Goal: Task Accomplishment & Management: Use online tool/utility

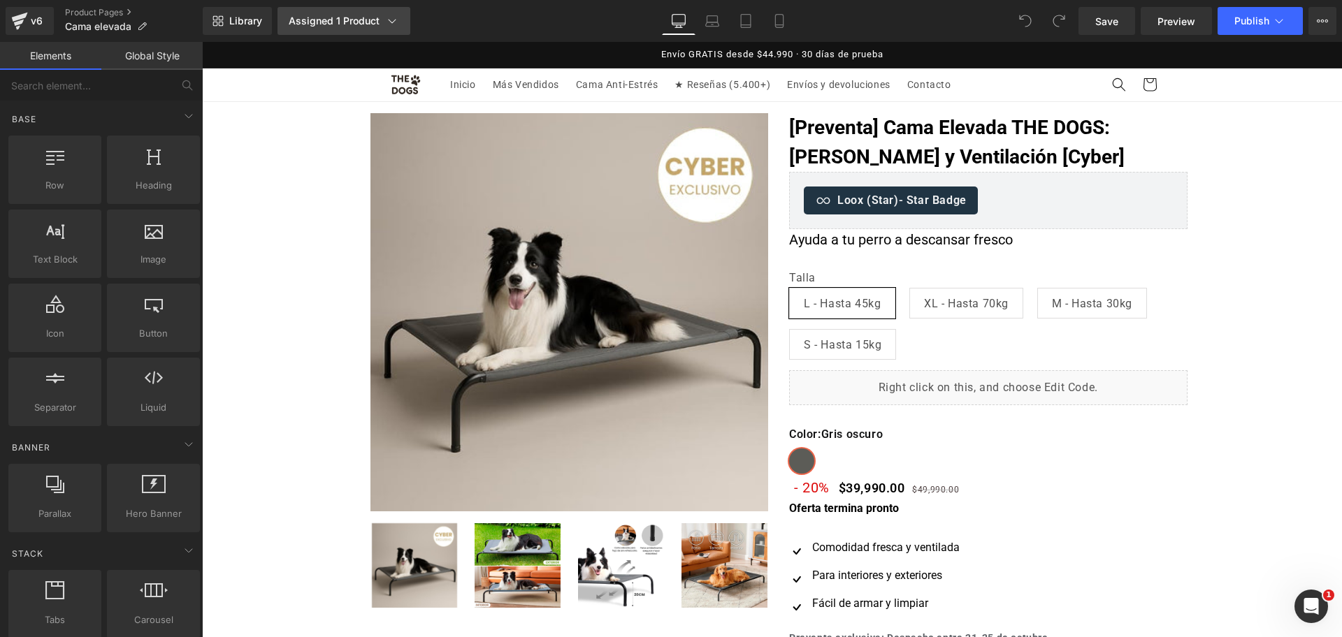
click at [345, 29] on link "Assigned 1 Product" at bounding box center [343, 21] width 133 height 28
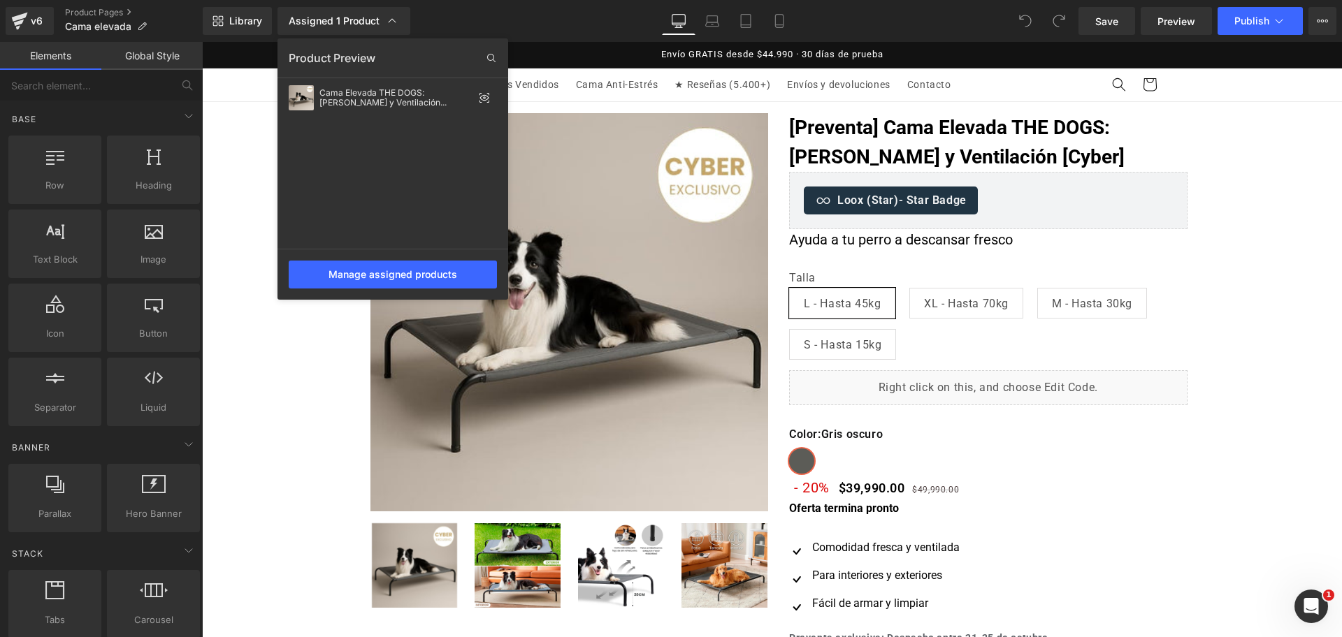
click at [1184, 173] on div at bounding box center [772, 339] width 1140 height 595
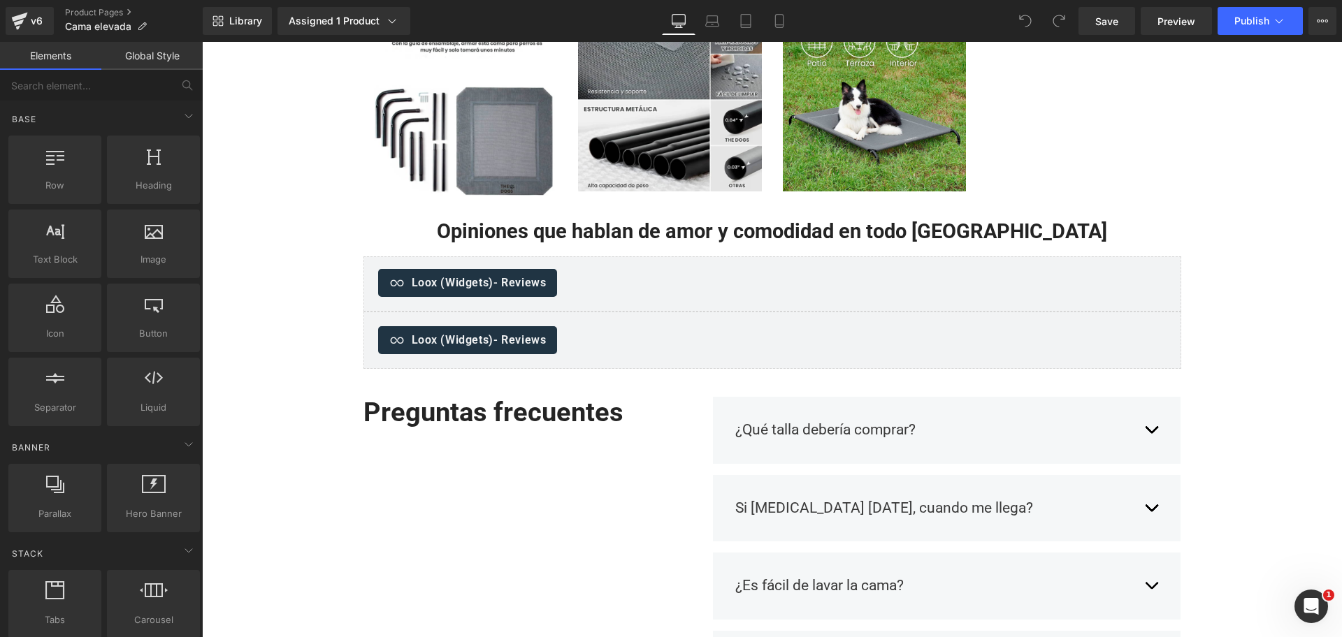
scroll to position [786, 0]
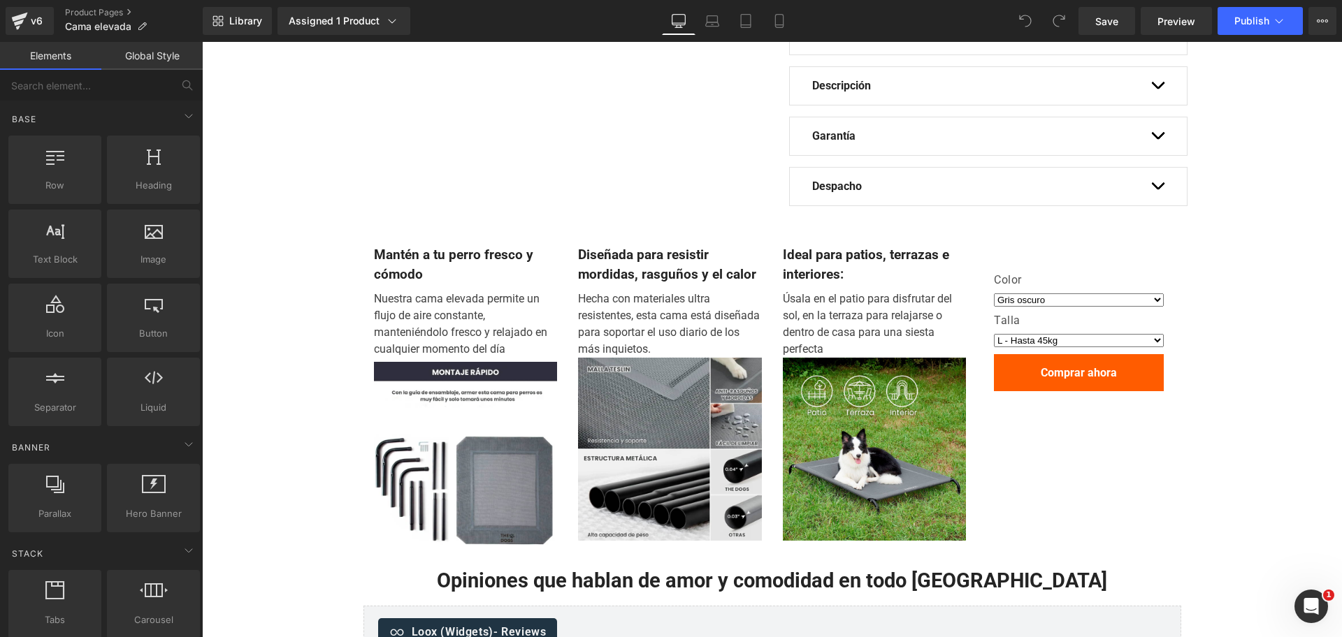
click at [1063, 295] on select "Gris oscuro" at bounding box center [1079, 299] width 170 height 13
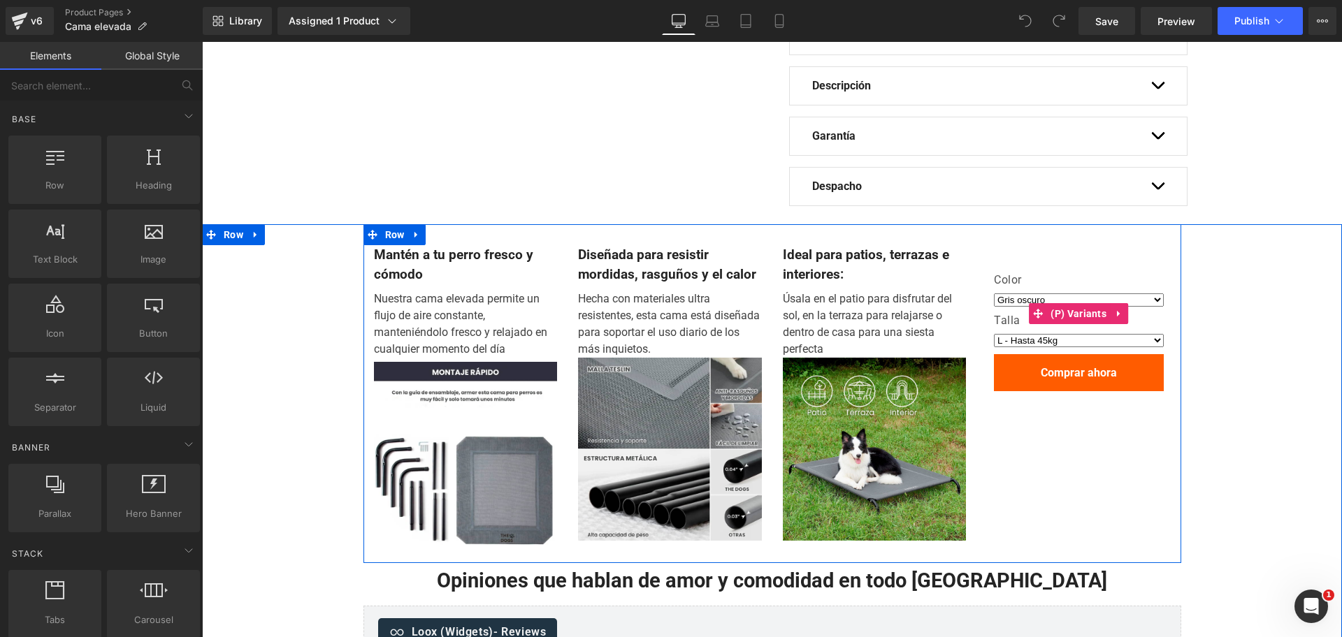
click at [1060, 275] on label "Color" at bounding box center [1079, 281] width 170 height 17
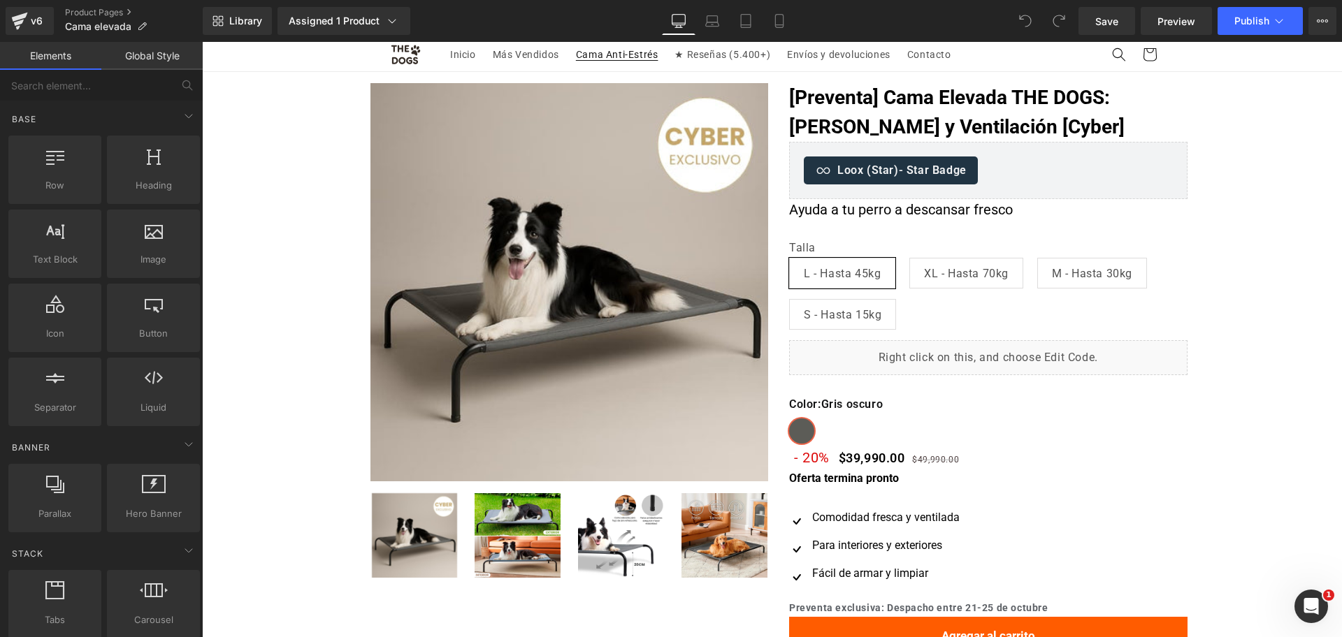
scroll to position [0, 0]
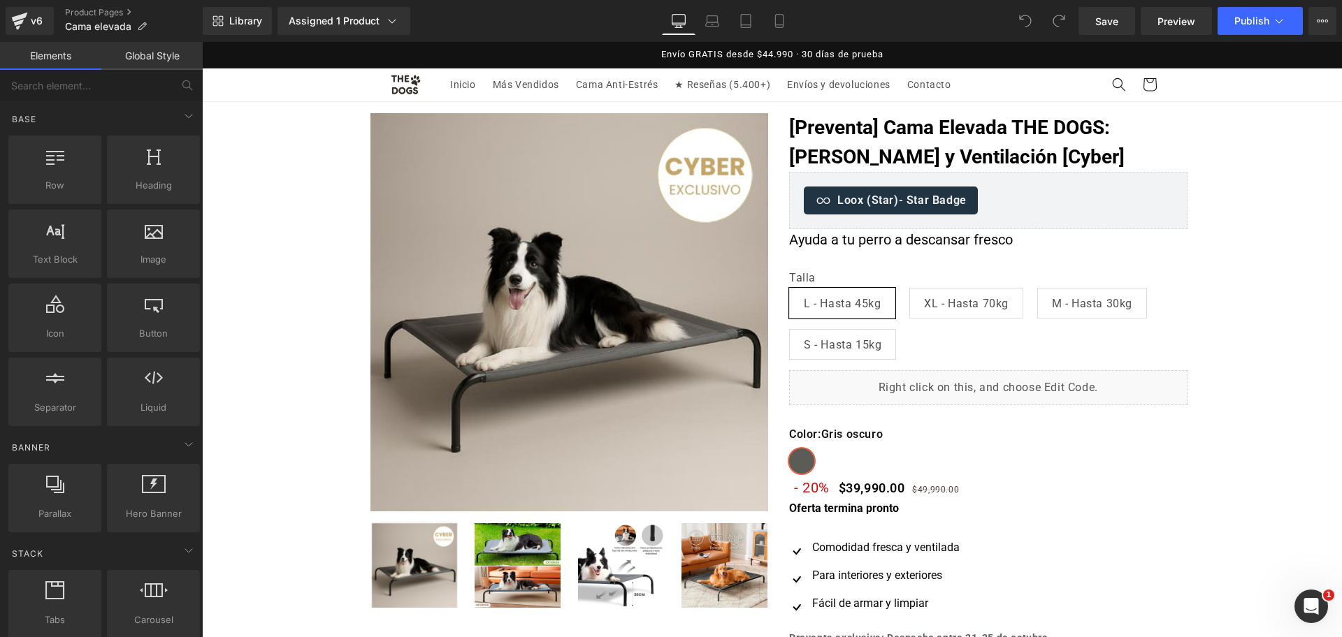
click at [358, 37] on div "Library Assigned 1 Product Product Preview Cama Elevada THE DOGS: Frescura y Ve…" at bounding box center [772, 21] width 1139 height 42
click at [360, 28] on link "Assigned 1 Product" at bounding box center [343, 21] width 133 height 28
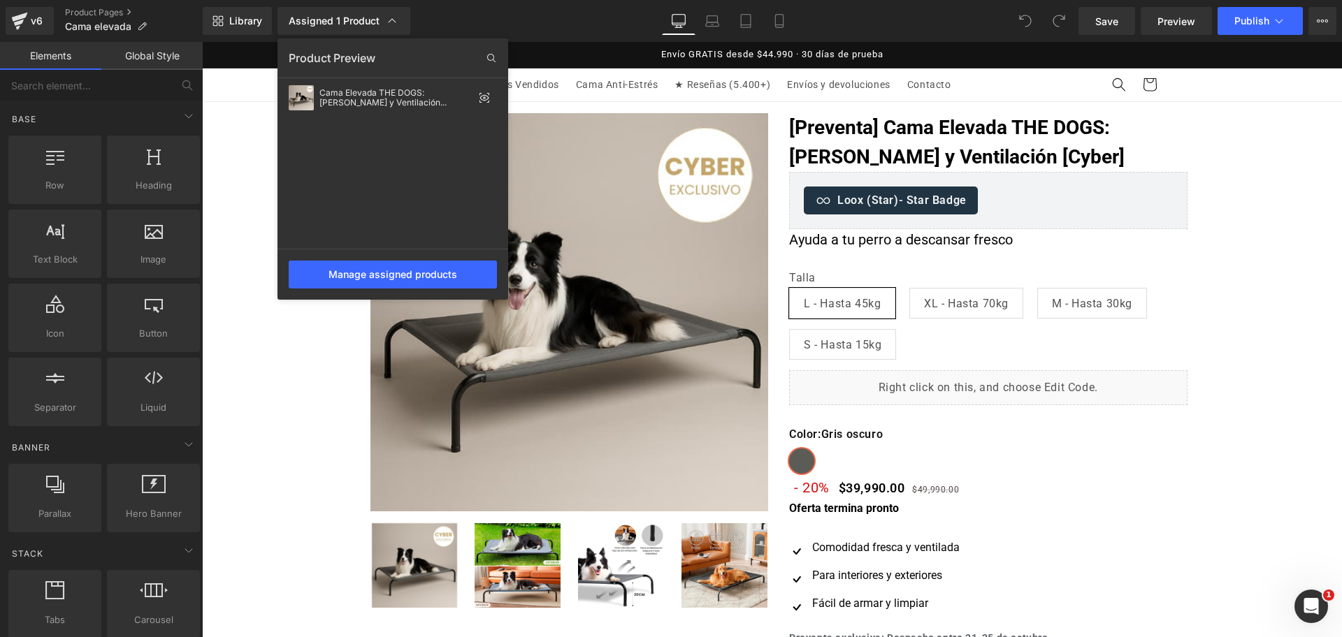
click at [976, 140] on div at bounding box center [772, 339] width 1140 height 595
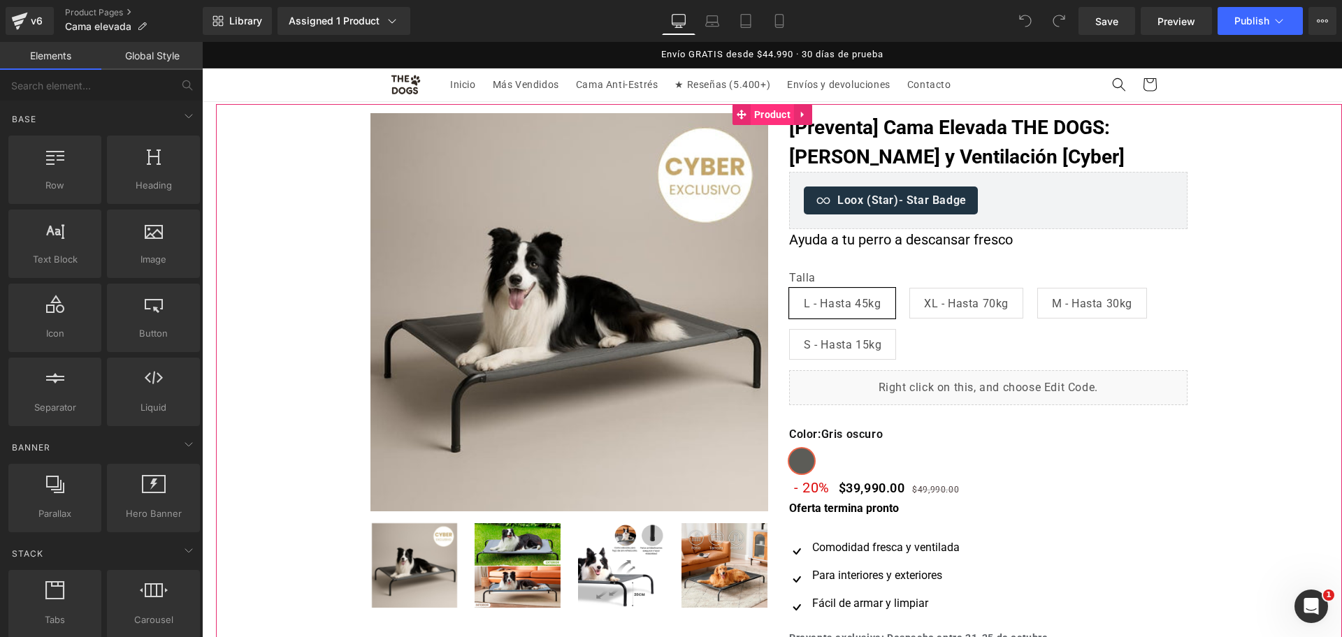
click at [770, 119] on span "Product" at bounding box center [771, 114] width 43 height 21
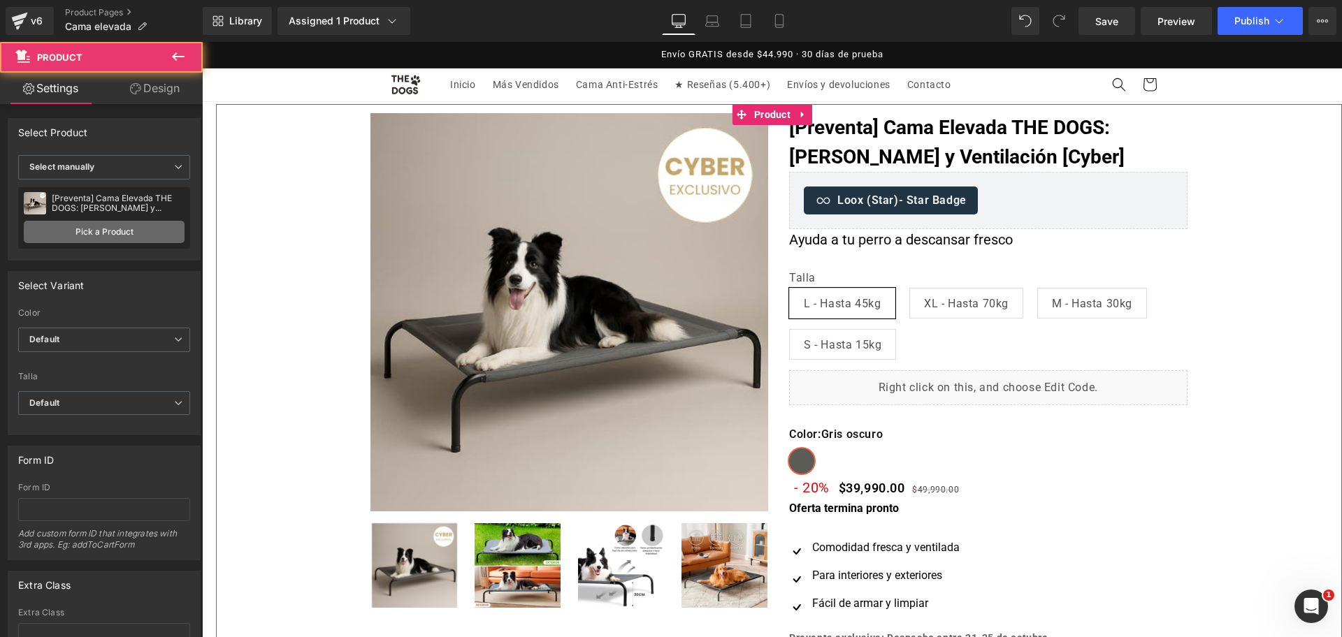
click at [119, 225] on link "Pick a Product" at bounding box center [104, 232] width 161 height 22
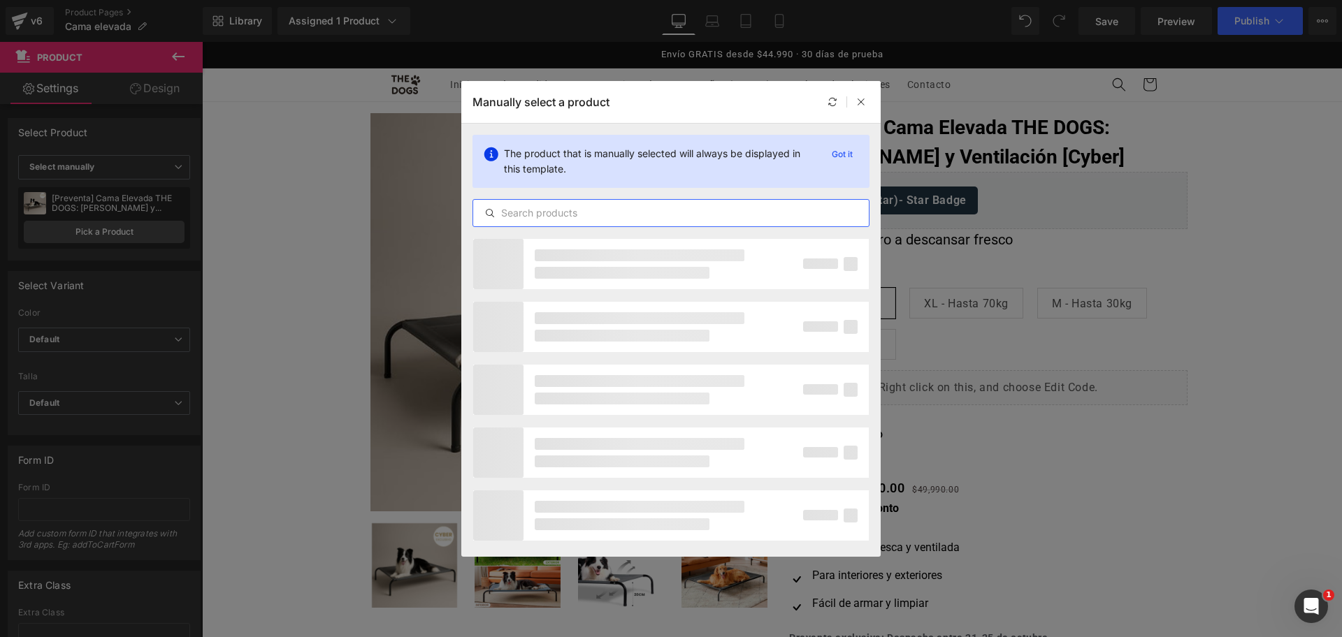
click at [571, 210] on input "text" at bounding box center [671, 213] width 396 height 17
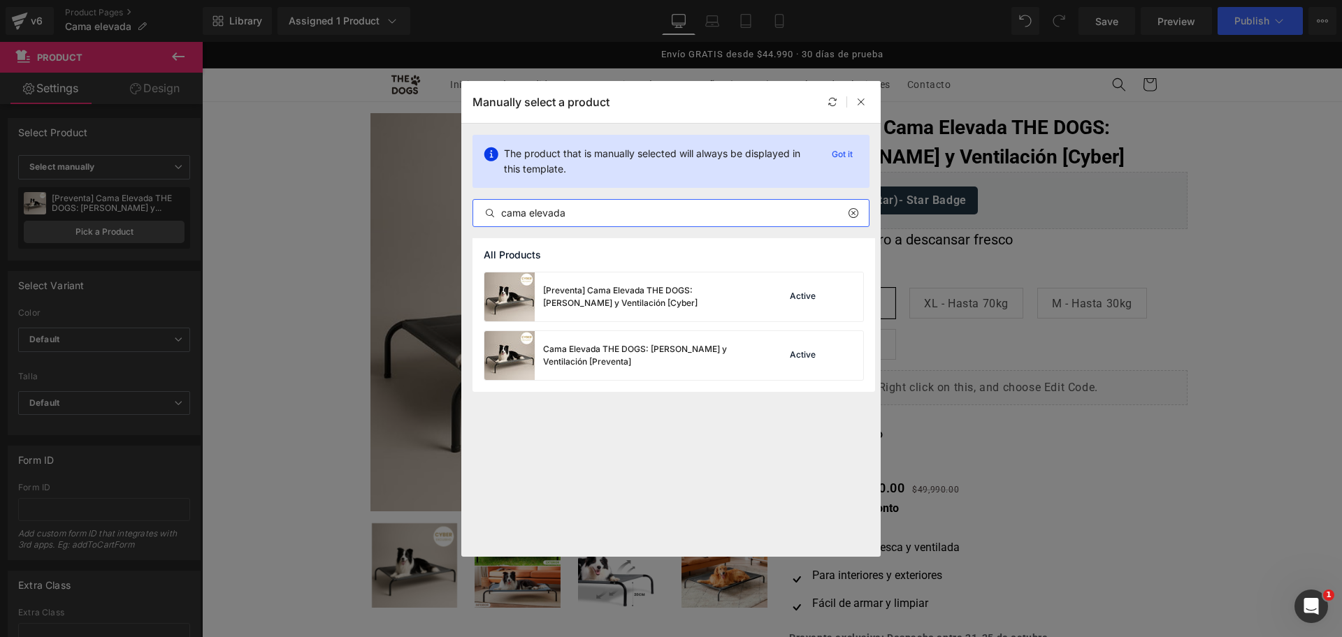
drag, startPoint x: 579, startPoint y: 219, endPoint x: 403, endPoint y: 235, distance: 176.1
click at [403, 235] on div "Manually select a product The product that is manually selected will always be …" at bounding box center [671, 318] width 1342 height 637
type input "cama elevada"
click at [685, 362] on div "Cama Elevada THE DOGS: Frescura y Ventilación [Preventa]" at bounding box center [648, 355] width 210 height 25
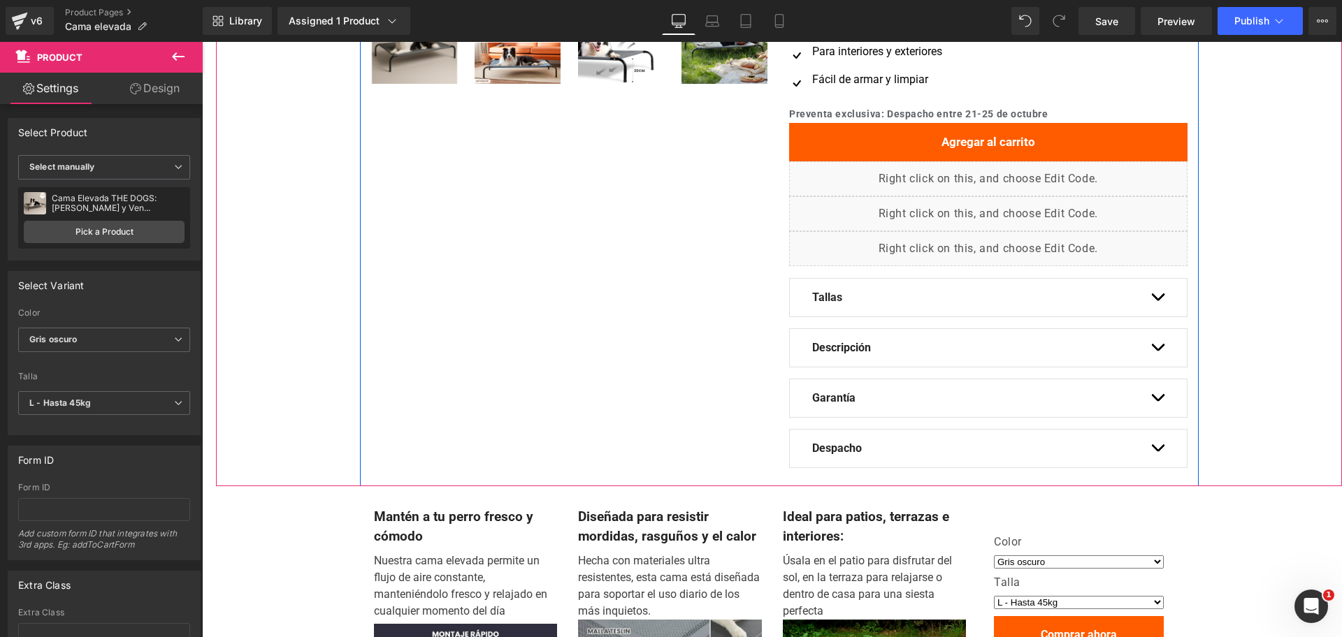
scroll to position [961, 0]
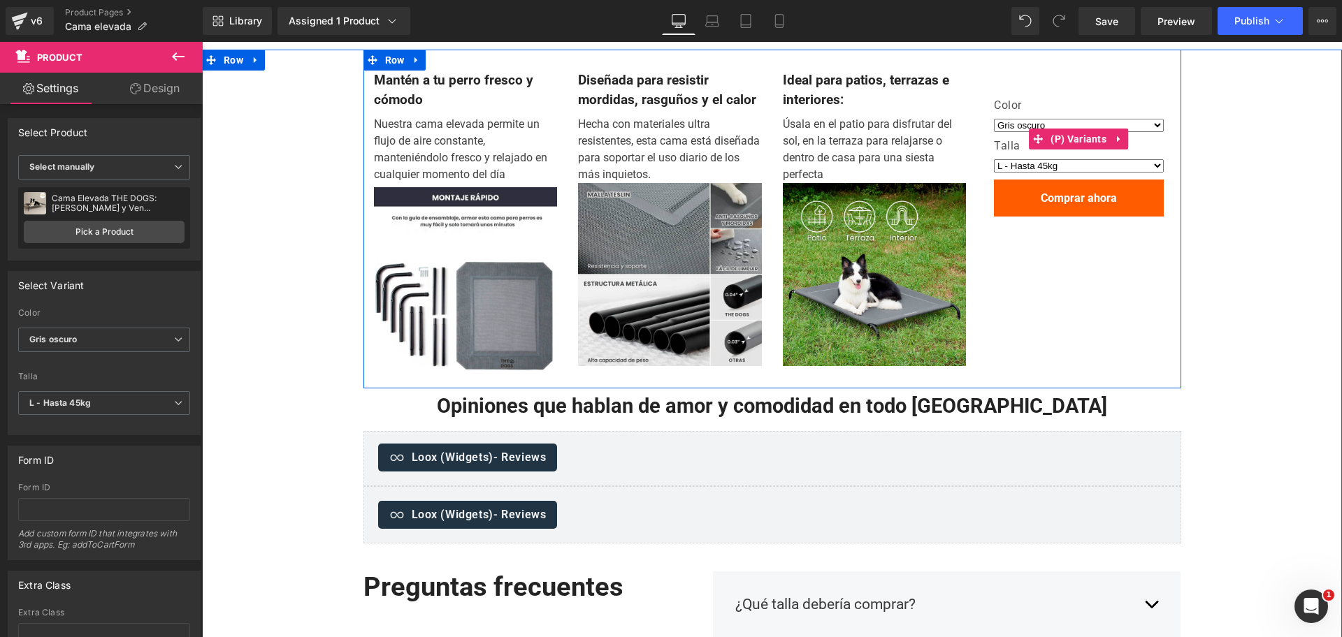
click at [1079, 117] on div "Color Gris oscuro" at bounding box center [1079, 119] width 170 height 41
click at [1063, 92] on div "Color Gris oscuro Talla L - Hasta 45kg XL - Hasta 70kg M - Hasta 30kg S - Hasta…" at bounding box center [1079, 155] width 170 height 126
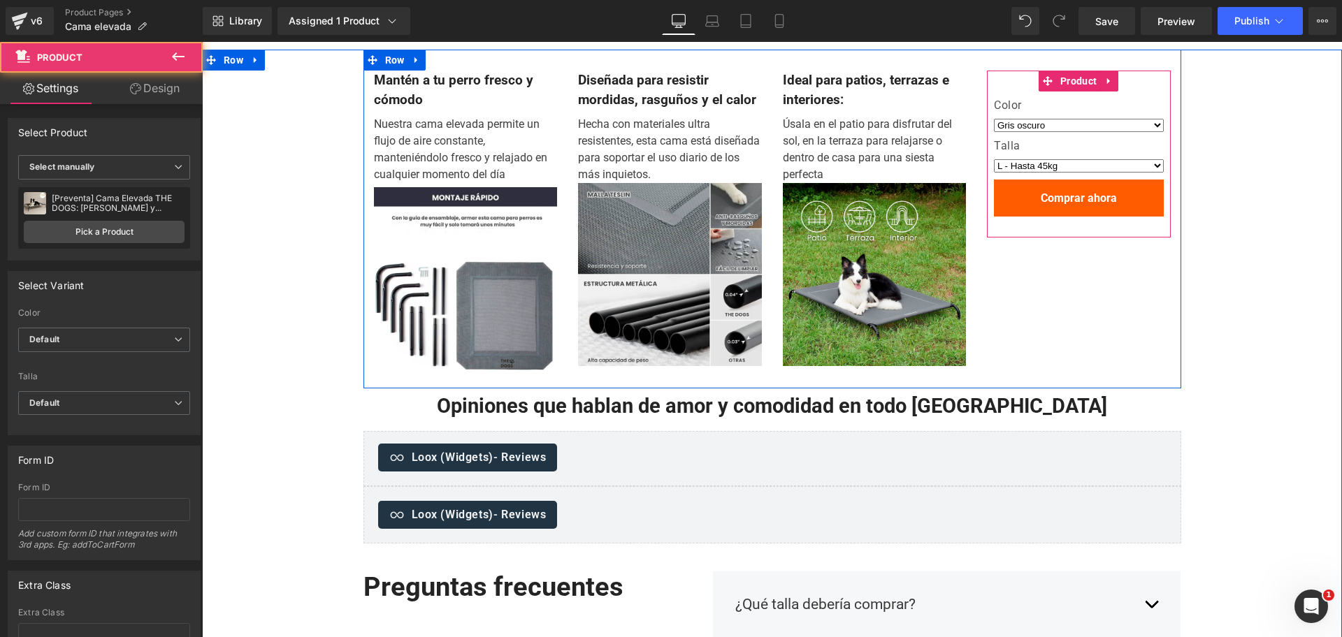
click at [1078, 96] on div "Color Gris oscuro Talla L - Hasta 45kg XL - Hasta 70kg M - Hasta 30kg S - Hasta…" at bounding box center [1079, 155] width 170 height 126
click at [1073, 86] on span "Product" at bounding box center [1078, 81] width 43 height 21
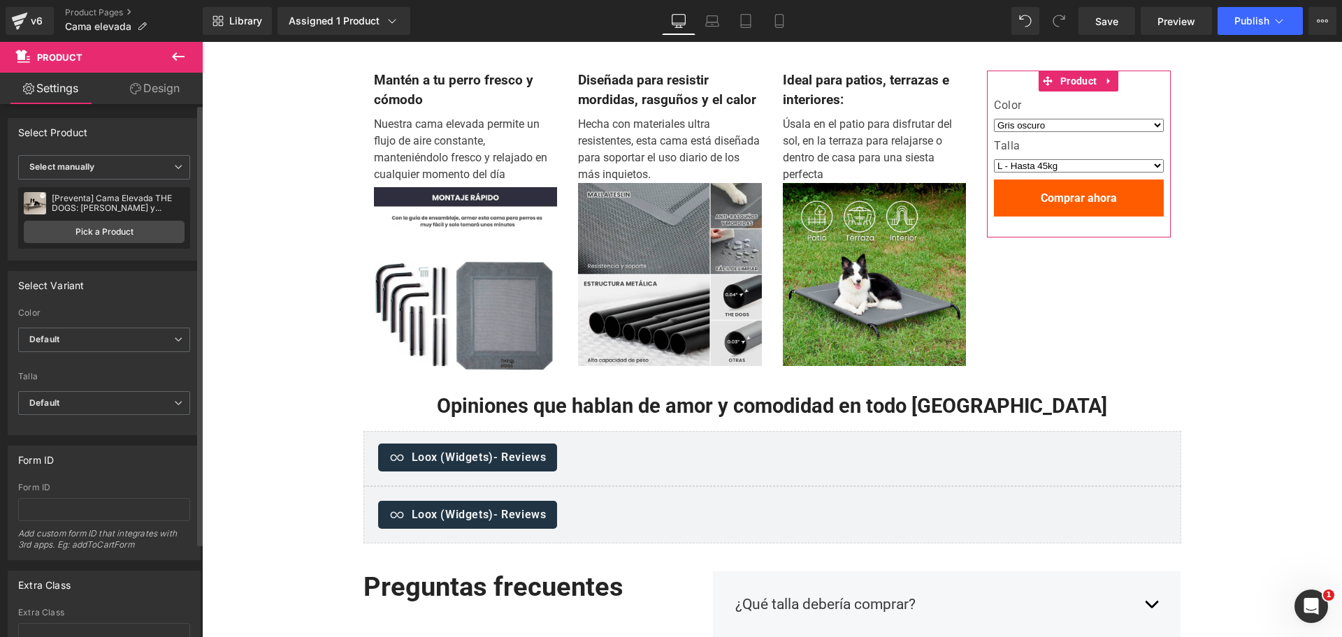
click at [86, 244] on div "[Preventa] Cama Elevada THE DOGS: Frescura y Ventilación [Cyber] [Preventa] Cam…" at bounding box center [104, 217] width 172 height 61
click at [111, 229] on link "Pick a Product" at bounding box center [104, 232] width 161 height 22
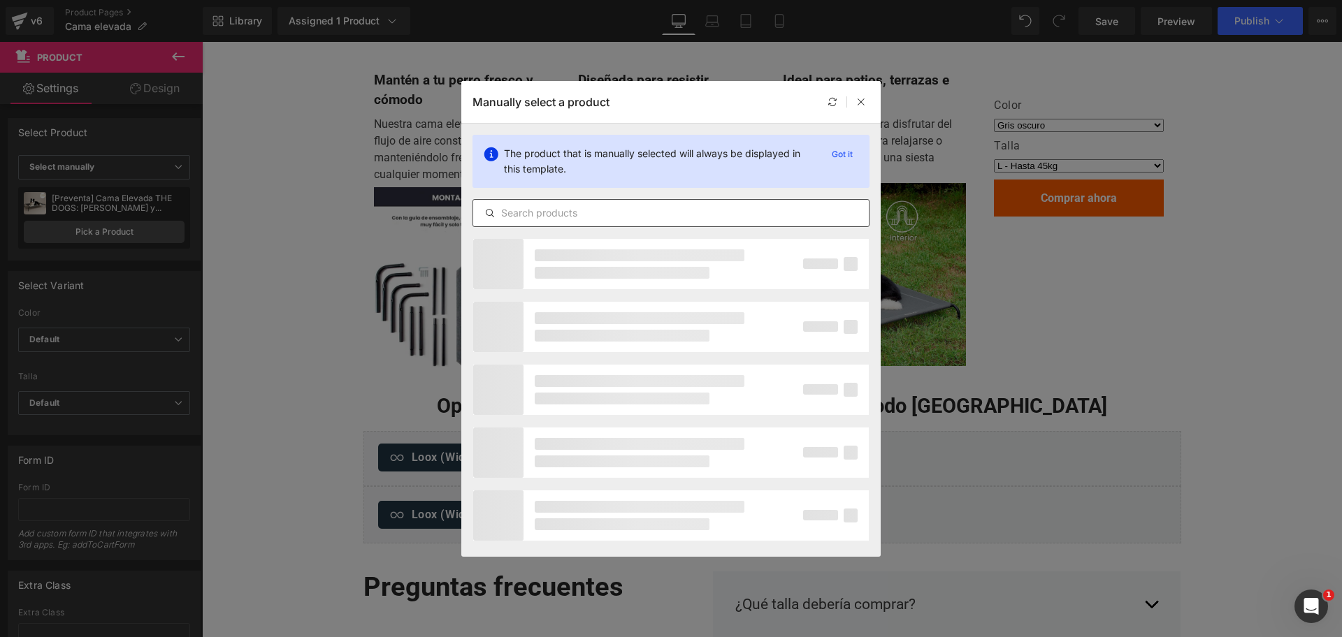
click at [575, 208] on input "text" at bounding box center [671, 213] width 396 height 17
paste input "cama elevada"
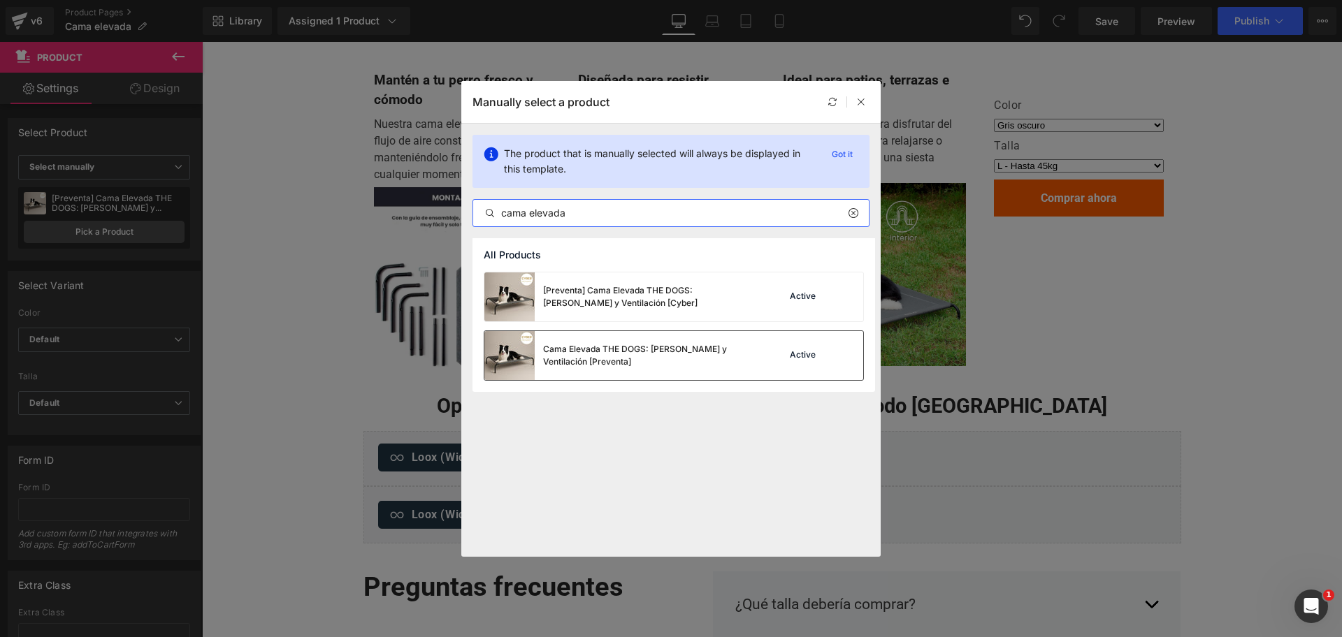
type input "cama elevada"
click at [703, 369] on div "Cama Elevada THE DOGS: Frescura y Ventilación [Preventa]" at bounding box center [618, 355] width 268 height 49
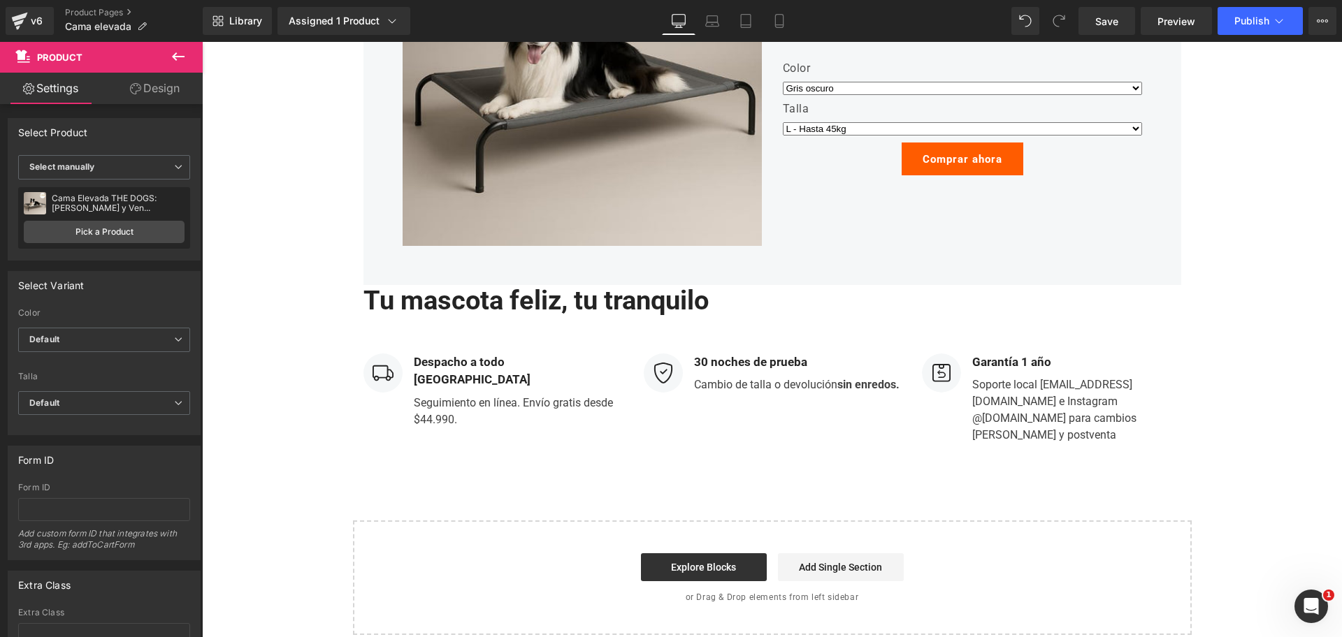
scroll to position [2533, 0]
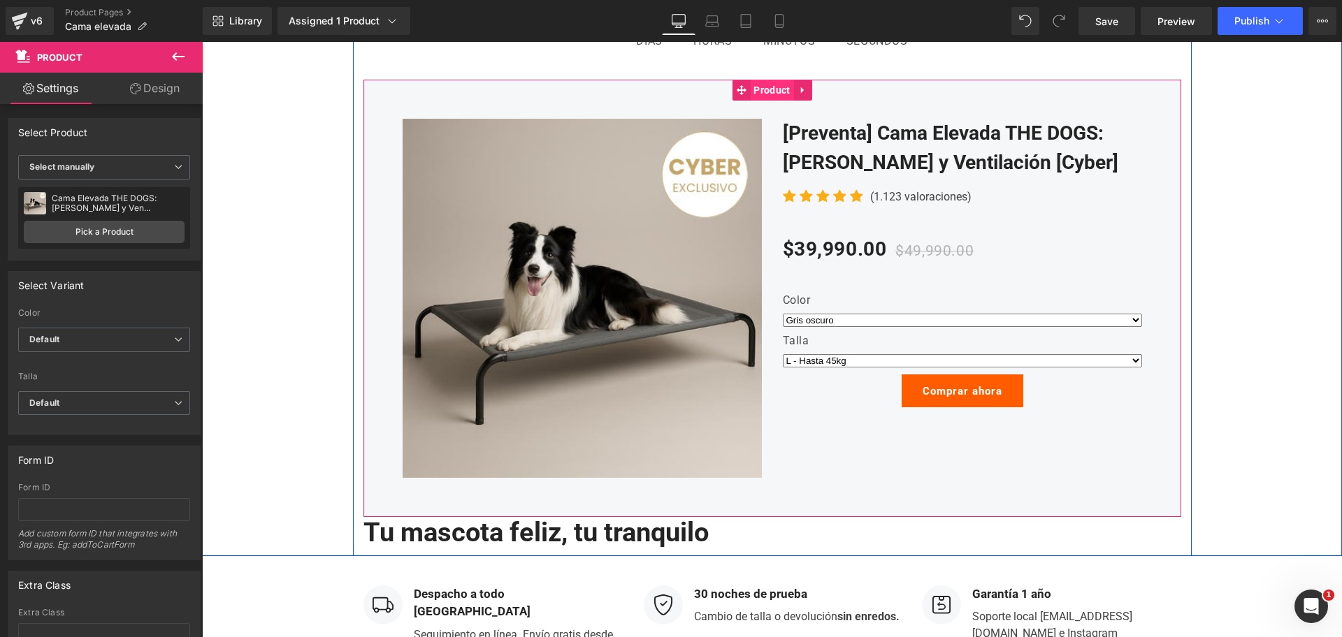
click at [765, 89] on span "Product" at bounding box center [771, 90] width 43 height 21
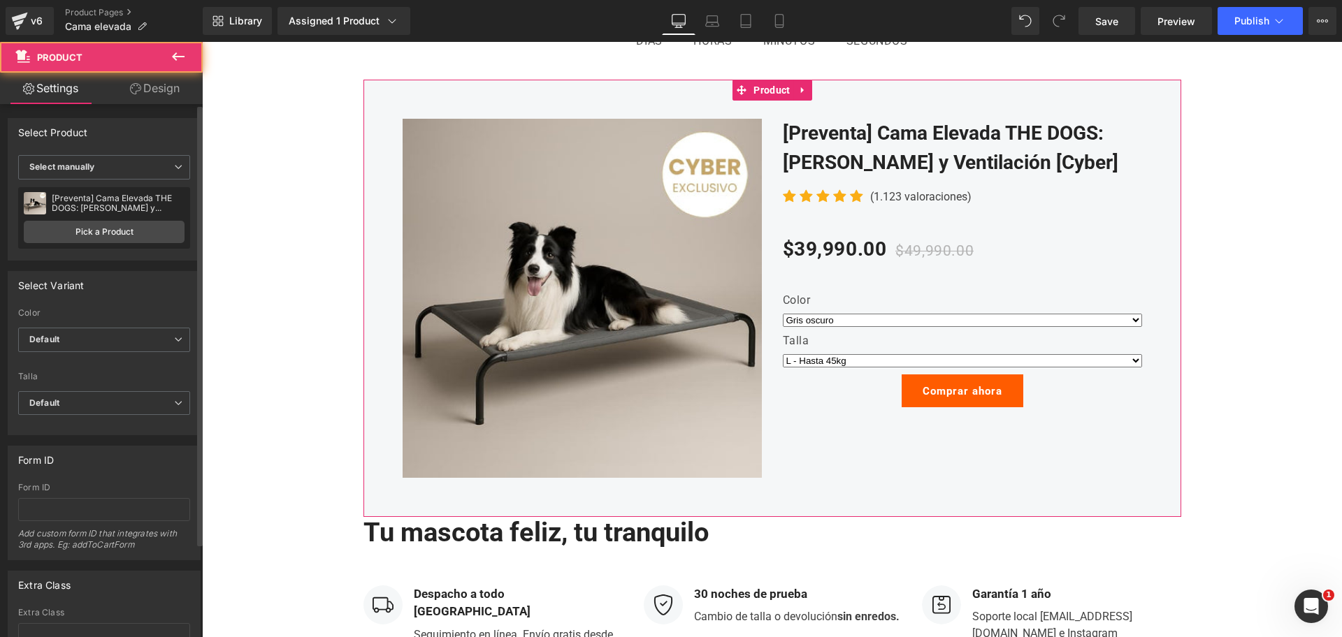
click at [140, 245] on div "[Preventa] Cama Elevada THE DOGS: Frescura y Ventilación [Cyber] [Preventa] Cam…" at bounding box center [104, 217] width 172 height 61
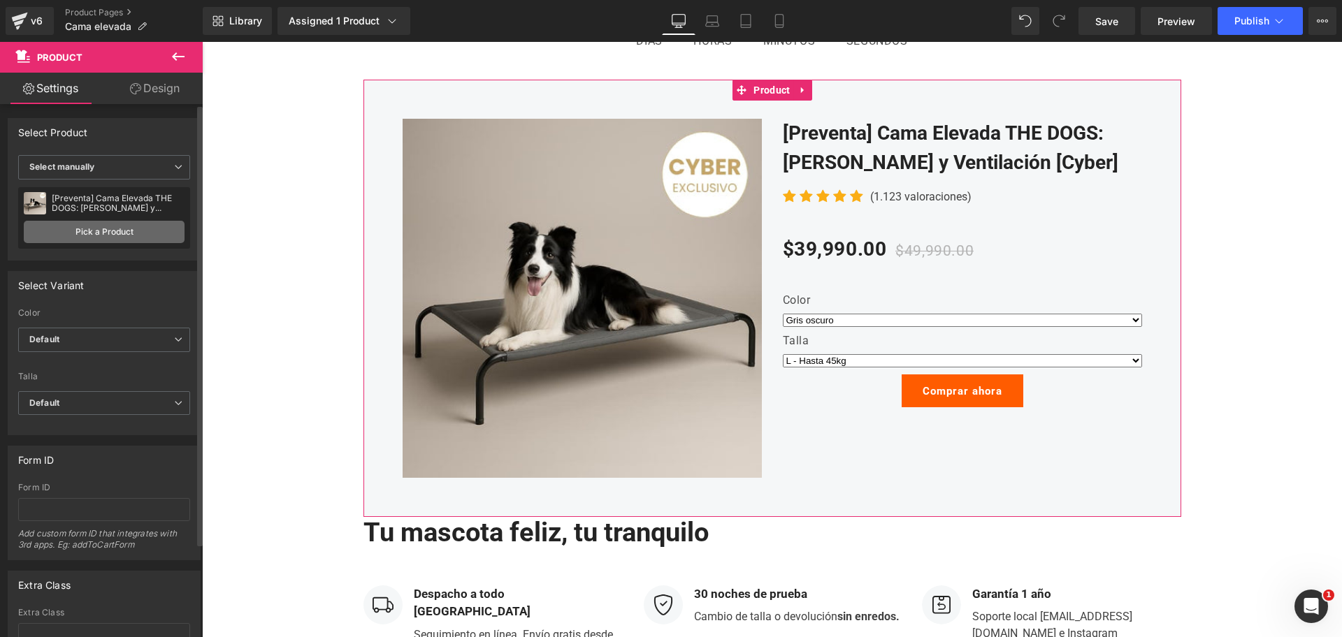
click at [154, 233] on link "Pick a Product" at bounding box center [104, 232] width 161 height 22
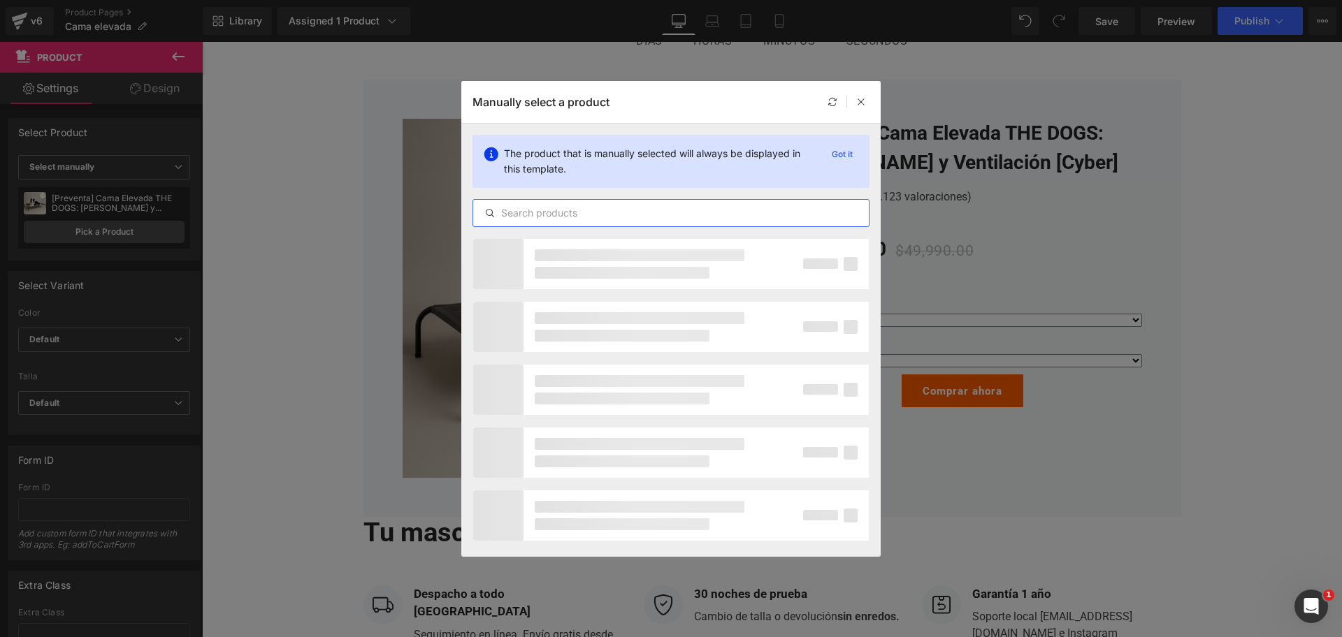
click at [670, 209] on input "text" at bounding box center [671, 213] width 396 height 17
paste input "cama elevada"
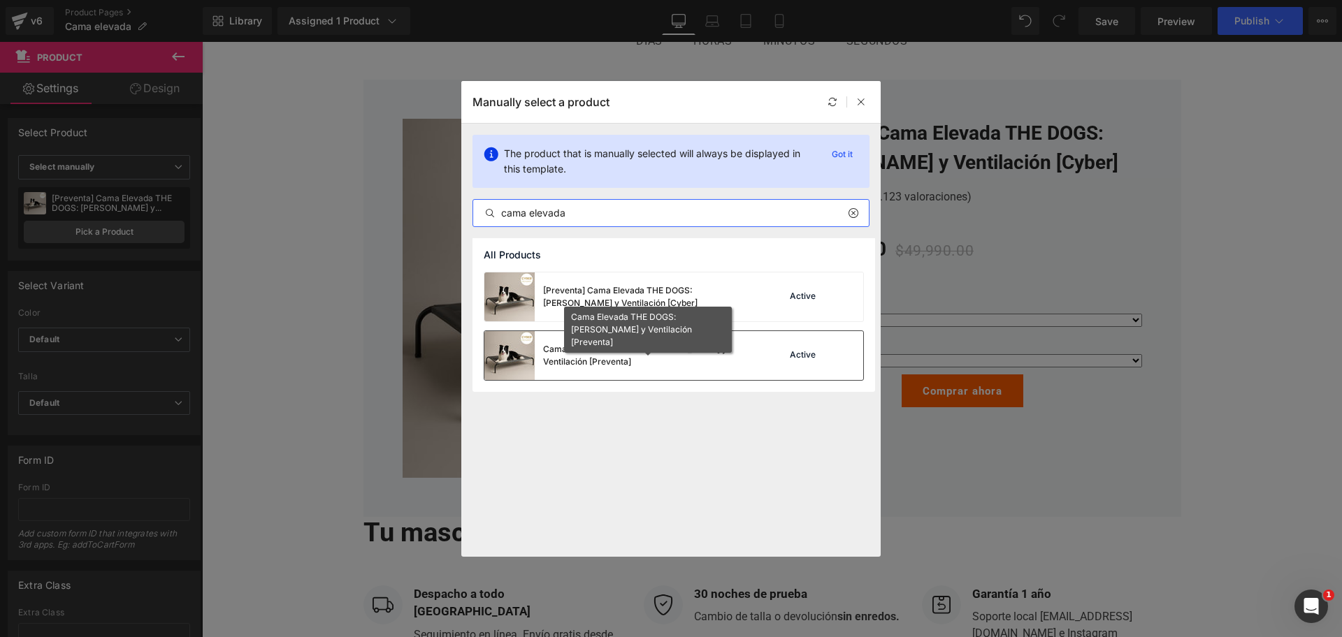
type input "cama elevada"
click at [699, 361] on div "Cama Elevada THE DOGS: Frescura y Ventilación [Preventa]" at bounding box center [648, 355] width 210 height 25
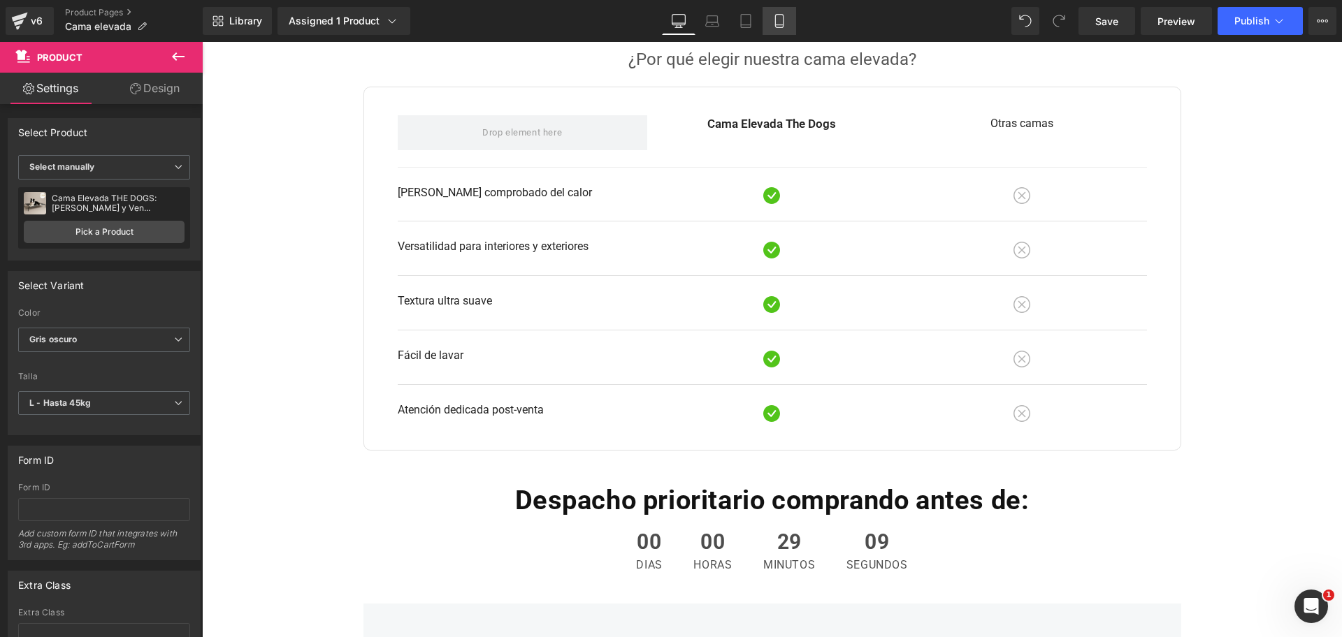
click at [788, 17] on link "Mobile" at bounding box center [779, 21] width 34 height 28
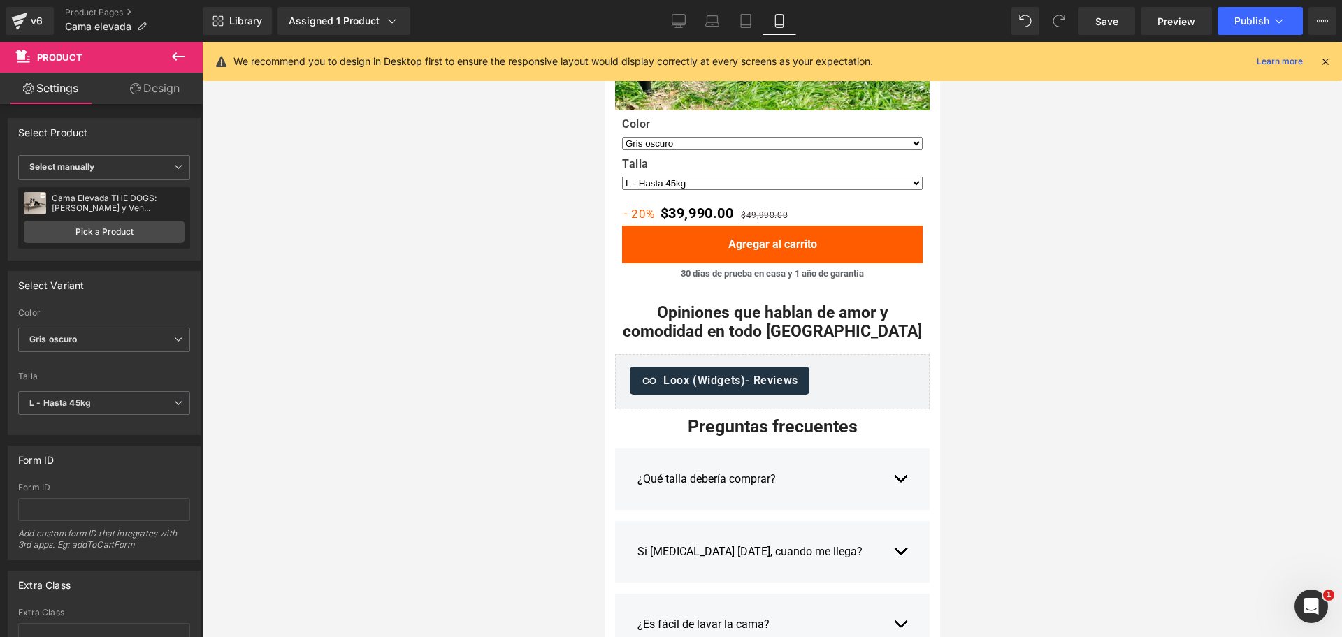
scroll to position [0, 0]
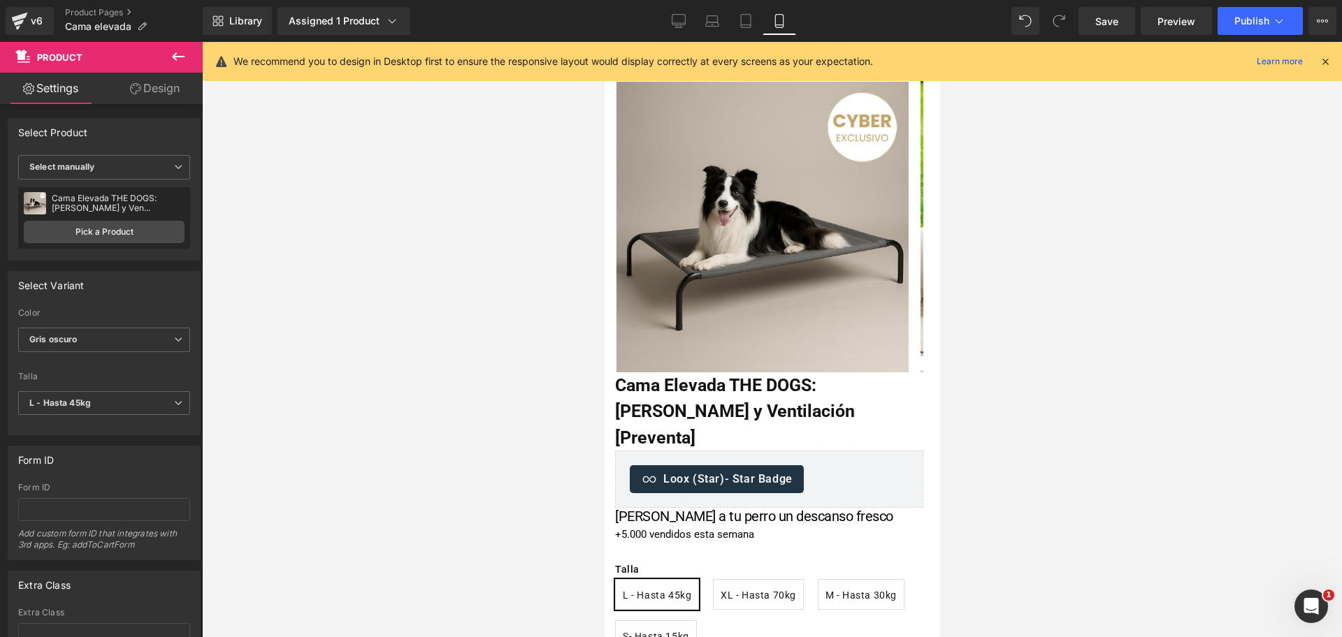
drag, startPoint x: 934, startPoint y: 336, endPoint x: 1457, endPoint y: 55, distance: 593.4
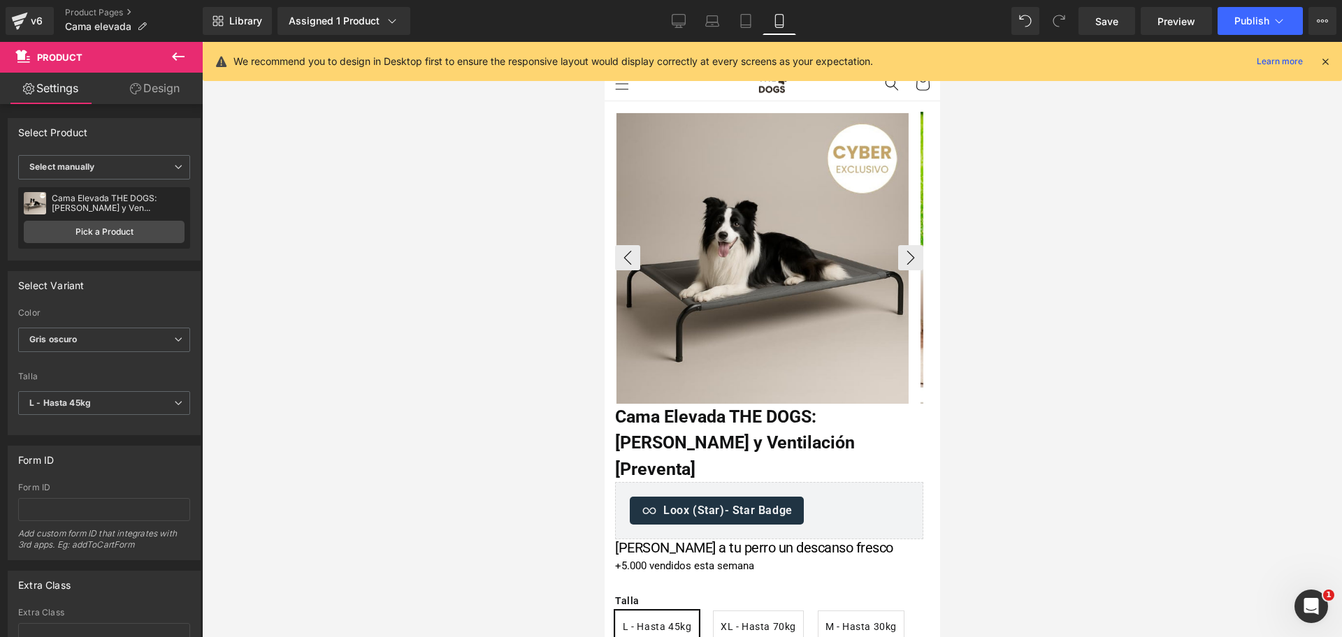
click at [745, 205] on img at bounding box center [762, 259] width 292 height 292
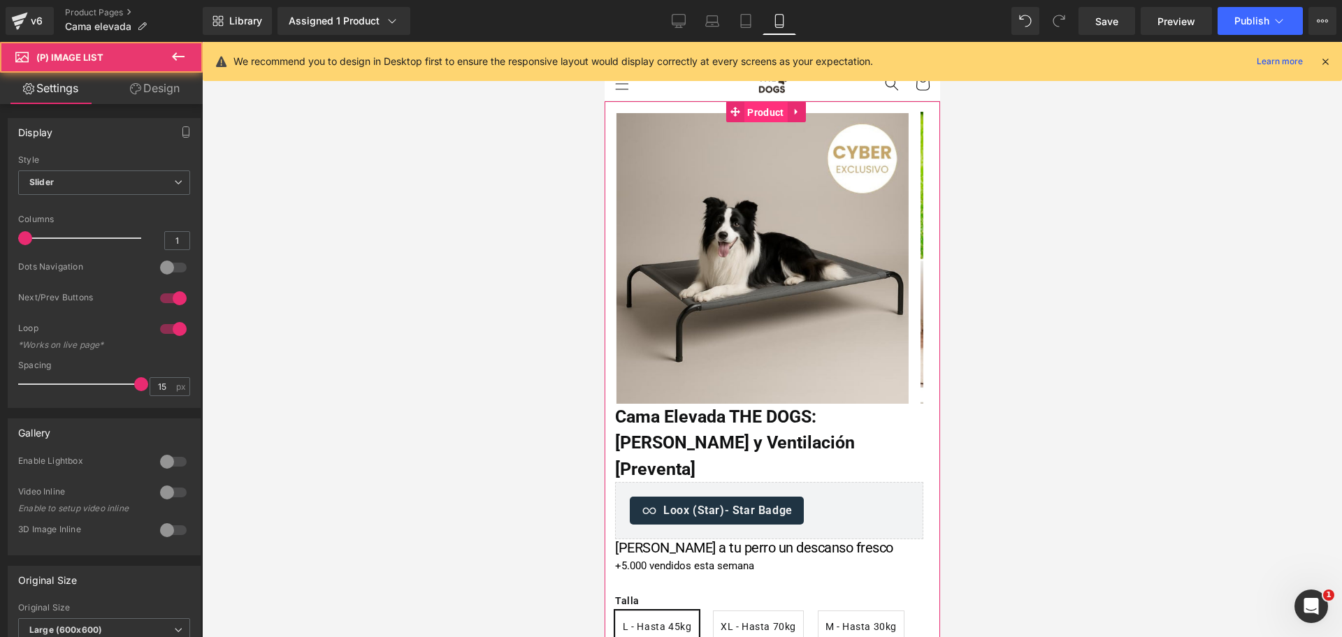
click at [766, 110] on span "Product" at bounding box center [764, 112] width 43 height 21
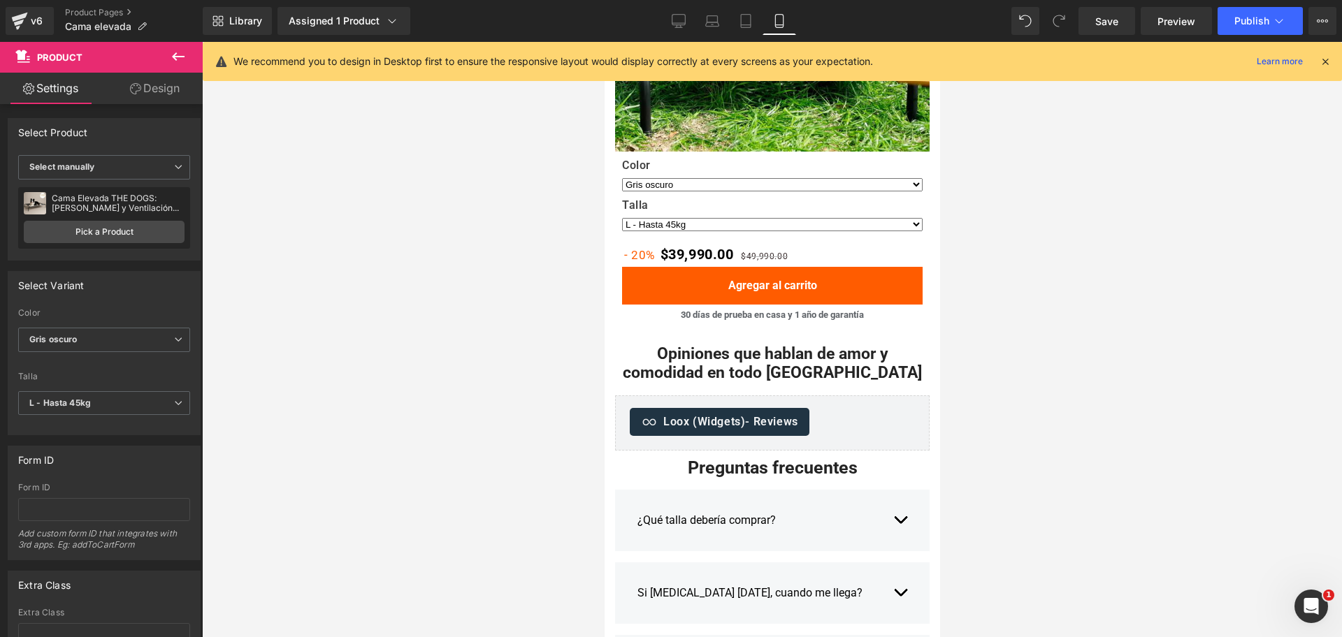
scroll to position [2970, 0]
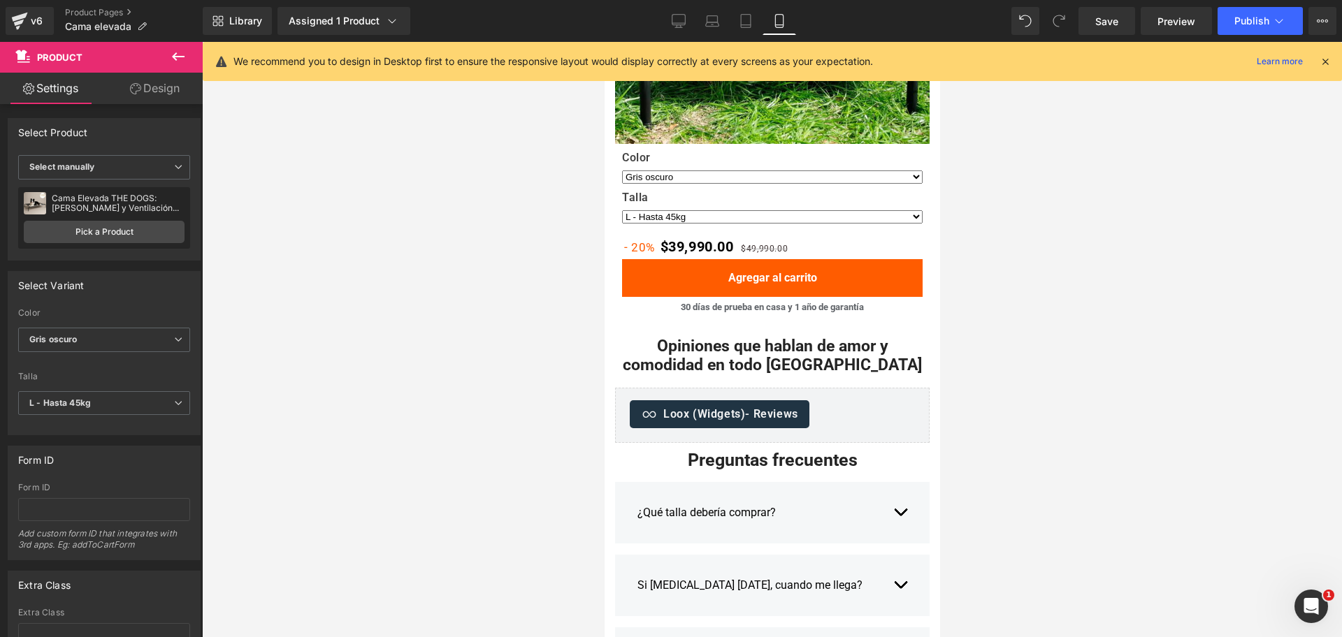
click at [780, 170] on div "Color Gris oscuro Talla L - Hasta 45kg XL - Hasta 70kg M - Hasta 30kg S - Hasta…" at bounding box center [771, 191] width 300 height 80
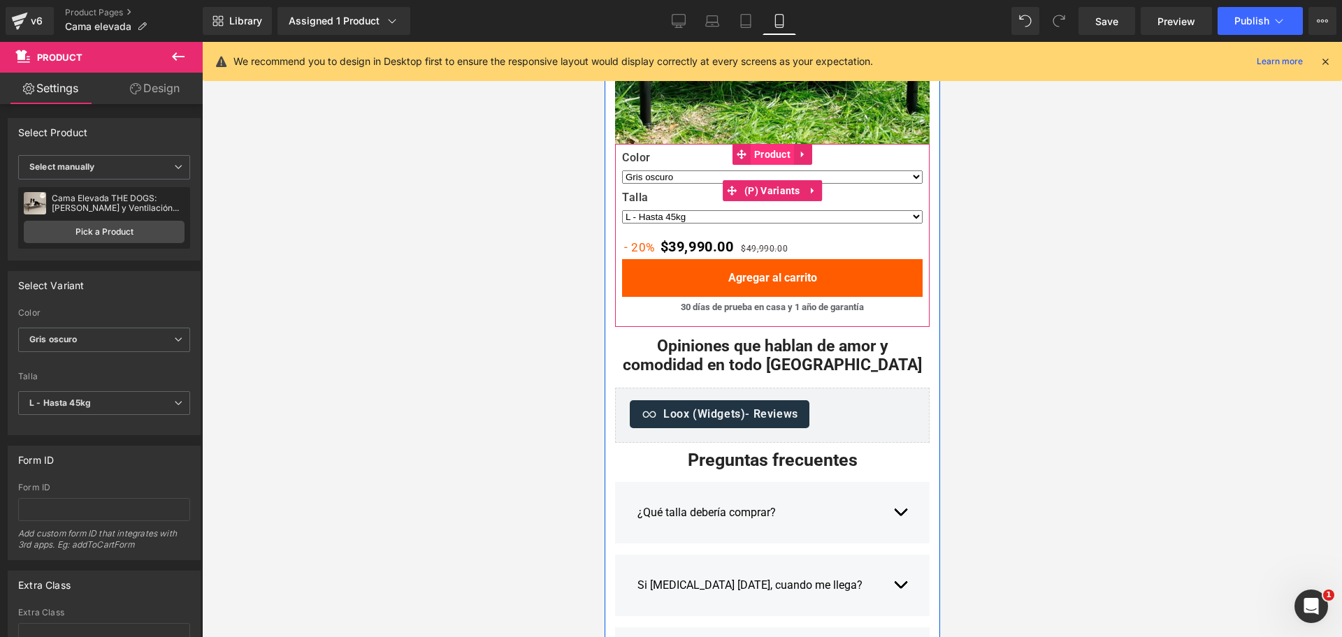
click at [771, 144] on span "Product" at bounding box center [771, 154] width 43 height 21
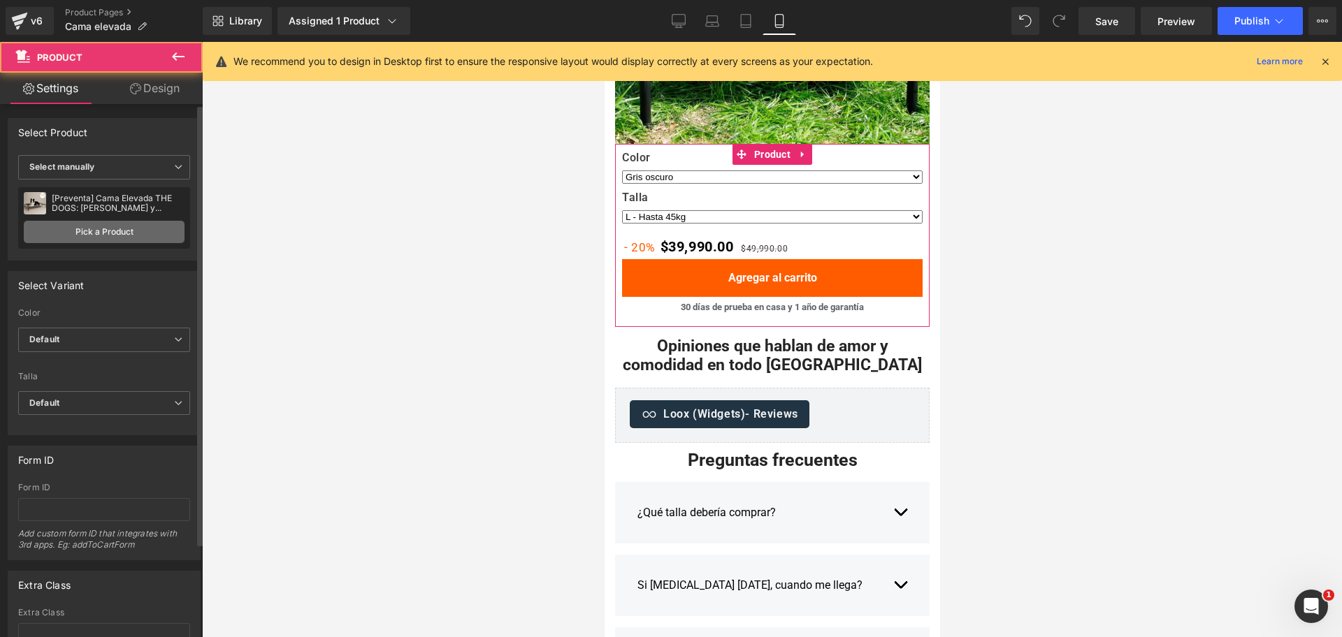
click at [109, 234] on link "Pick a Product" at bounding box center [104, 232] width 161 height 22
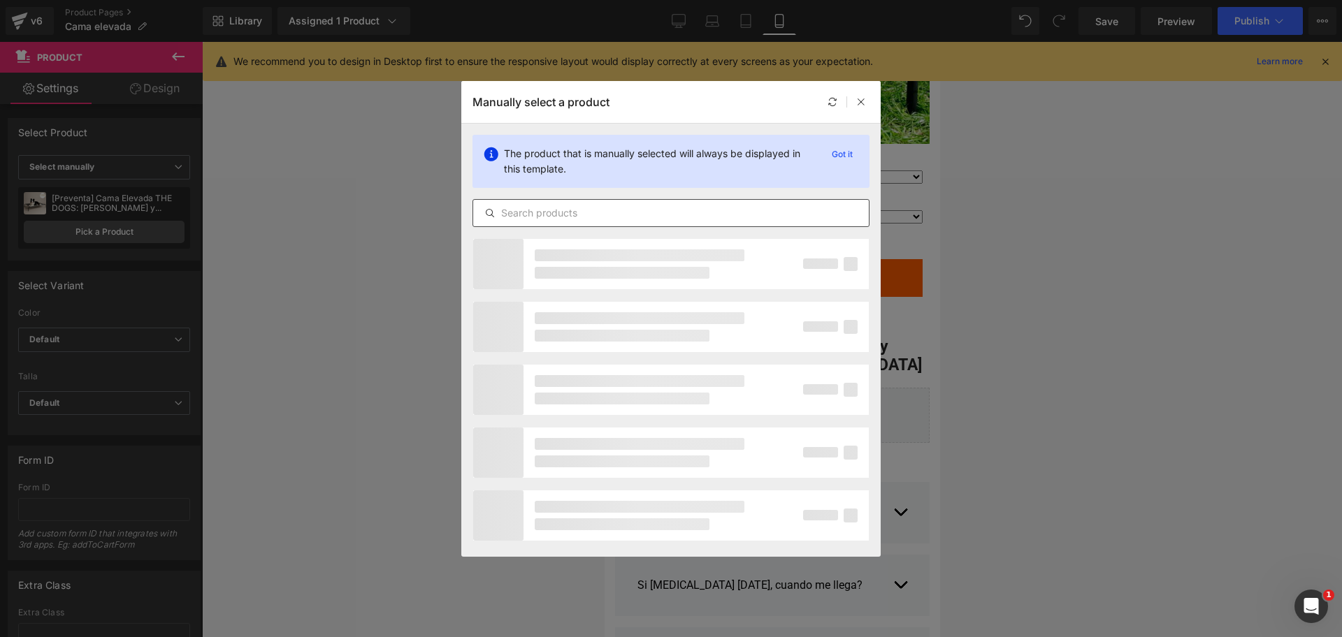
click at [620, 215] on input "text" at bounding box center [671, 213] width 396 height 17
paste input "cama elevada"
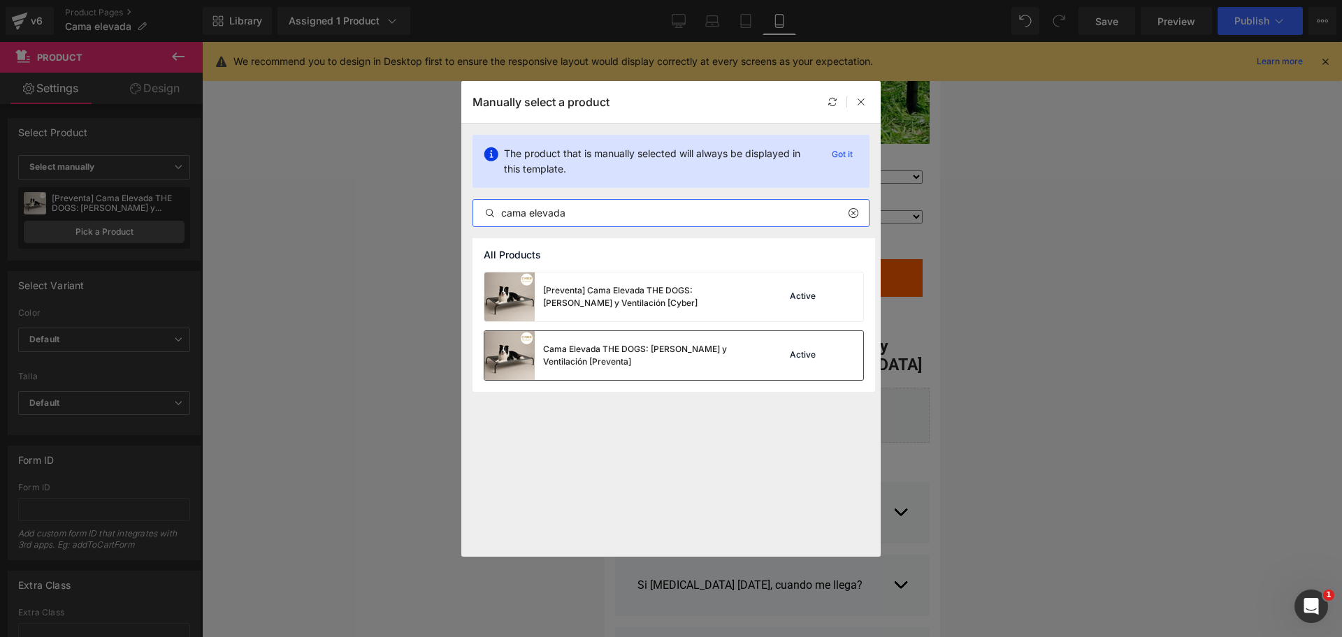
type input "cama elevada"
click at [749, 343] on div "Cama Elevada THE DOGS: Frescura y Ventilación [Preventa]" at bounding box center [648, 355] width 210 height 25
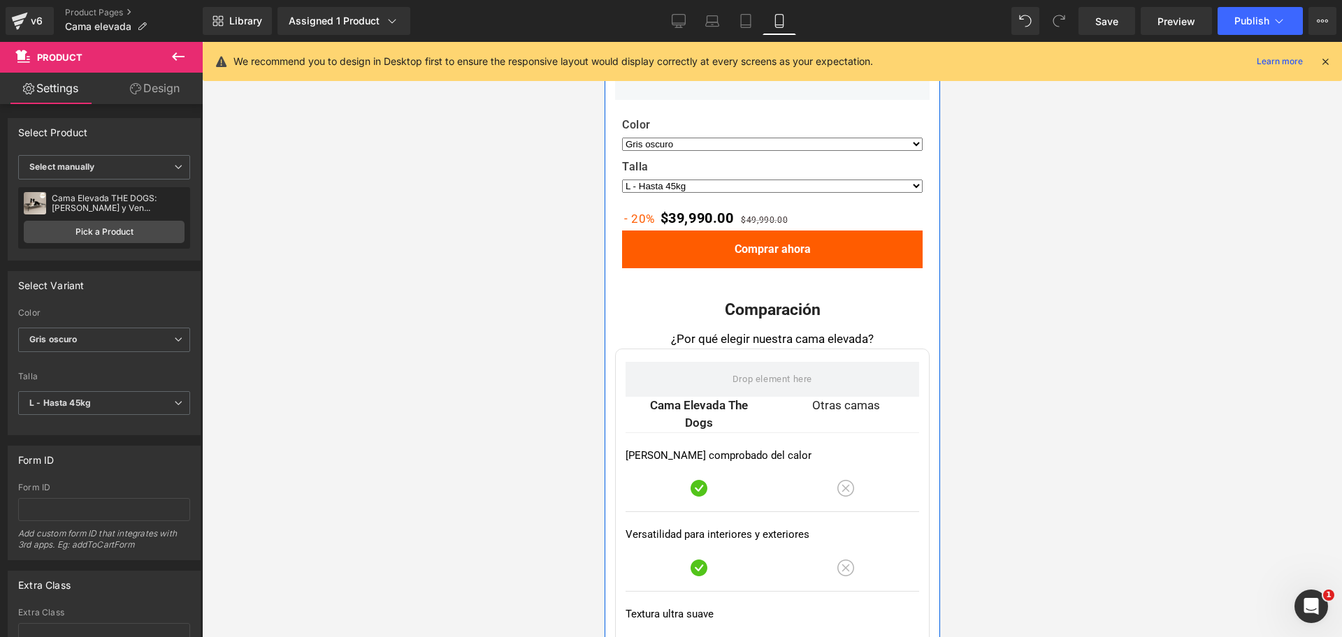
scroll to position [3669, 0]
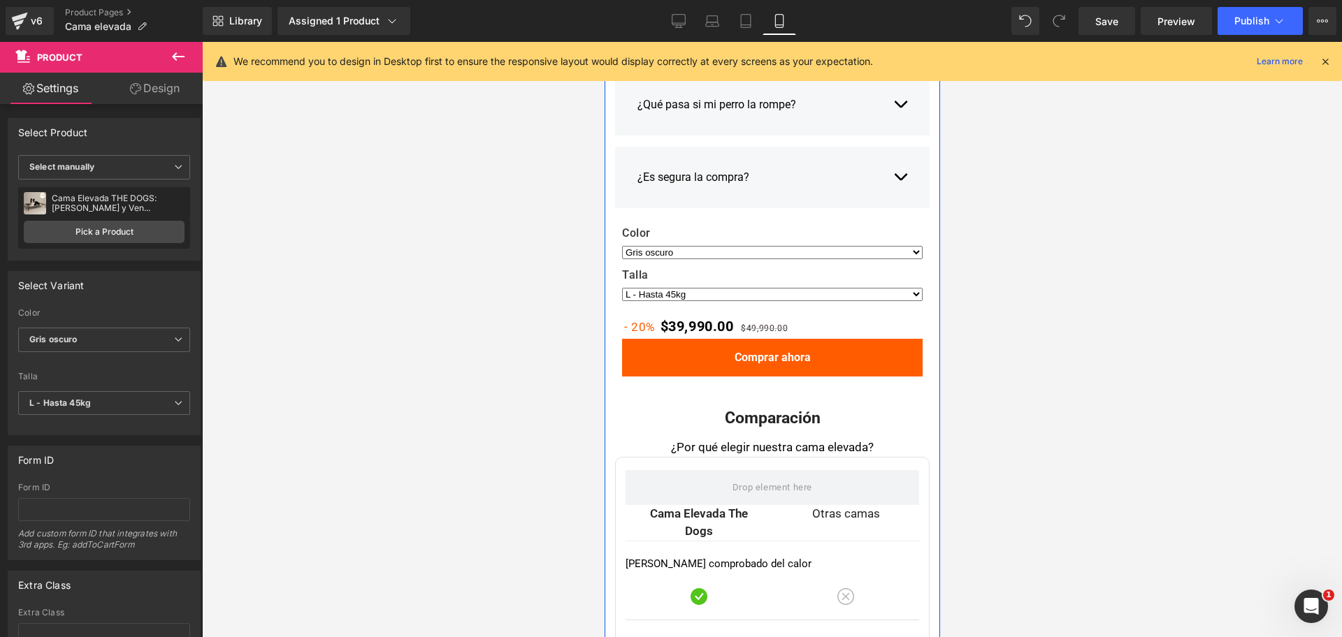
click at [763, 288] on select "L - Hasta 45kg XL - Hasta 70kg M - Hasta 30kg S - Hasta 15kg" at bounding box center [771, 294] width 300 height 13
click at [776, 246] on select "Gris oscuro" at bounding box center [771, 252] width 300 height 13
click at [764, 190] on div "¿Qué talla debería comprar? Text Block Talla S (0 a 15 kg): Con medidas 87 x 55…" at bounding box center [771, 85] width 335 height 626
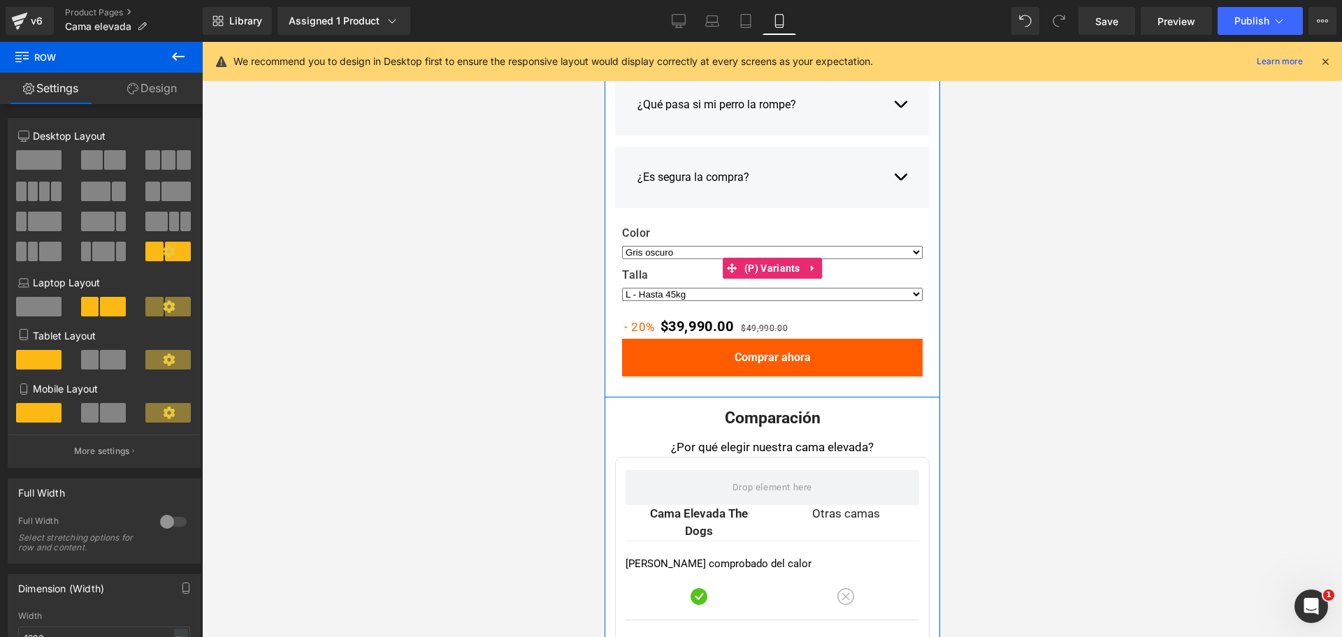
click at [777, 226] on label "Color" at bounding box center [771, 234] width 300 height 17
click at [755, 220] on span "Product" at bounding box center [771, 230] width 43 height 21
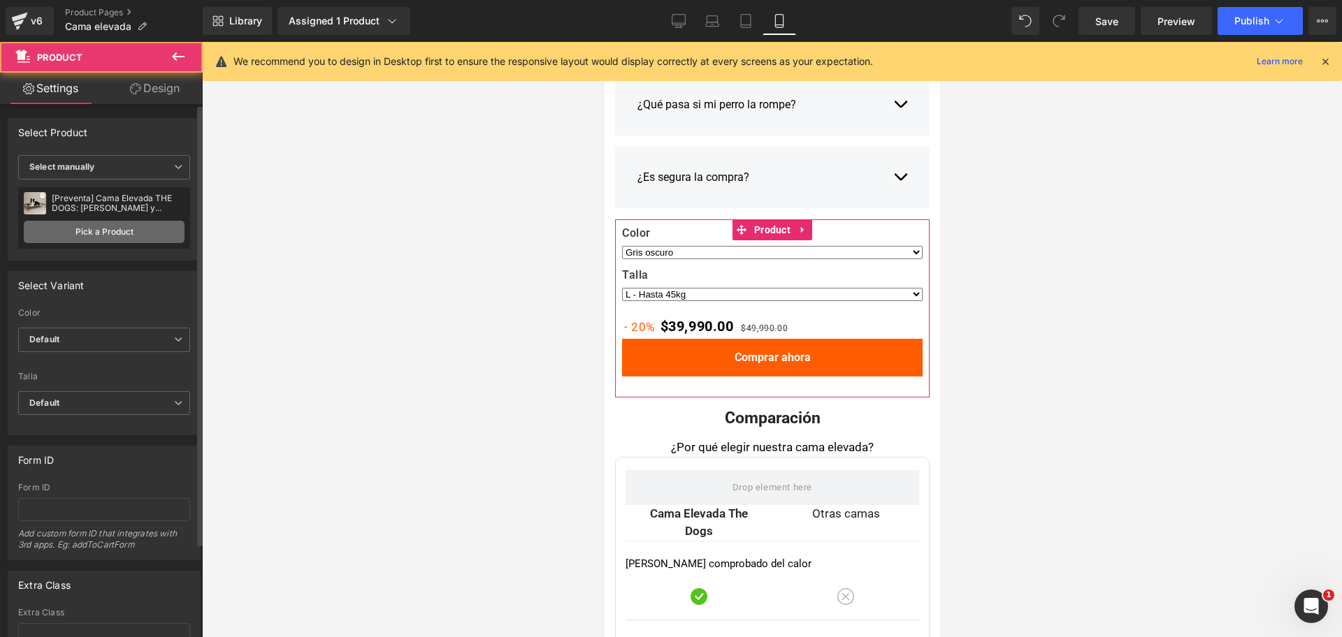
click at [139, 230] on link "Pick a Product" at bounding box center [104, 232] width 161 height 22
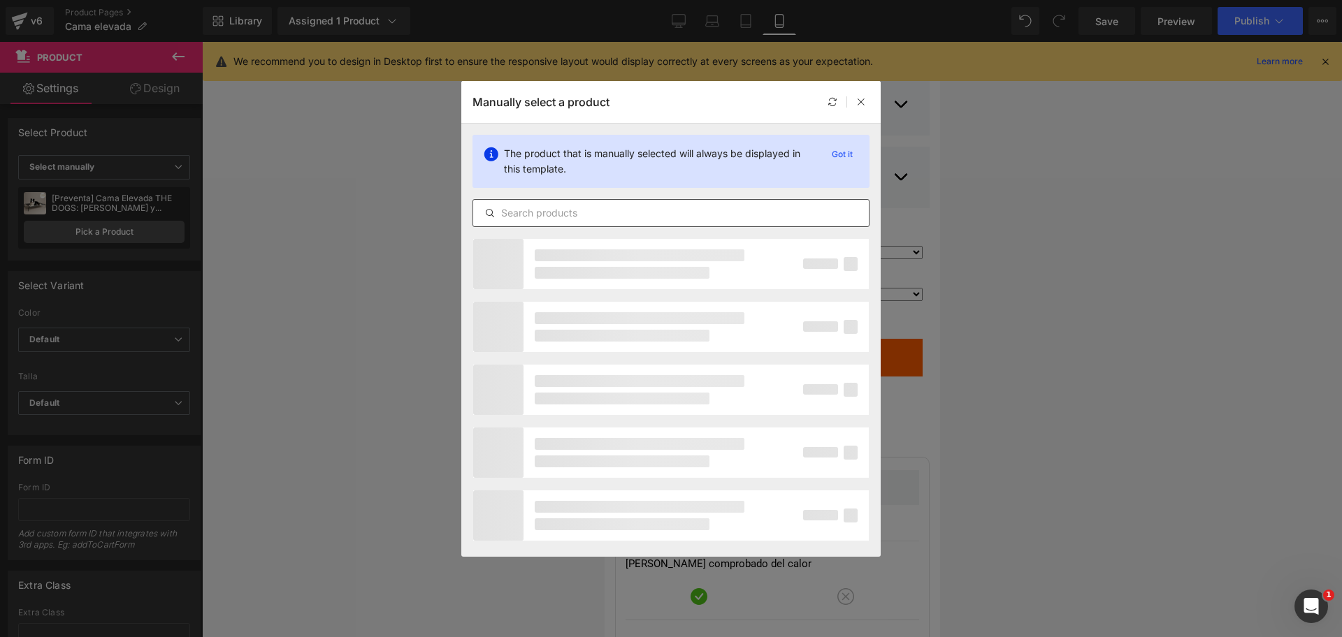
click at [629, 223] on div at bounding box center [670, 213] width 397 height 28
click at [646, 212] on input "text" at bounding box center [671, 213] width 396 height 17
paste input "cama elevada"
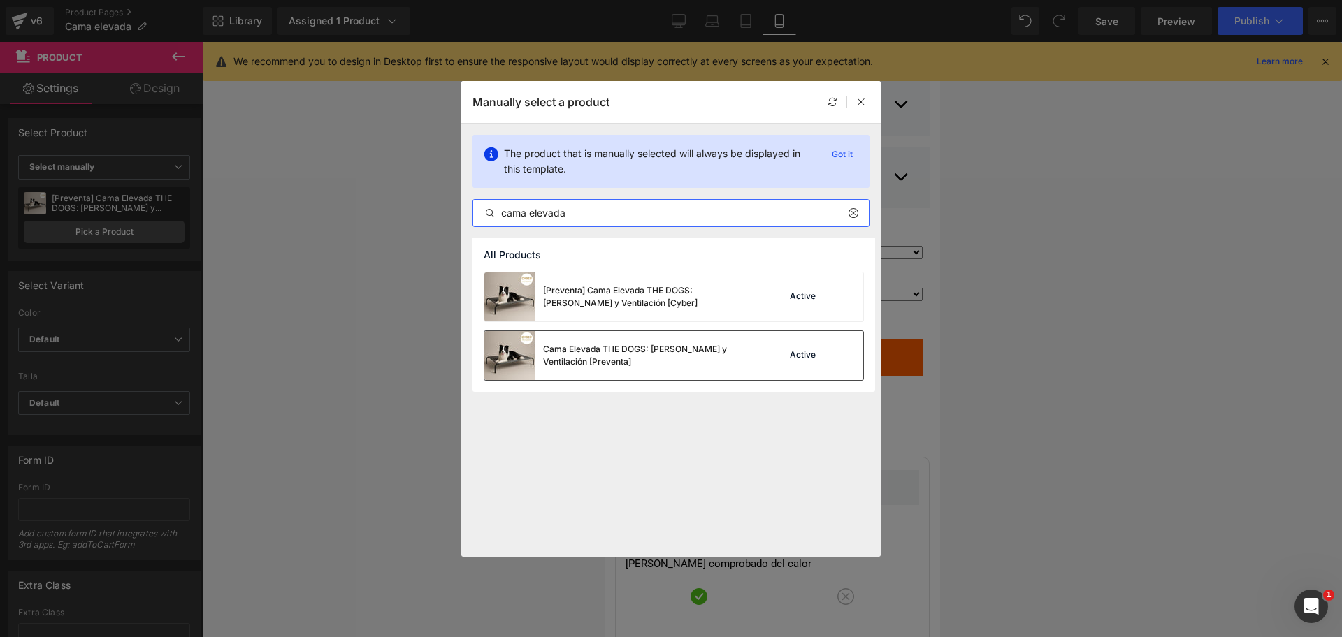
type input "cama elevada"
click at [688, 369] on div "Cama Elevada THE DOGS: Frescura y Ventilación [Preventa]" at bounding box center [618, 355] width 268 height 49
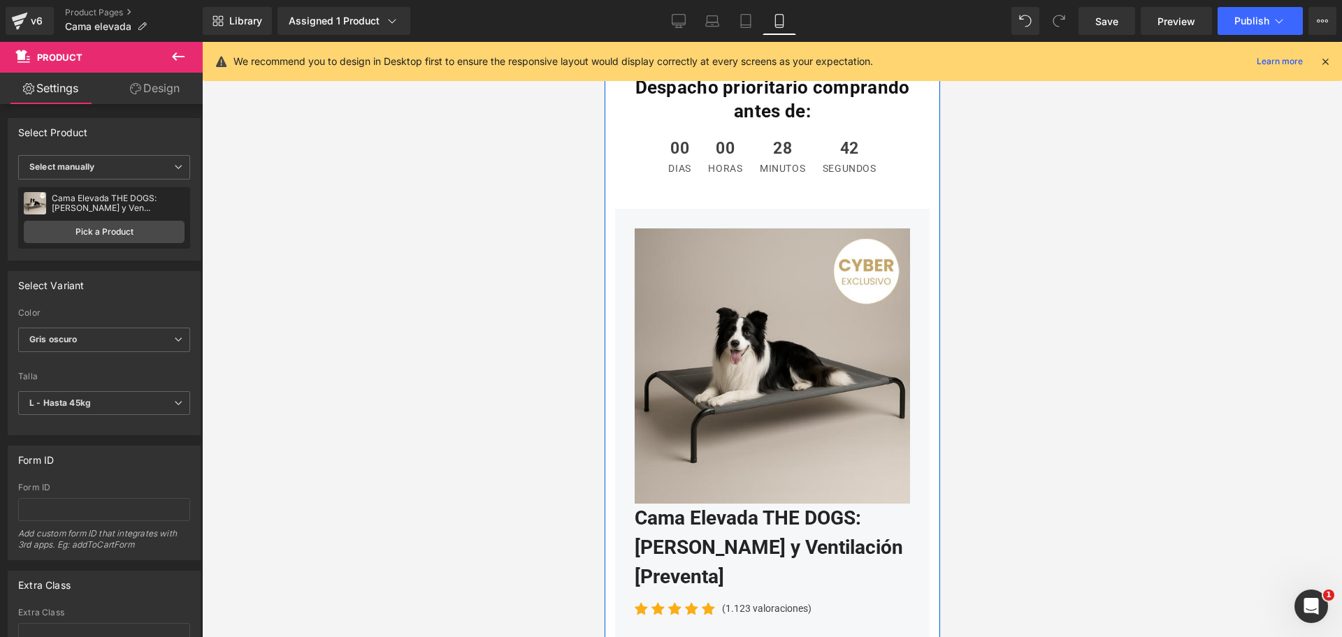
click at [806, 229] on img at bounding box center [771, 366] width 275 height 275
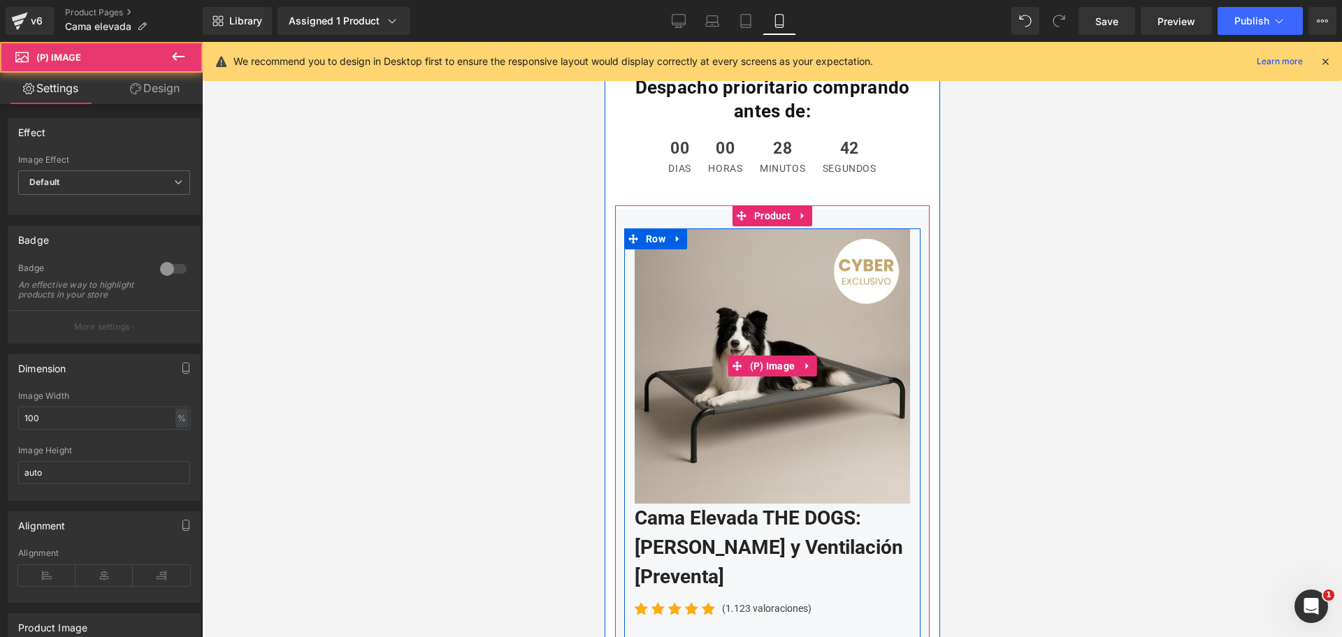
scroll to position [4542, 0]
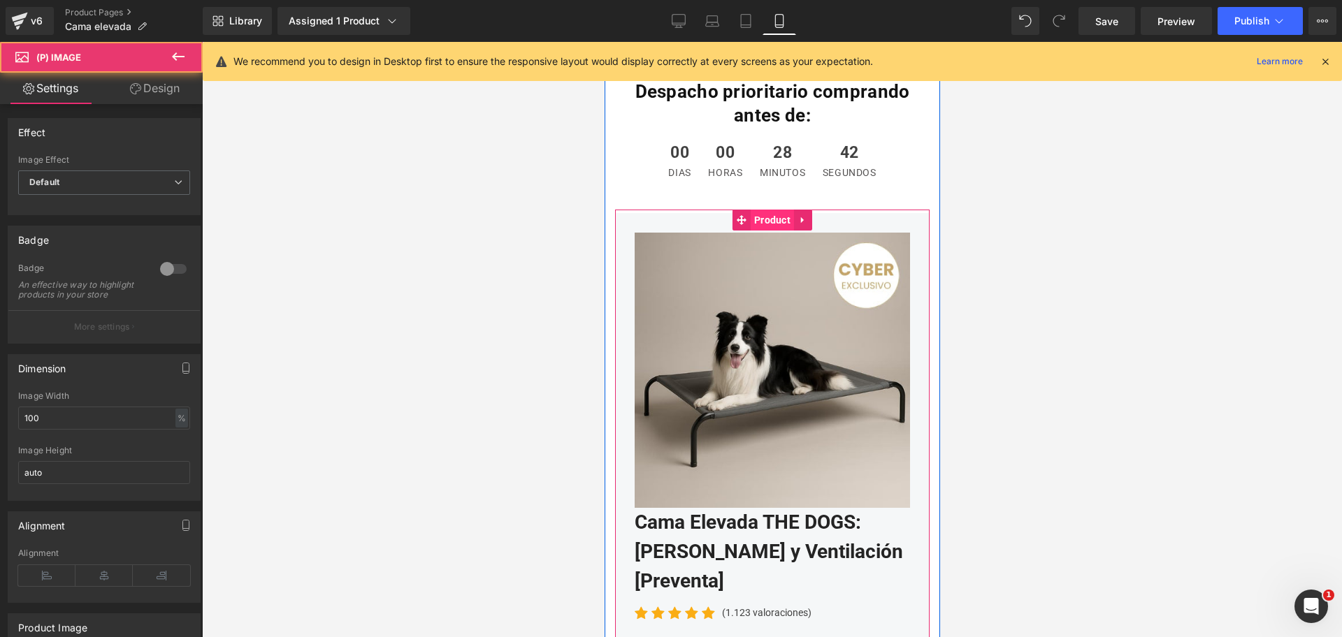
click at [772, 210] on span "Product" at bounding box center [771, 220] width 43 height 21
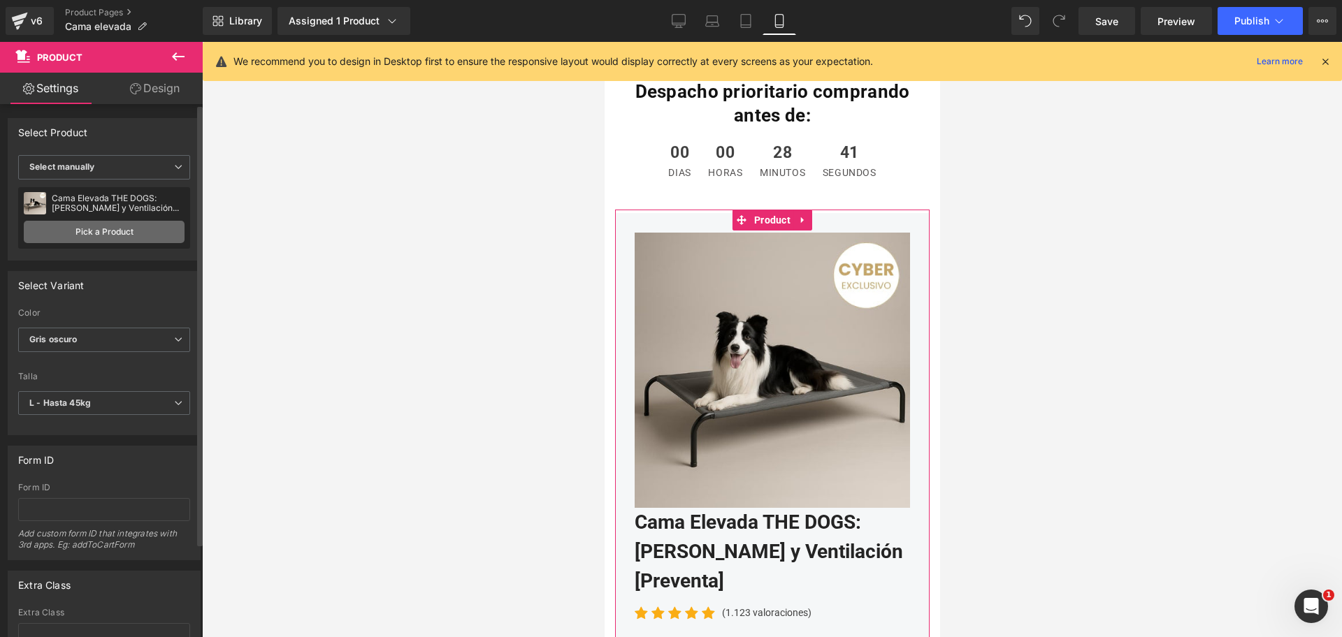
click at [136, 222] on link "Pick a Product" at bounding box center [104, 232] width 161 height 22
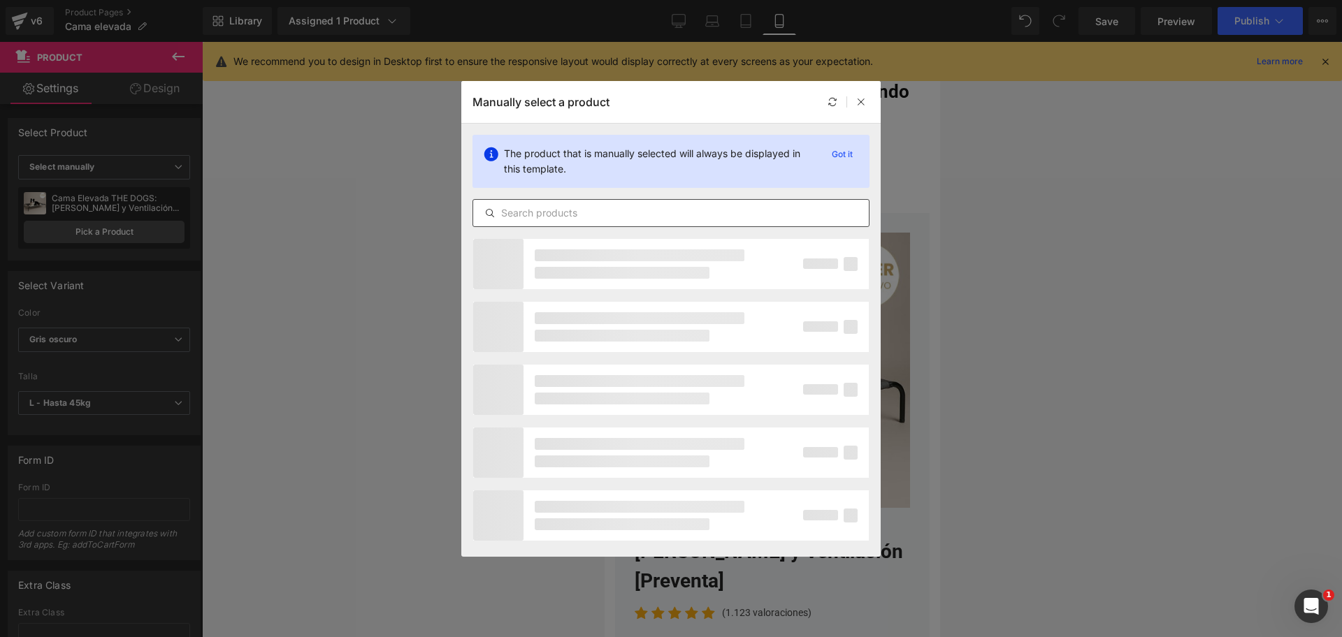
click at [658, 217] on input "text" at bounding box center [671, 213] width 396 height 17
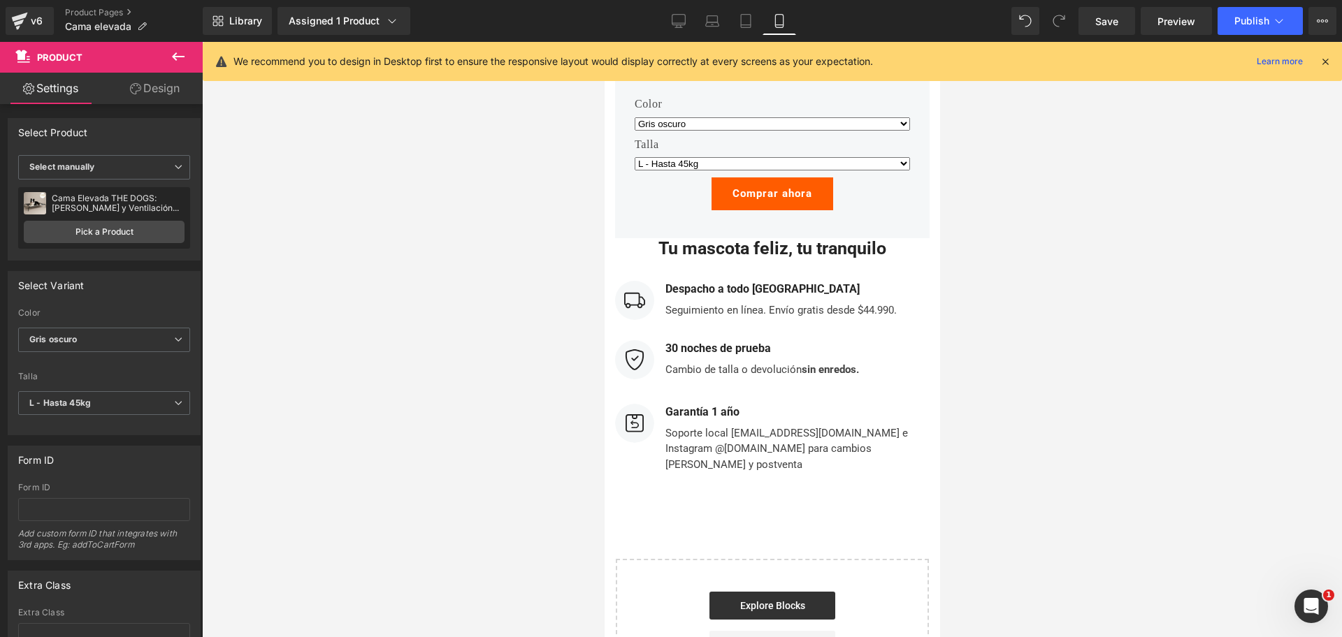
scroll to position [5328, 0]
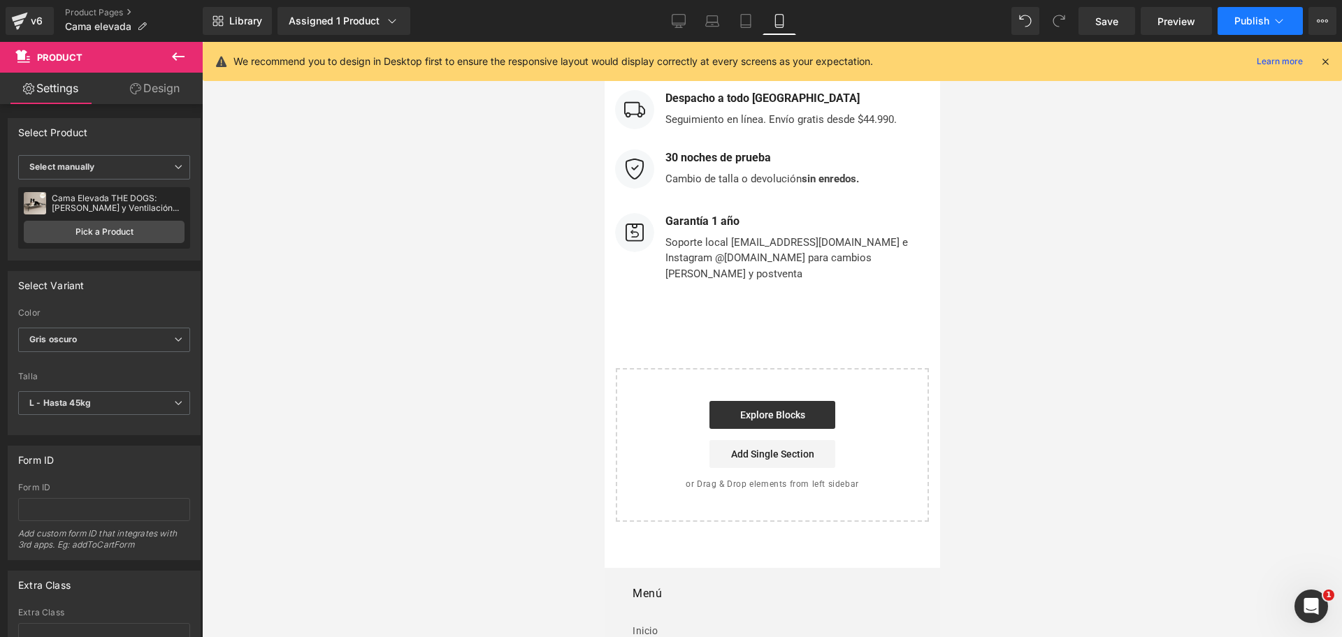
click at [1265, 15] on span "Publish" at bounding box center [1251, 20] width 35 height 11
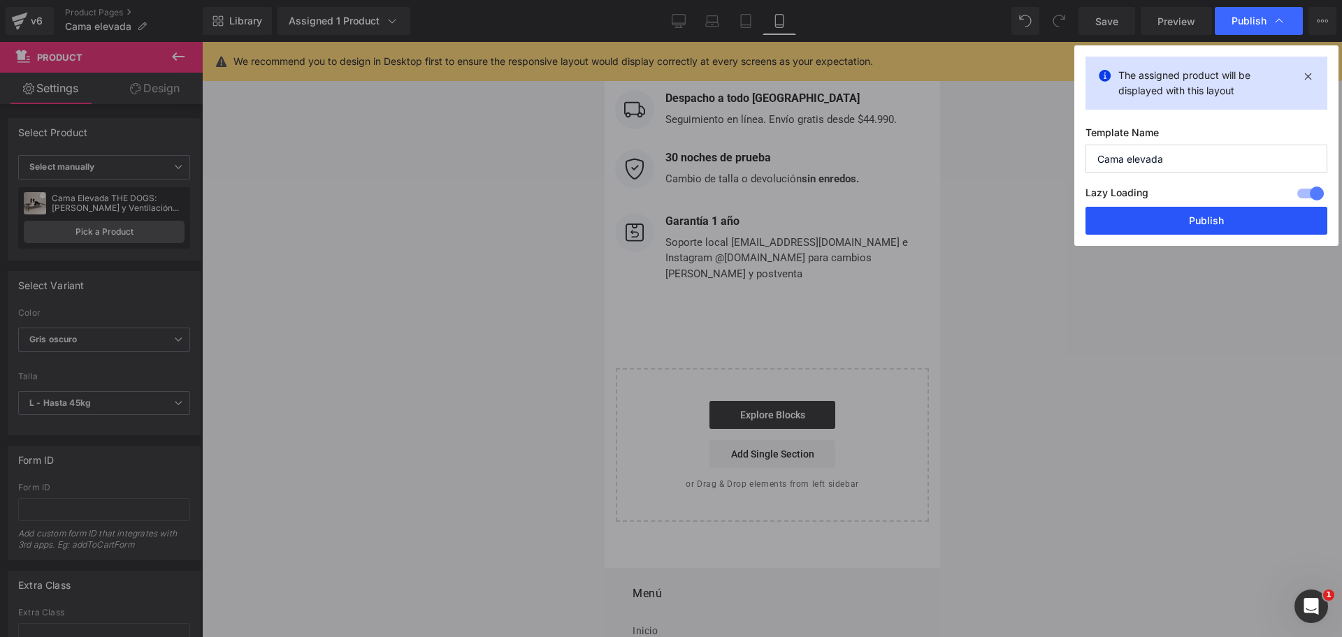
click at [1163, 216] on button "Publish" at bounding box center [1206, 221] width 242 height 28
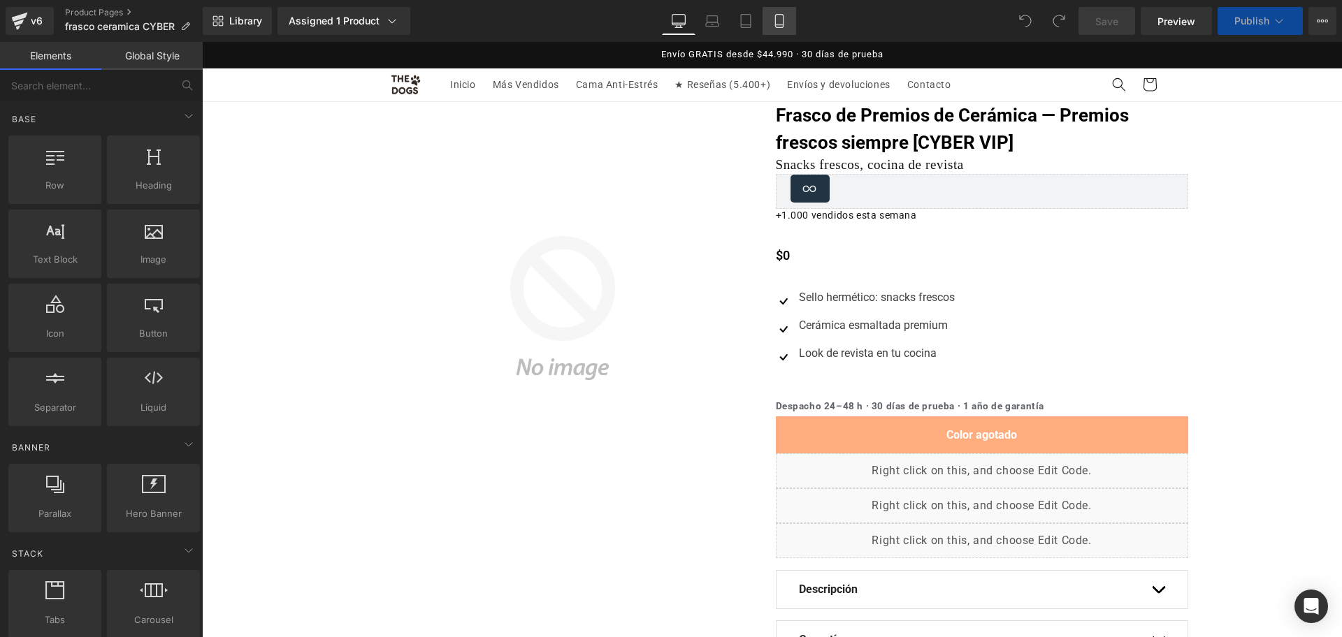
click at [774, 29] on link "Mobile" at bounding box center [779, 21] width 34 height 28
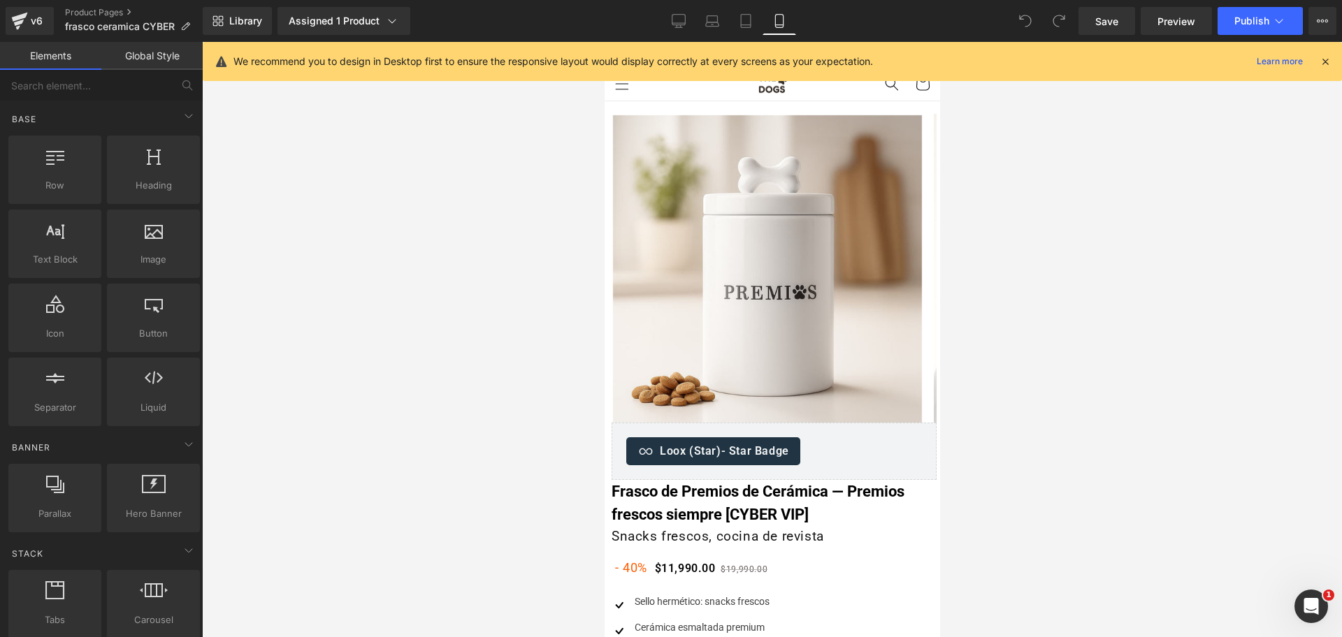
click at [1326, 61] on icon at bounding box center [1325, 61] width 13 height 13
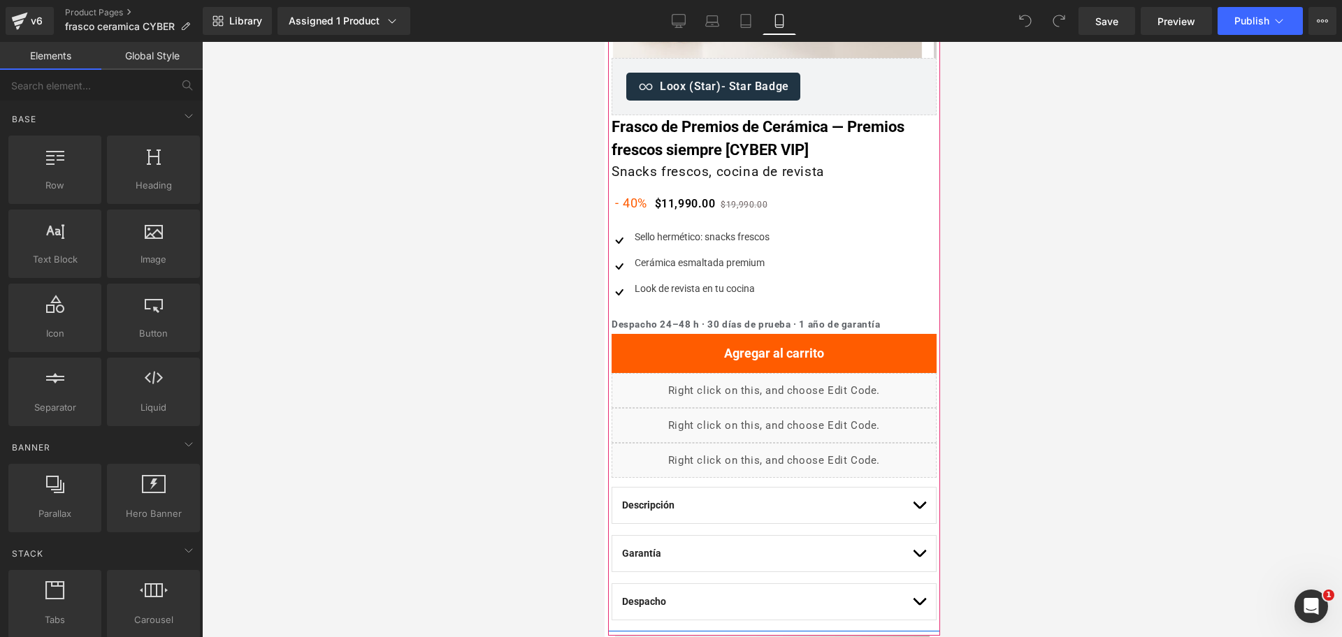
scroll to position [349, 0]
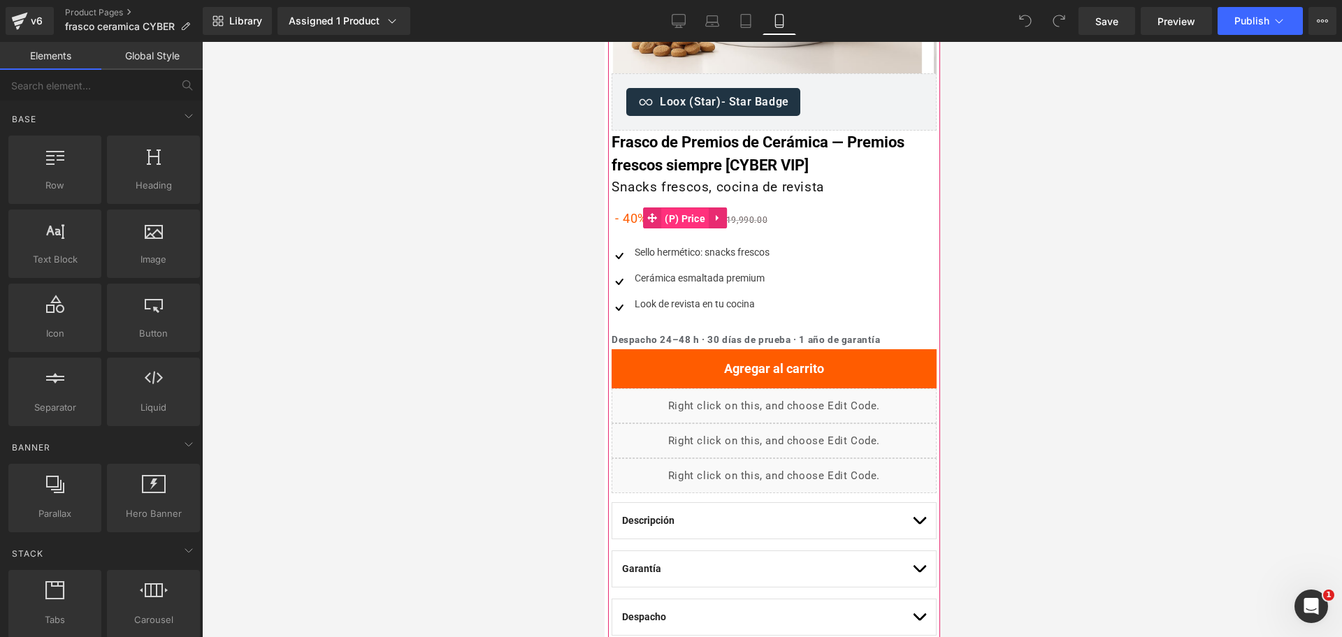
click at [687, 222] on span "(P) Price" at bounding box center [684, 218] width 48 height 21
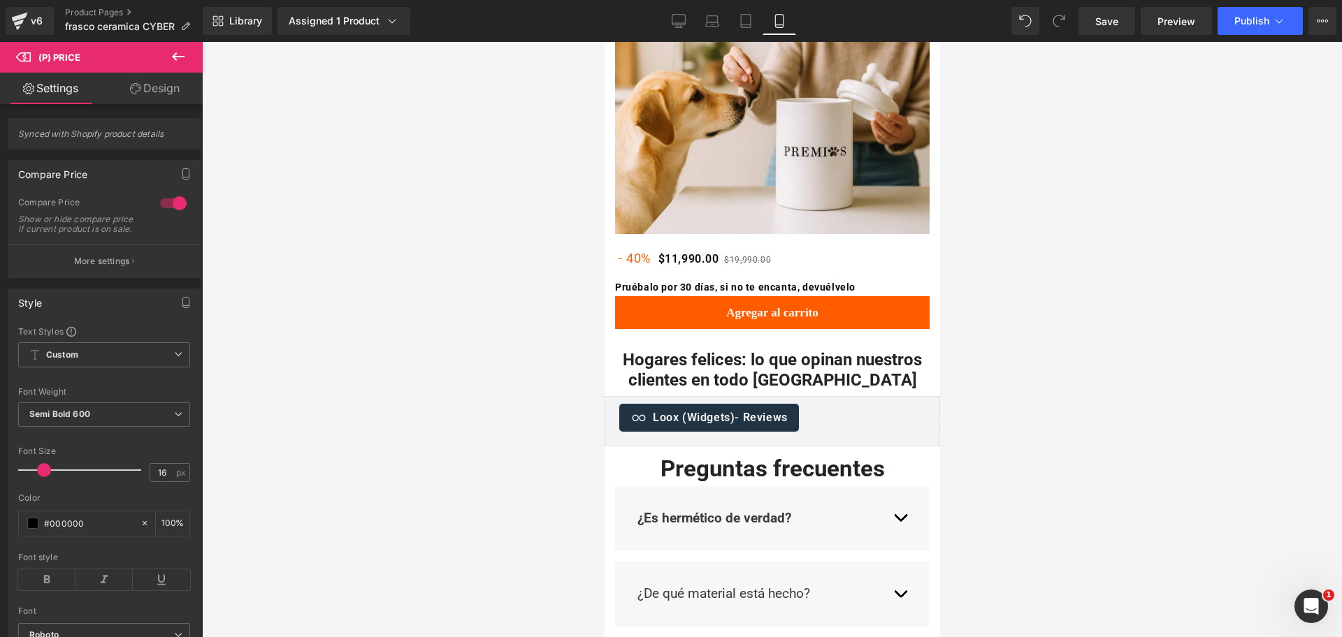
scroll to position [1922, 0]
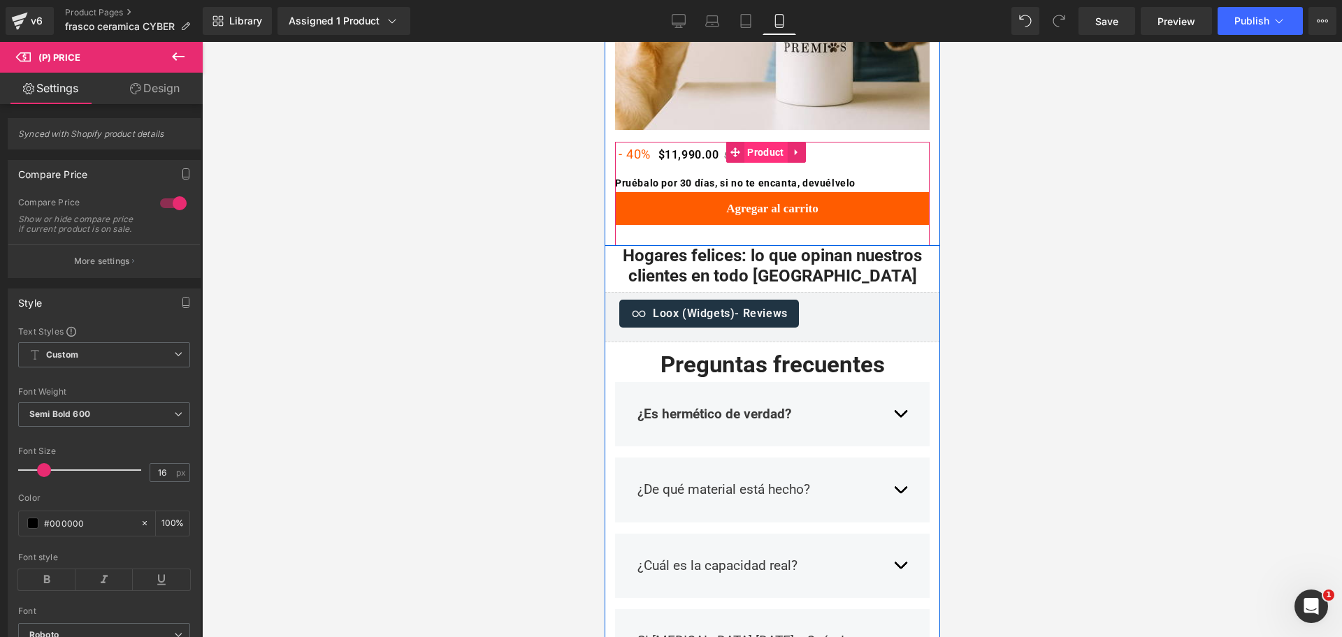
click at [757, 142] on span "Product" at bounding box center [764, 152] width 43 height 21
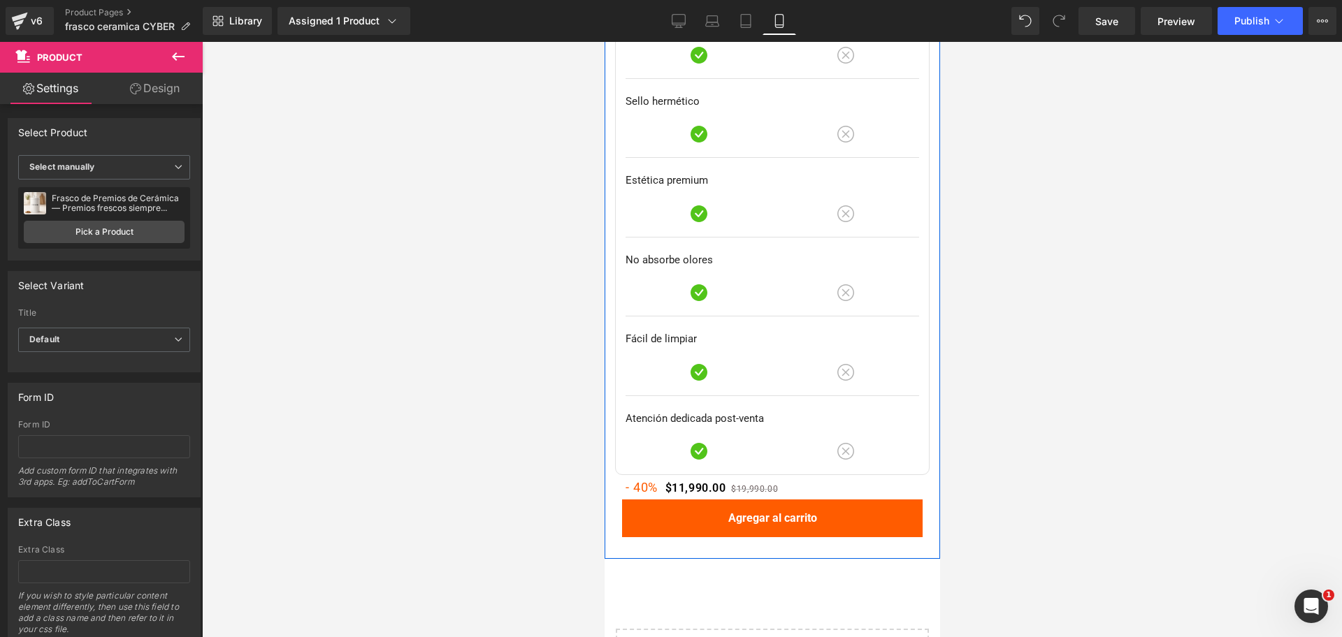
scroll to position [4018, 0]
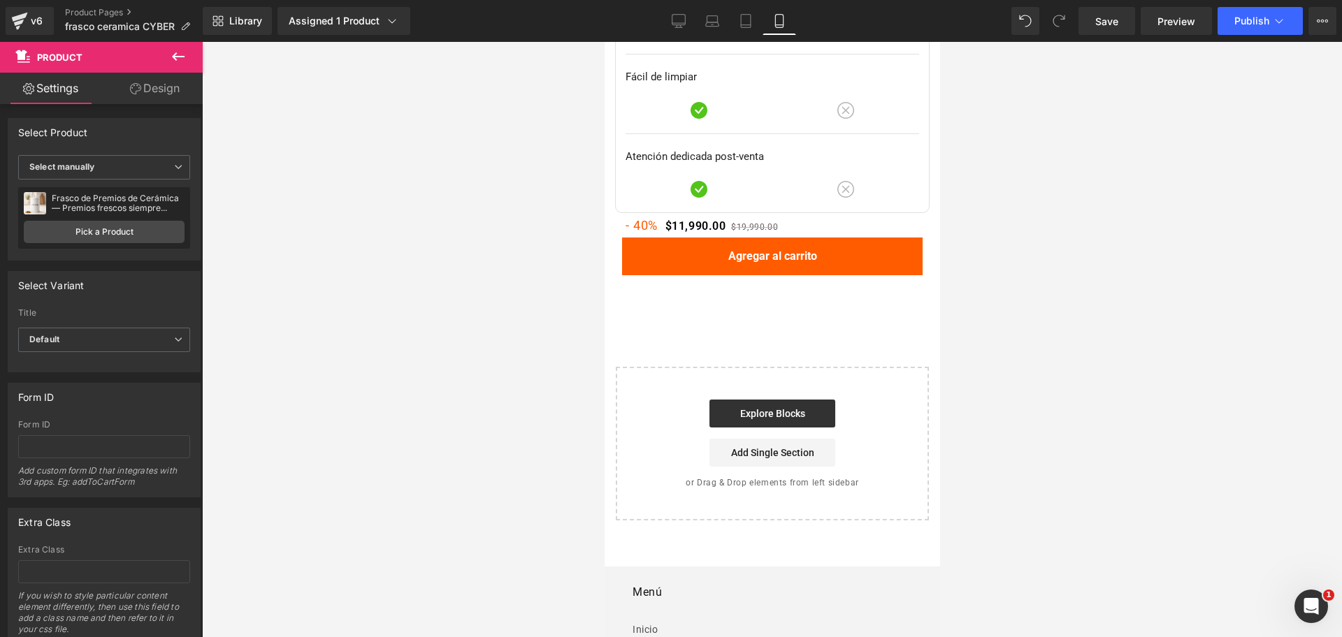
click at [776, 238] on button "Agregar al carrito" at bounding box center [771, 257] width 300 height 38
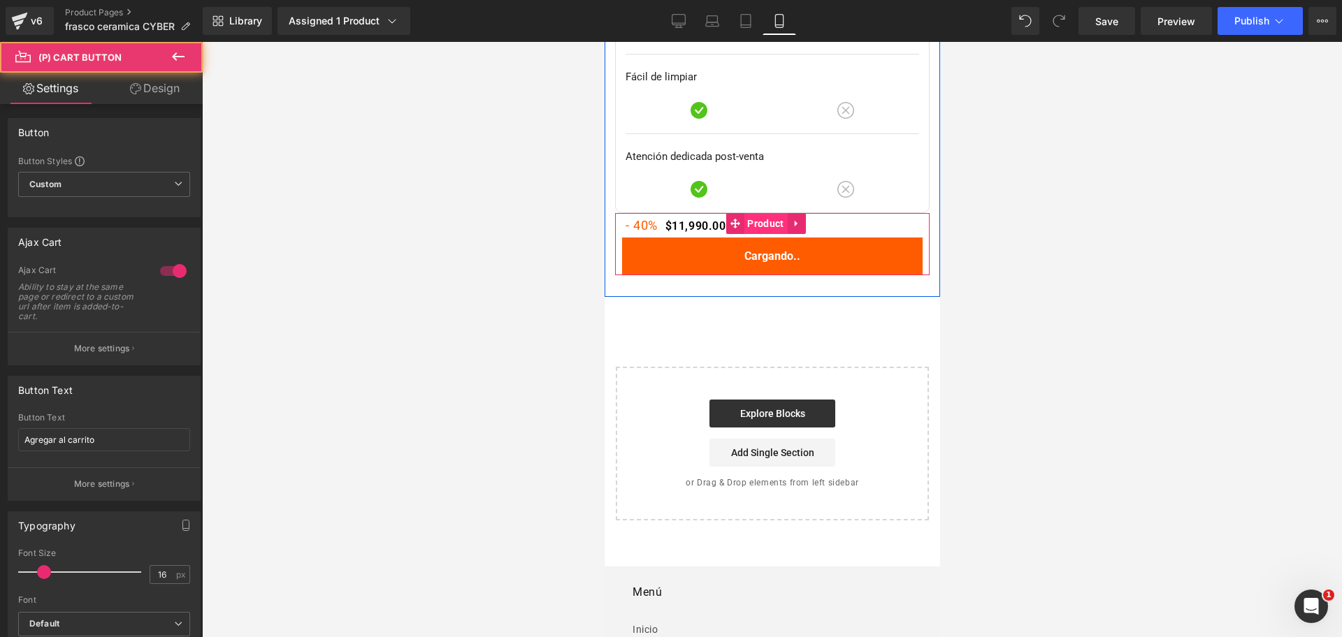
click at [760, 213] on span "Product" at bounding box center [764, 223] width 43 height 21
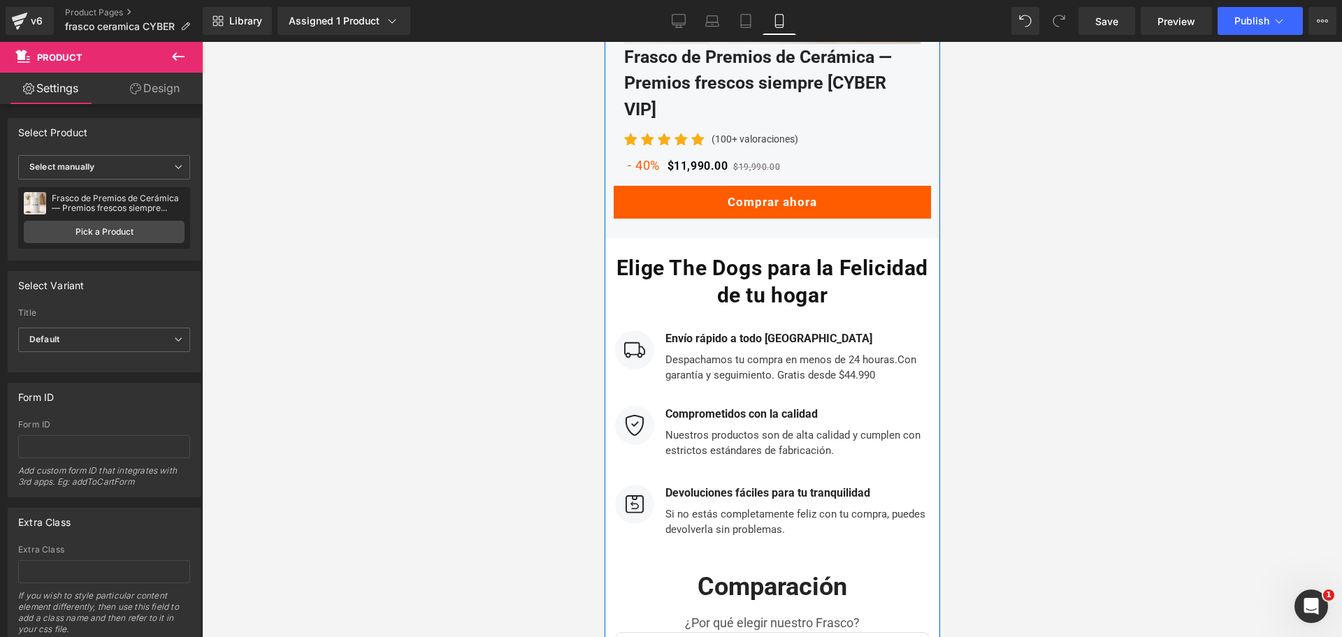
scroll to position [2882, 0]
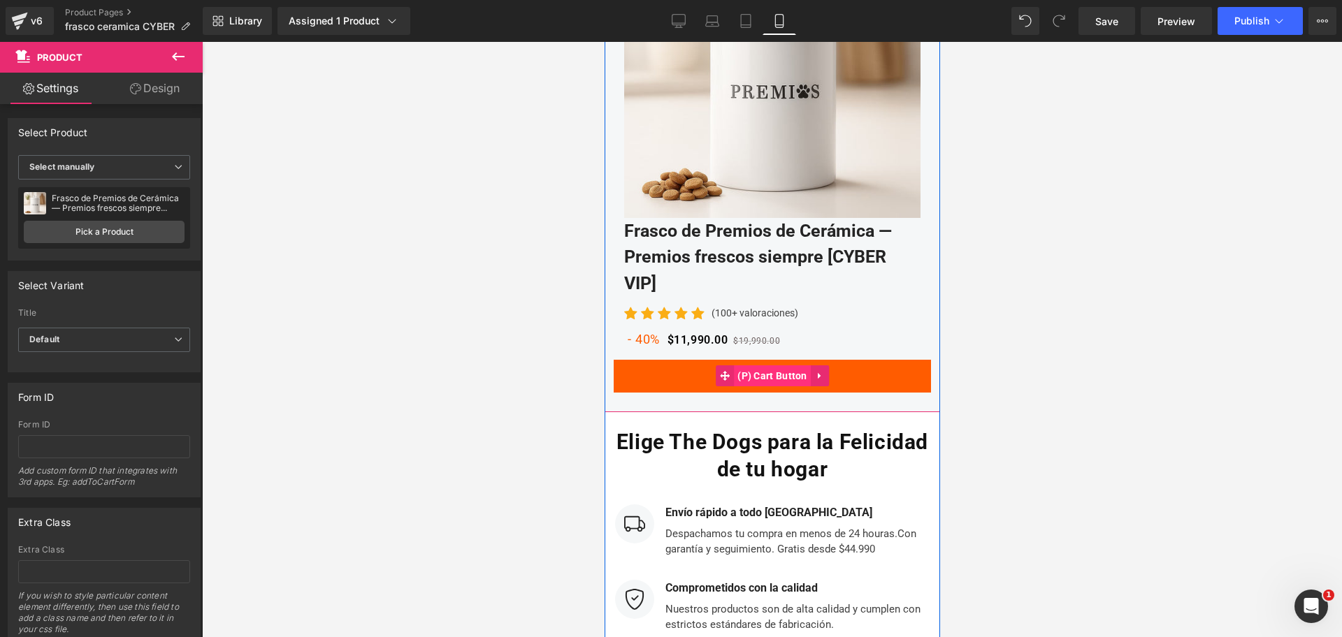
click at [765, 365] on span "(P) Cart Button" at bounding box center [771, 375] width 77 height 21
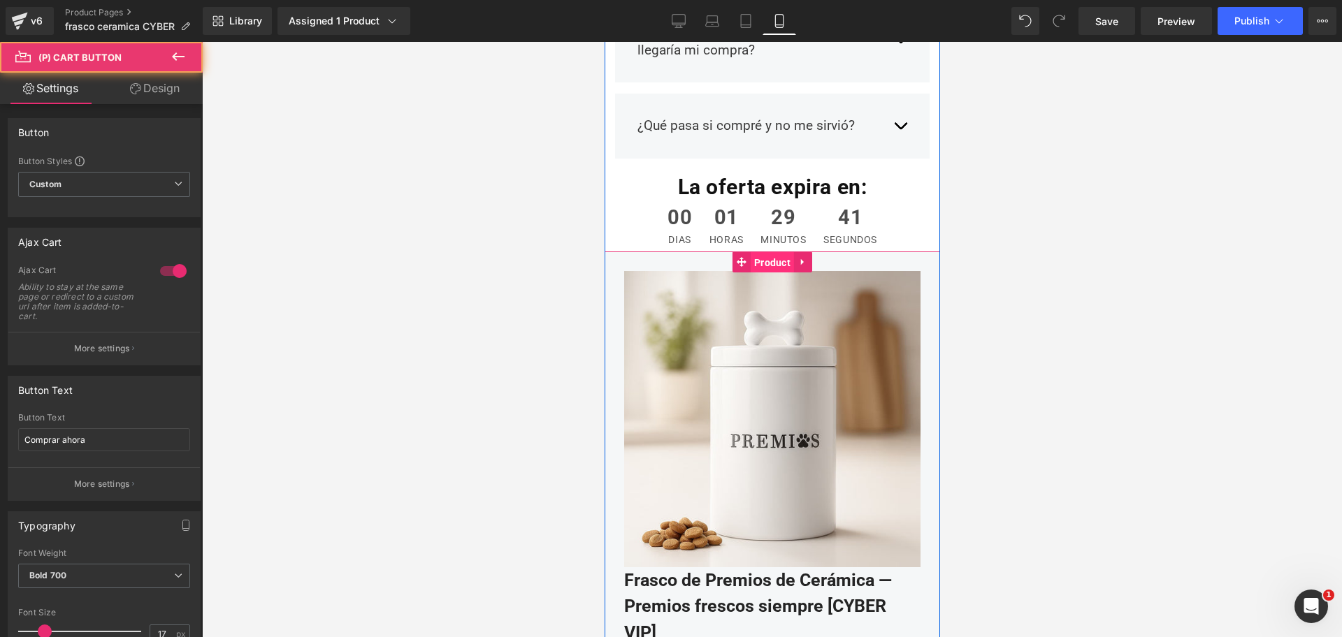
click at [770, 252] on span "Product" at bounding box center [771, 262] width 43 height 21
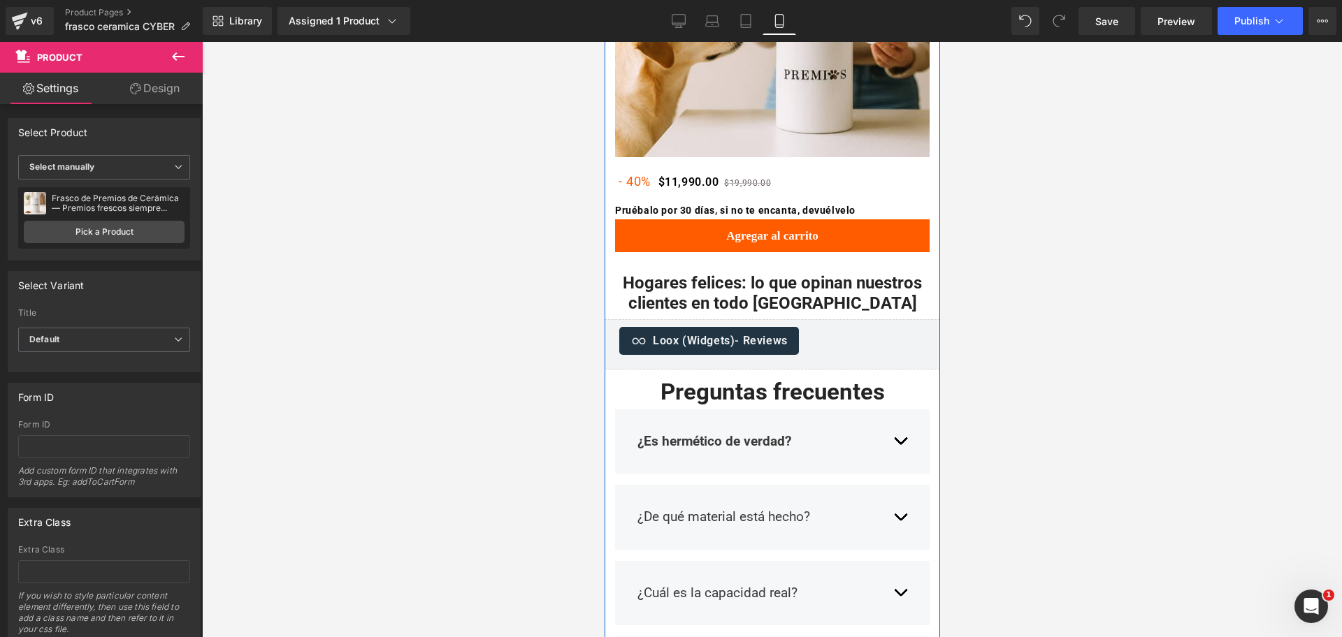
scroll to position [1660, 0]
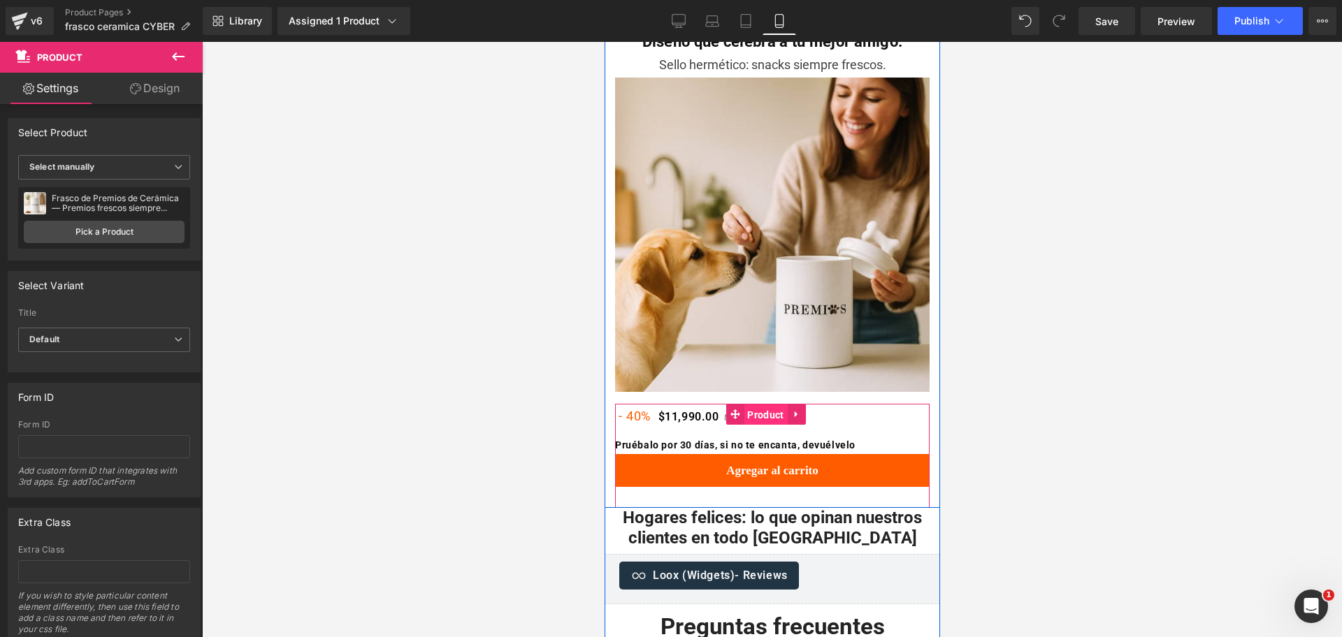
click at [753, 405] on span "Product" at bounding box center [764, 415] width 43 height 21
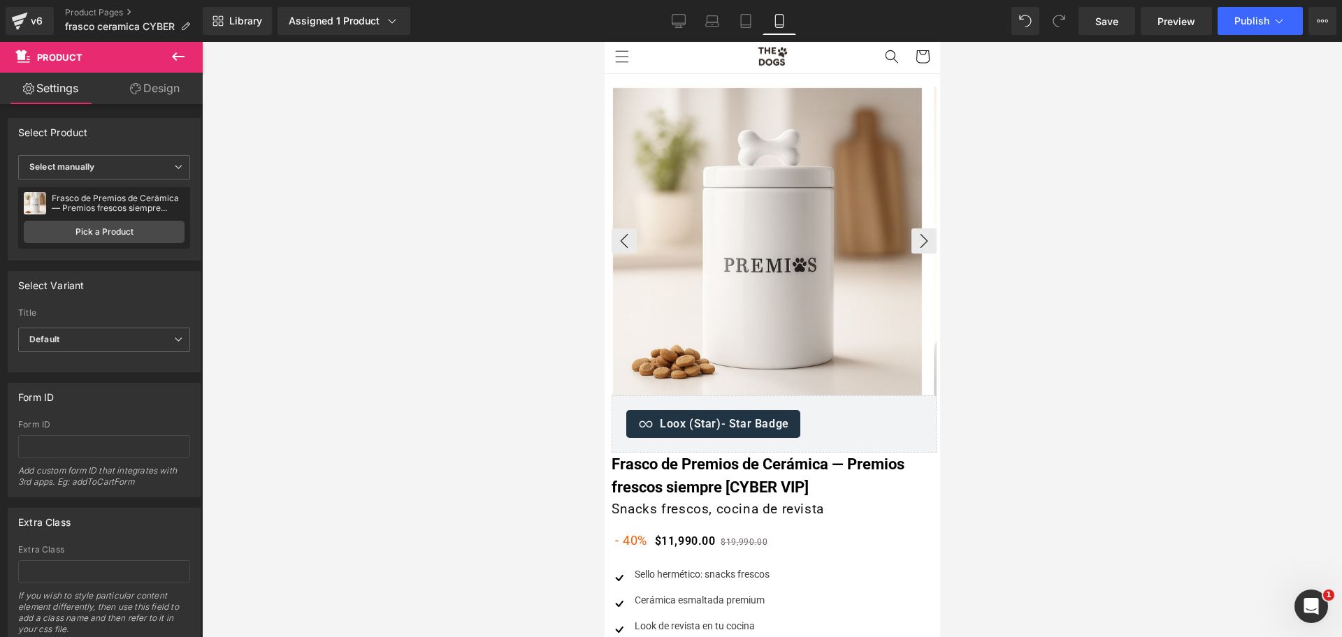
scroll to position [0, 0]
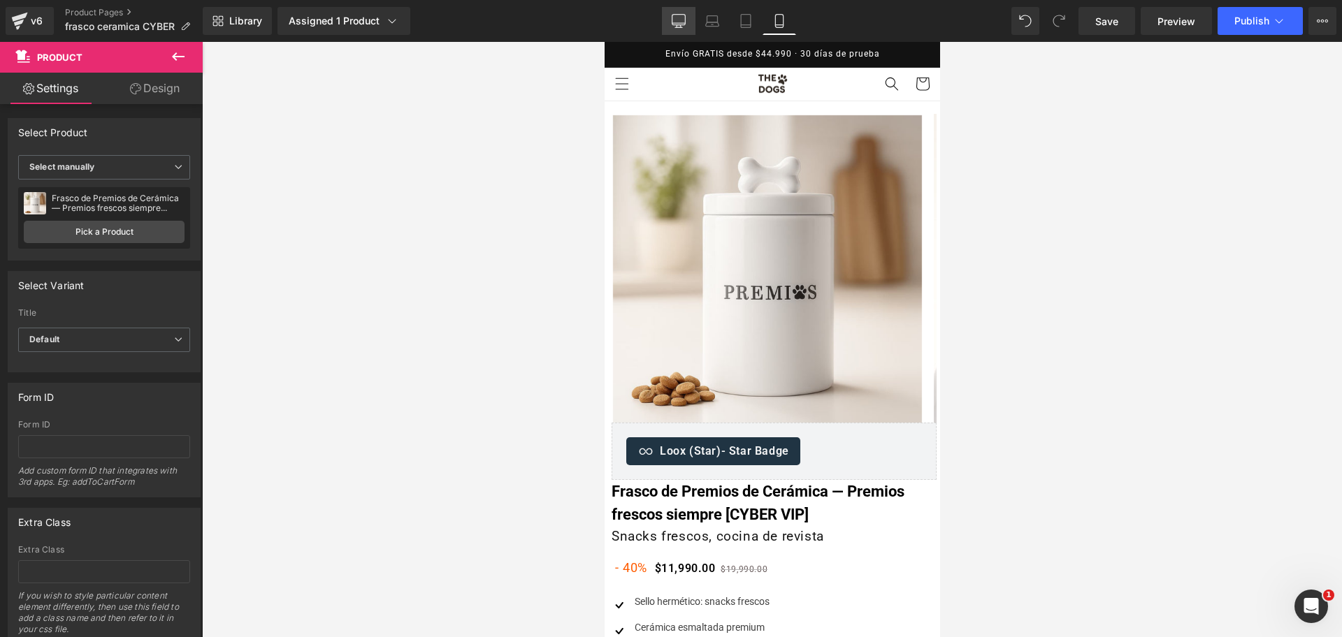
click at [679, 12] on link "Desktop" at bounding box center [679, 21] width 34 height 28
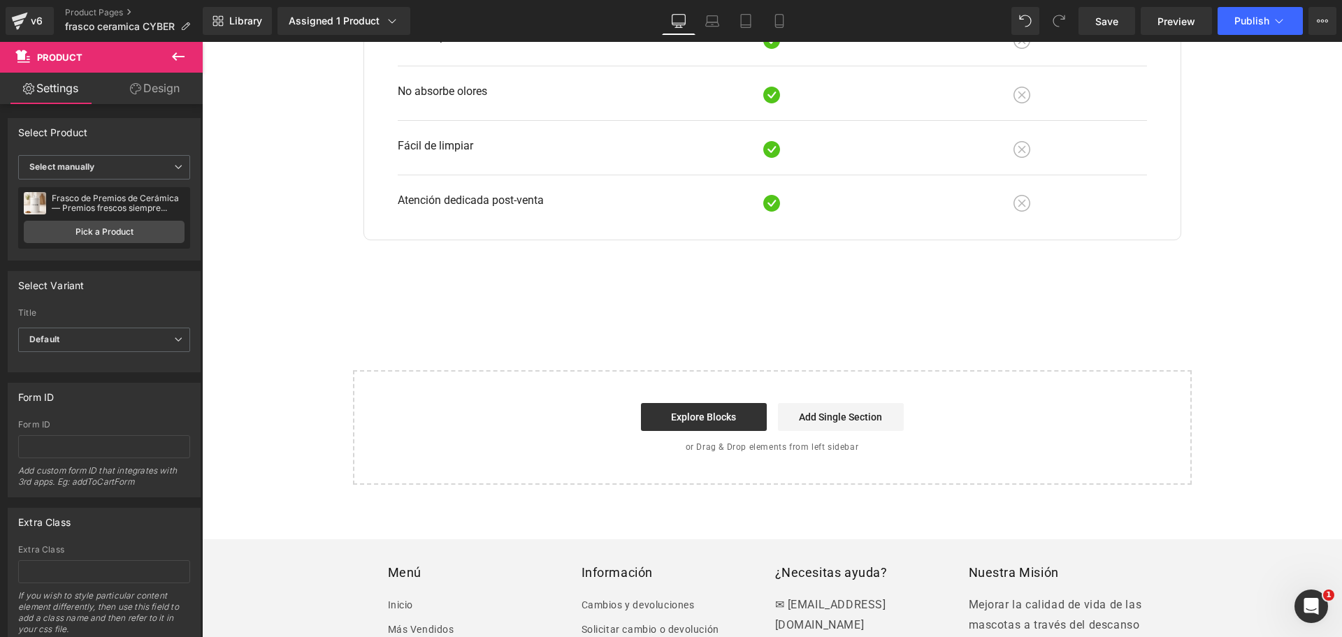
scroll to position [2533, 0]
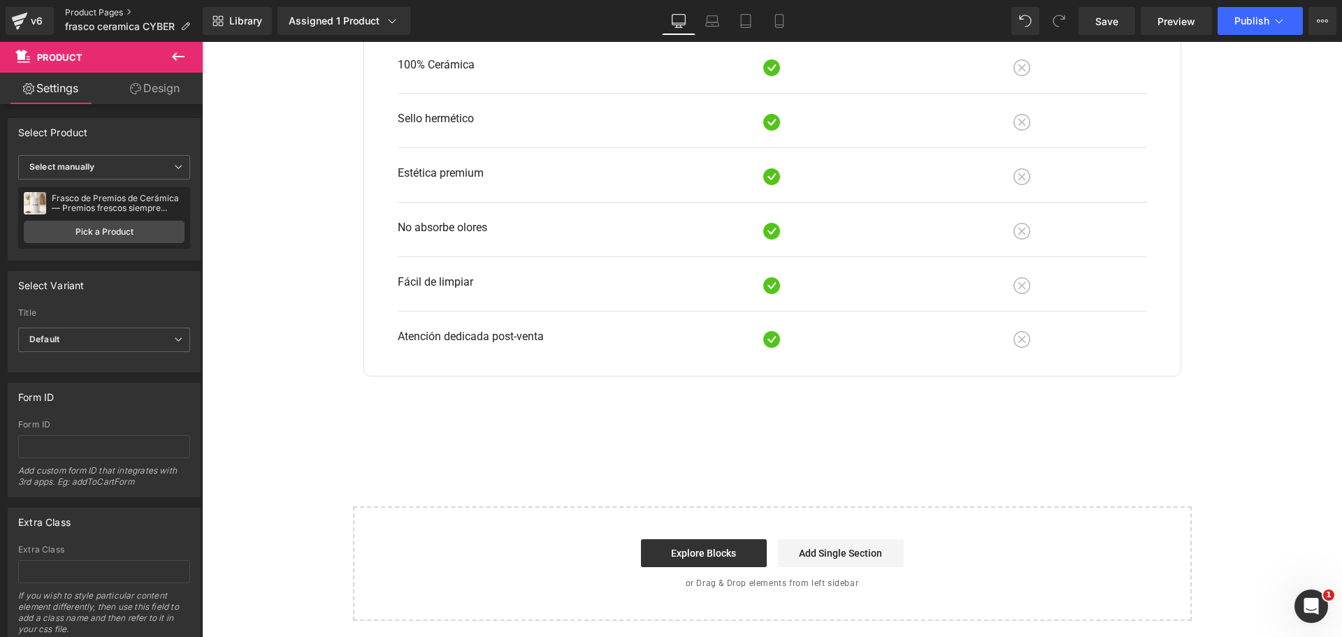
click at [124, 7] on link "Product Pages" at bounding box center [134, 12] width 138 height 11
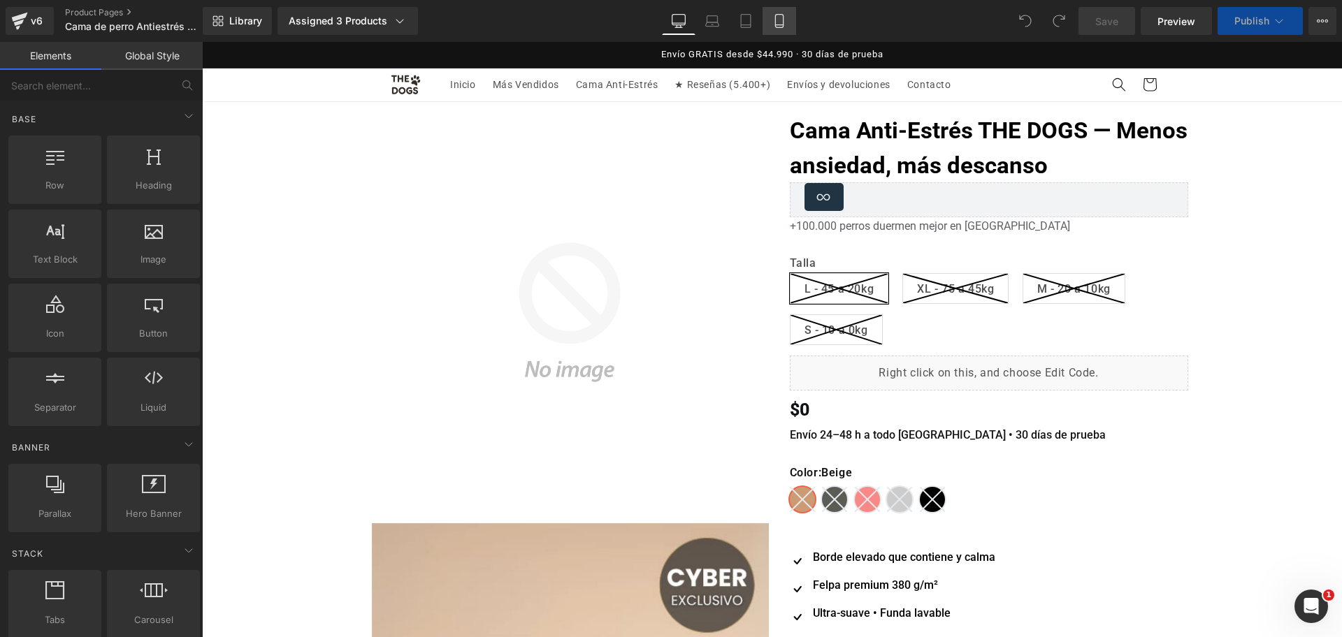
click at [785, 29] on link "Mobile" at bounding box center [779, 21] width 34 height 28
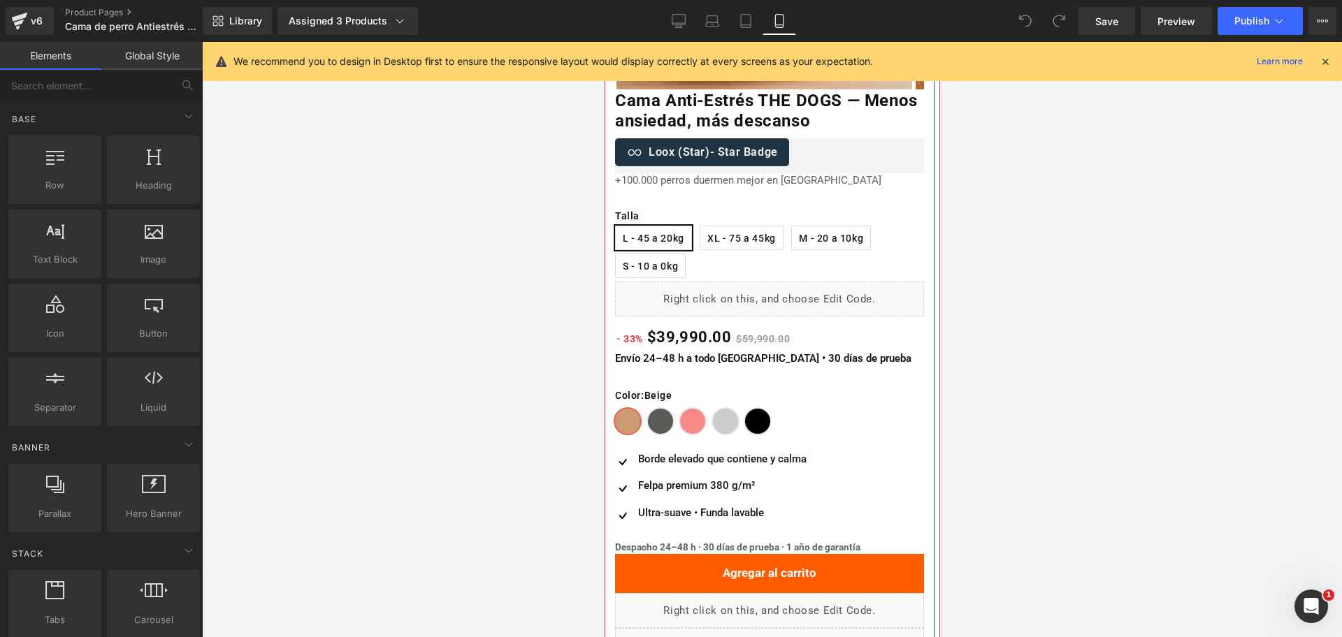
scroll to position [349, 0]
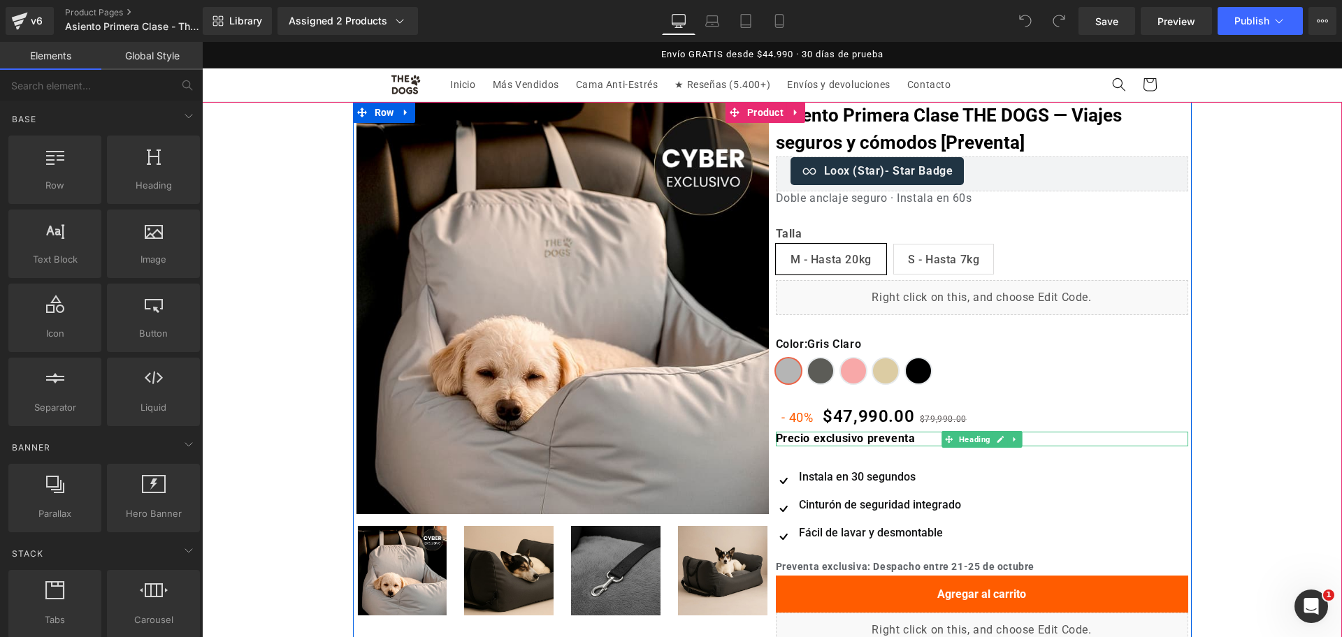
click at [804, 442] on b "Precio exclusivo preventa" at bounding box center [846, 438] width 140 height 13
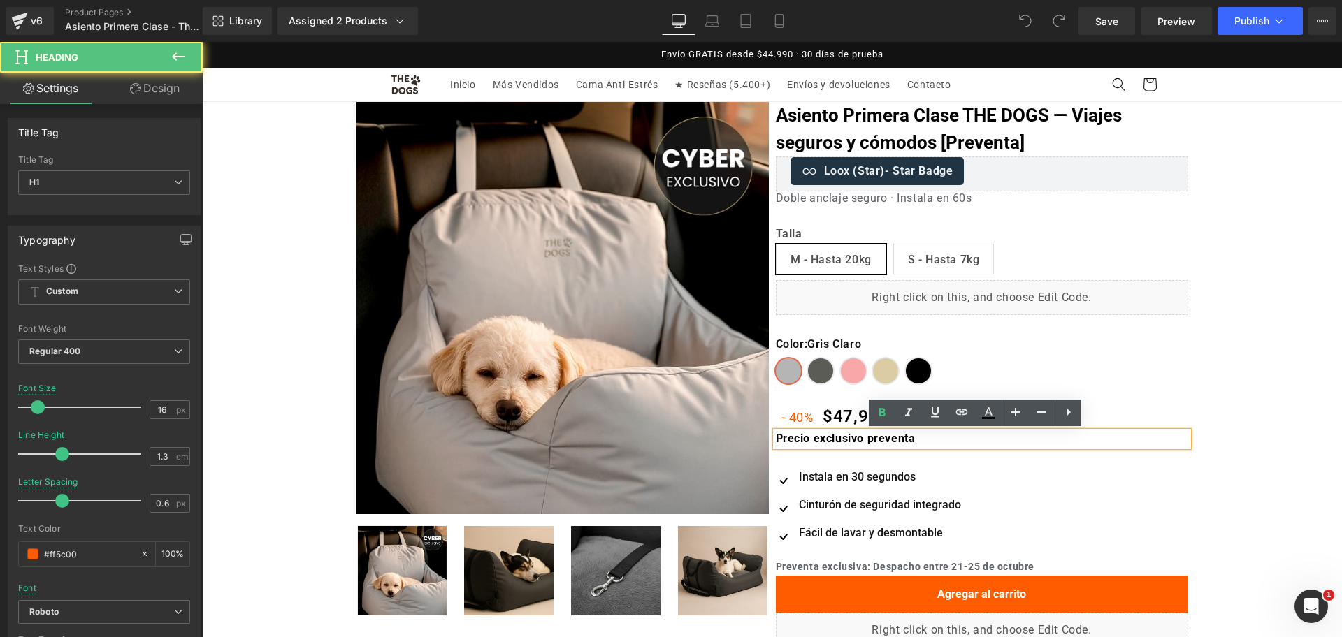
click at [924, 442] on h1 "Precio exclusivo preventa" at bounding box center [982, 439] width 412 height 15
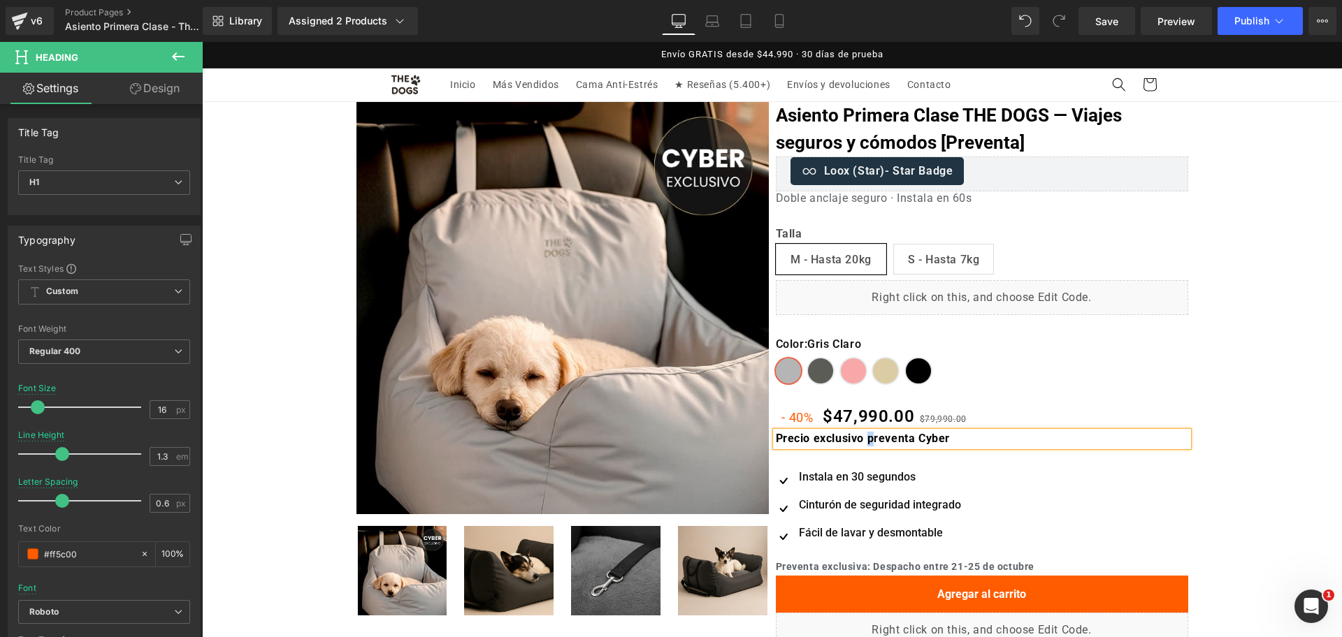
click at [865, 435] on b "Precio exclusivo preventa Cyber" at bounding box center [863, 438] width 175 height 13
click at [1250, 31] on button "Publish" at bounding box center [1259, 21] width 85 height 28
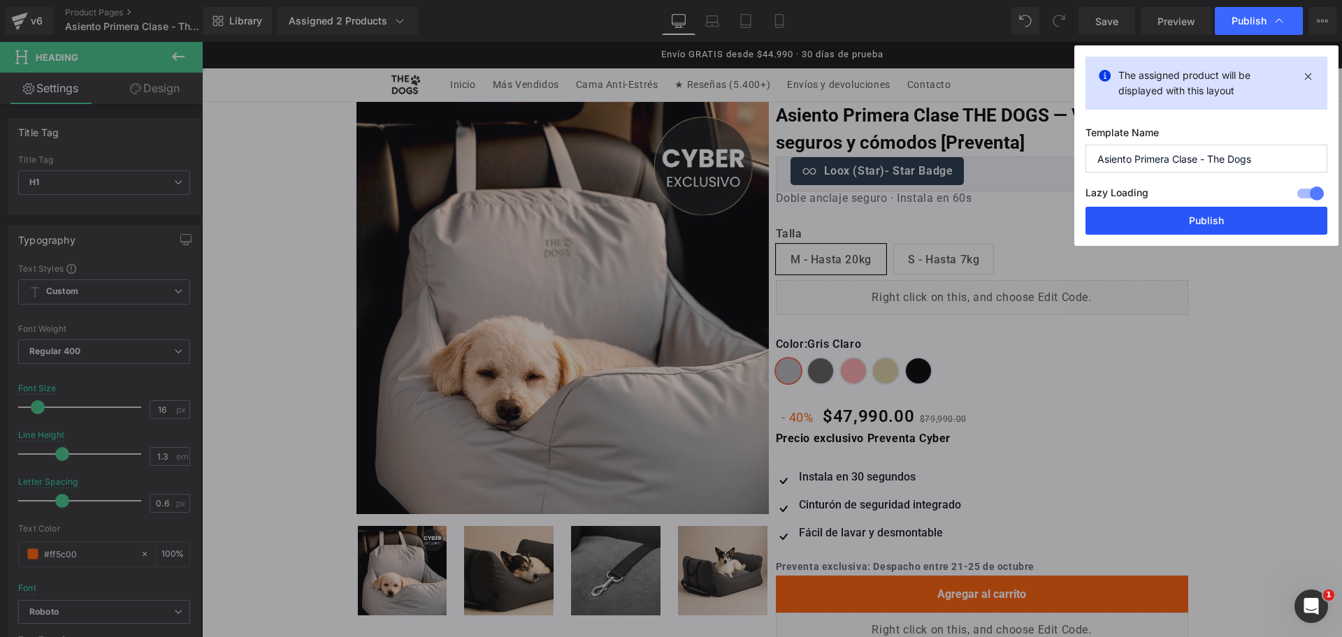
click at [1267, 219] on button "Publish" at bounding box center [1206, 221] width 242 height 28
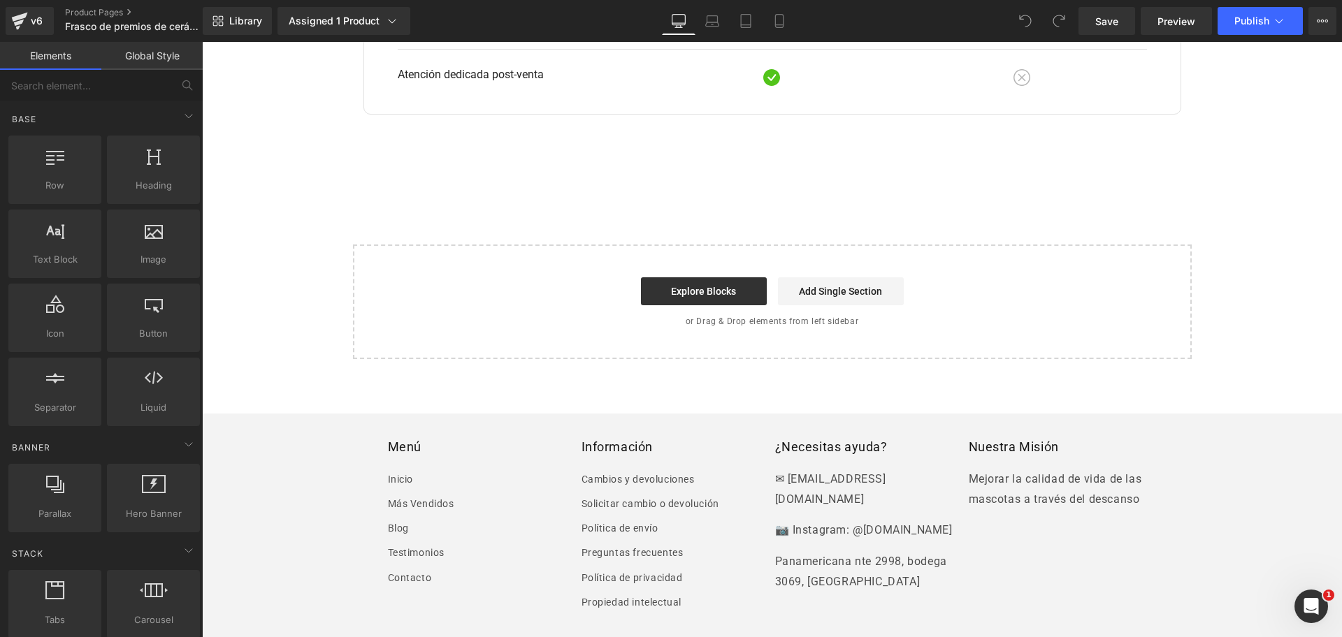
scroll to position [2620, 0]
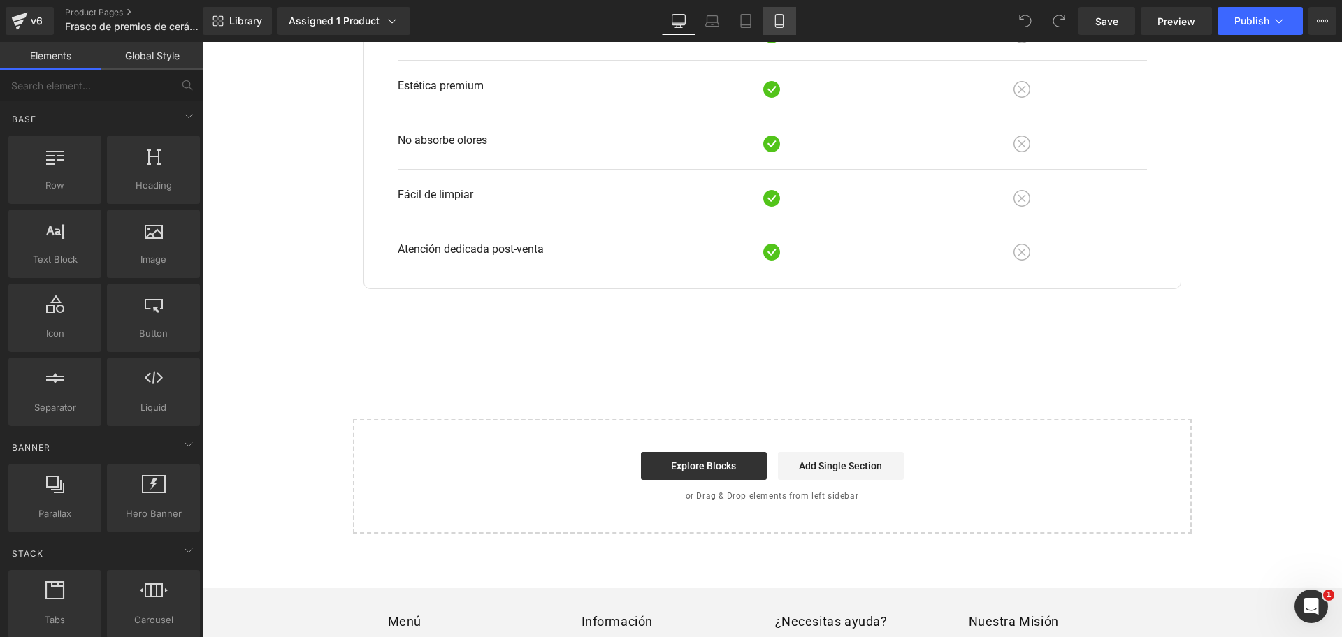
click at [765, 7] on link "Mobile" at bounding box center [779, 21] width 34 height 28
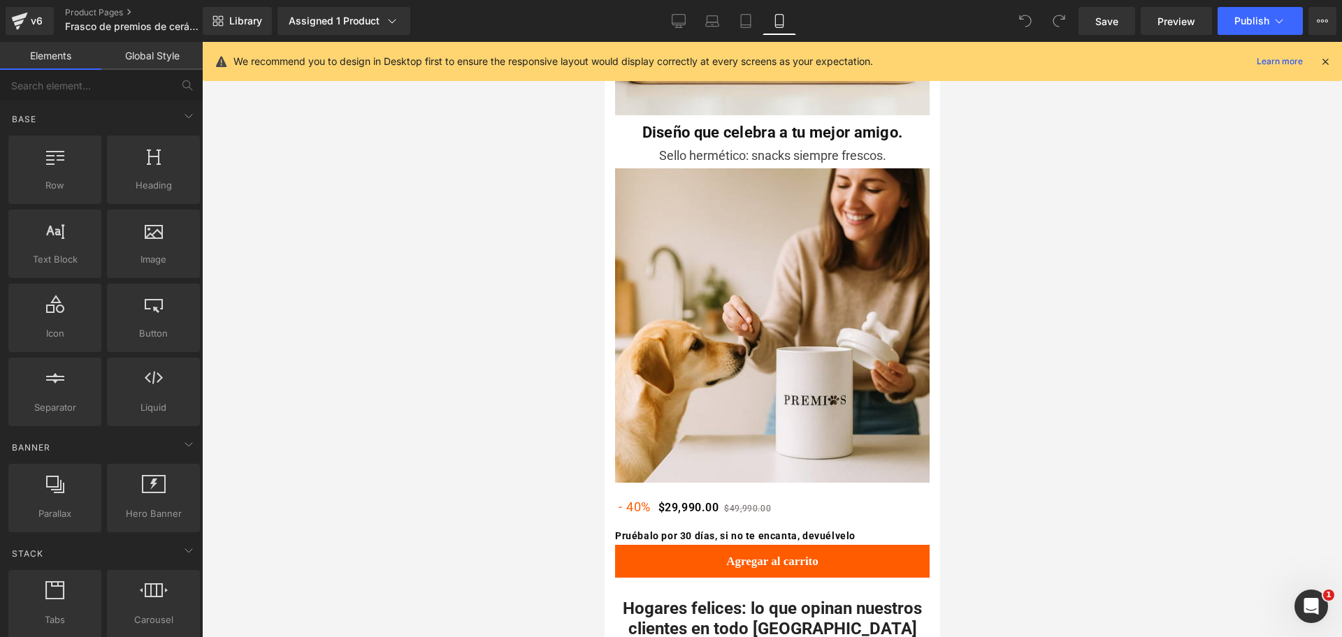
scroll to position [1794, 0]
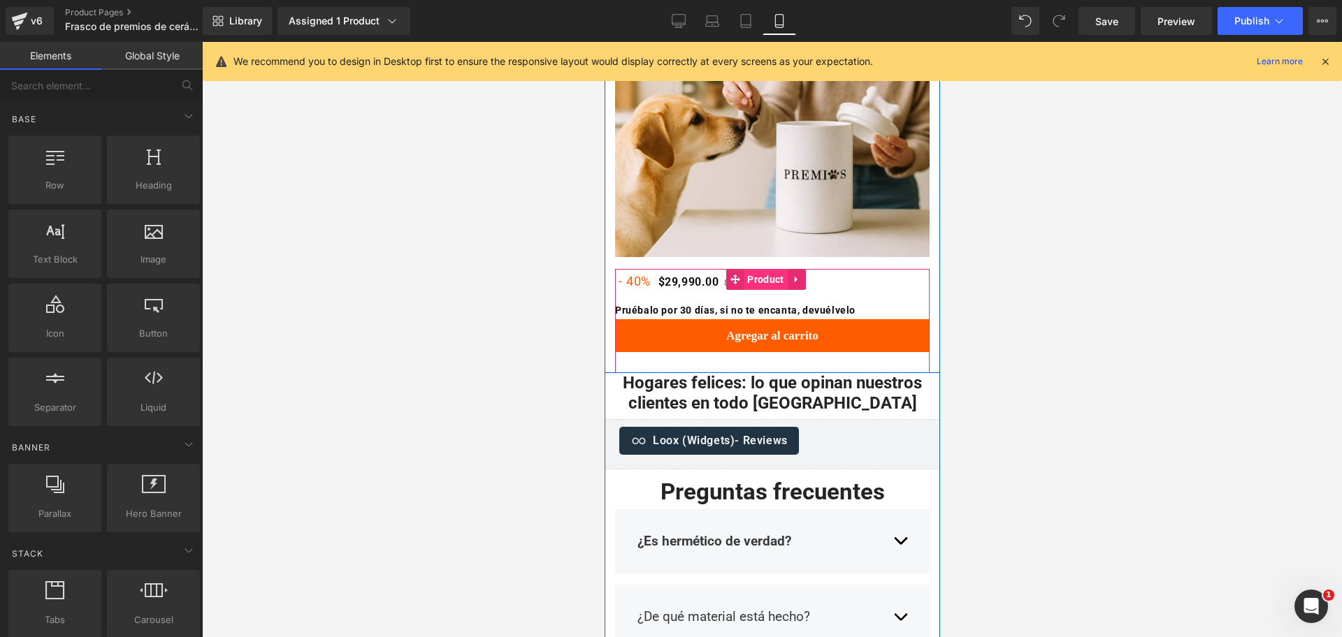
click at [755, 269] on span "Product" at bounding box center [764, 279] width 43 height 21
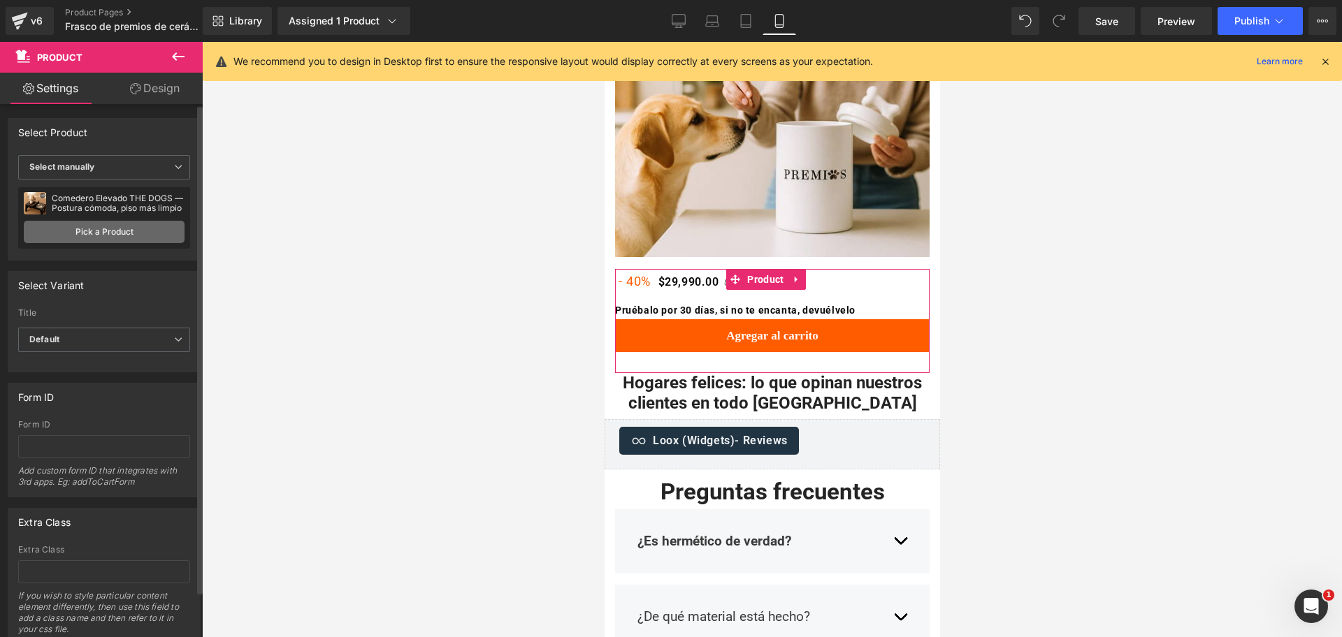
click at [152, 236] on link "Pick a Product" at bounding box center [104, 232] width 161 height 22
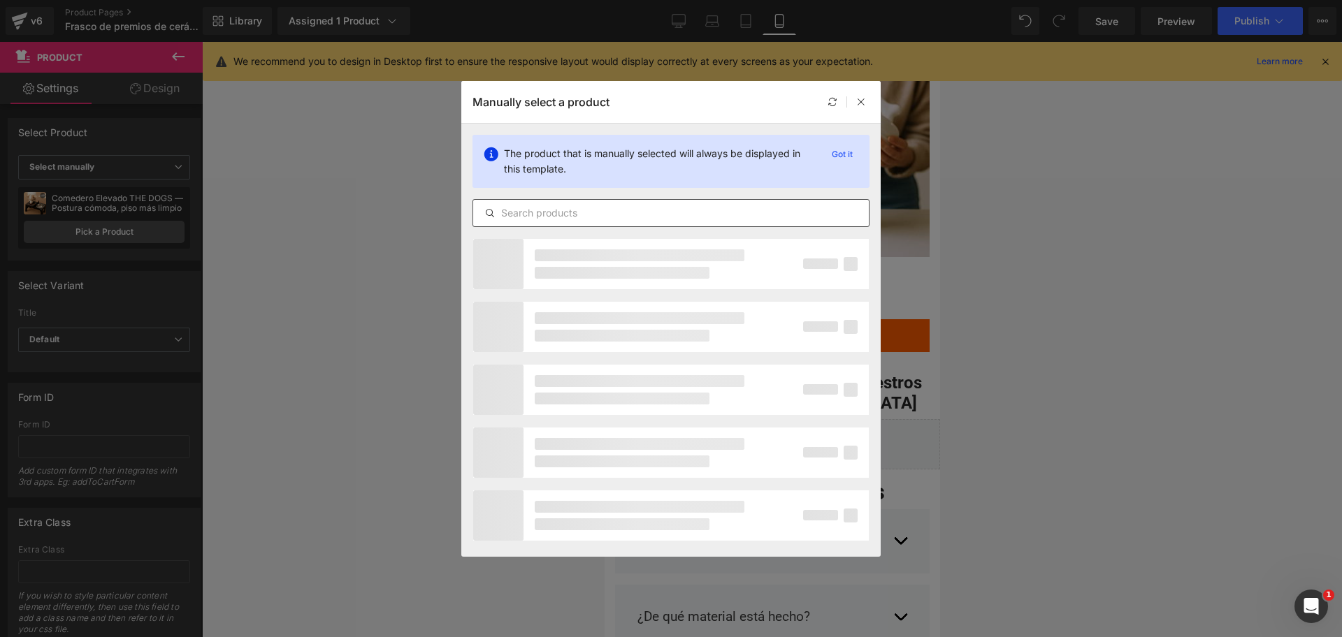
click at [629, 208] on input "text" at bounding box center [671, 213] width 396 height 17
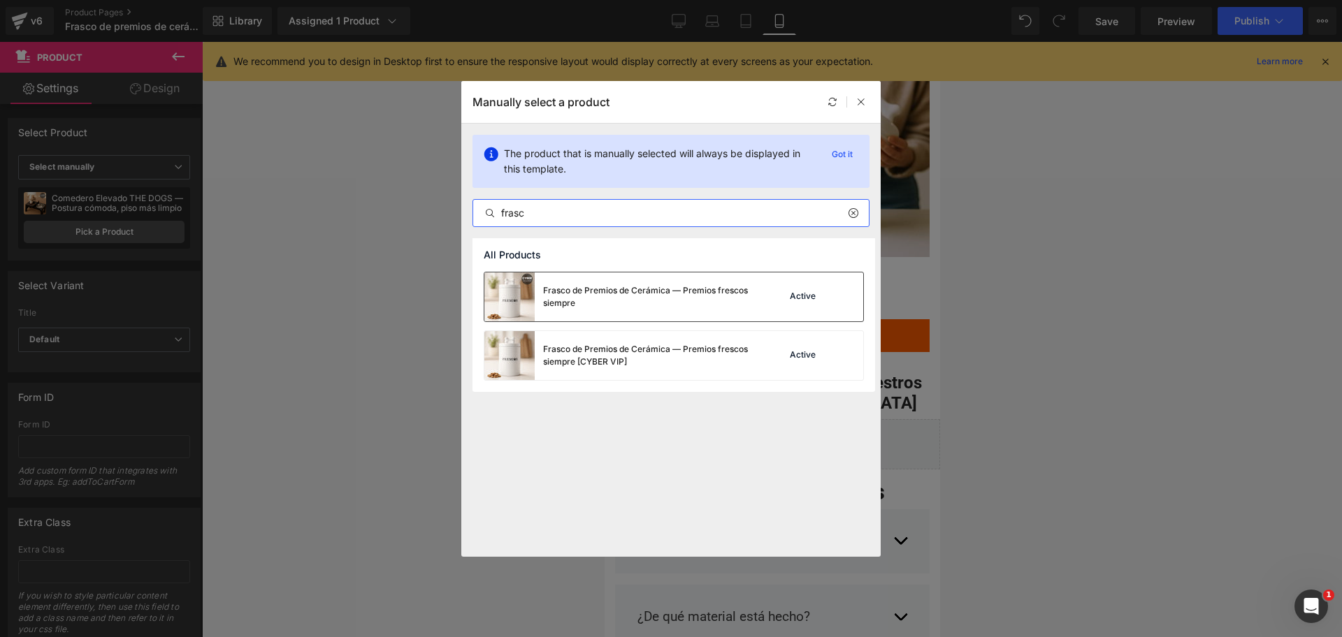
type input "frasc"
click at [675, 308] on div "Frasco de Premios de Cerámica — Premios frescos siempre" at bounding box center [648, 296] width 210 height 25
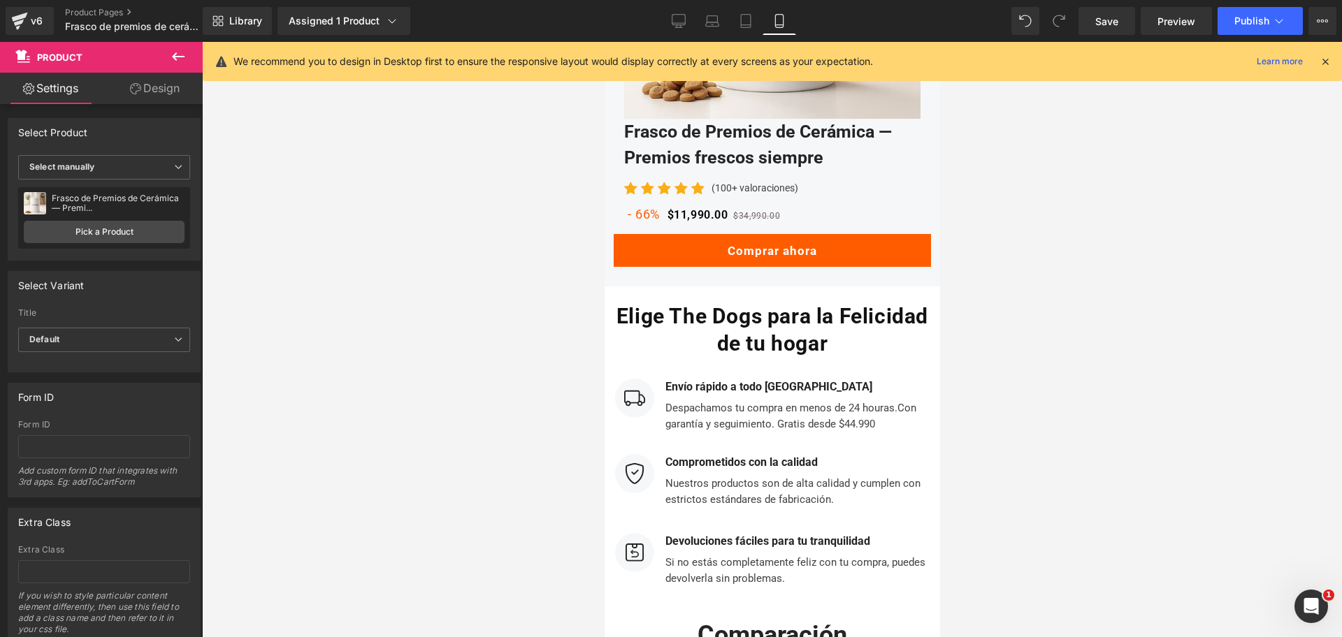
scroll to position [2843, 0]
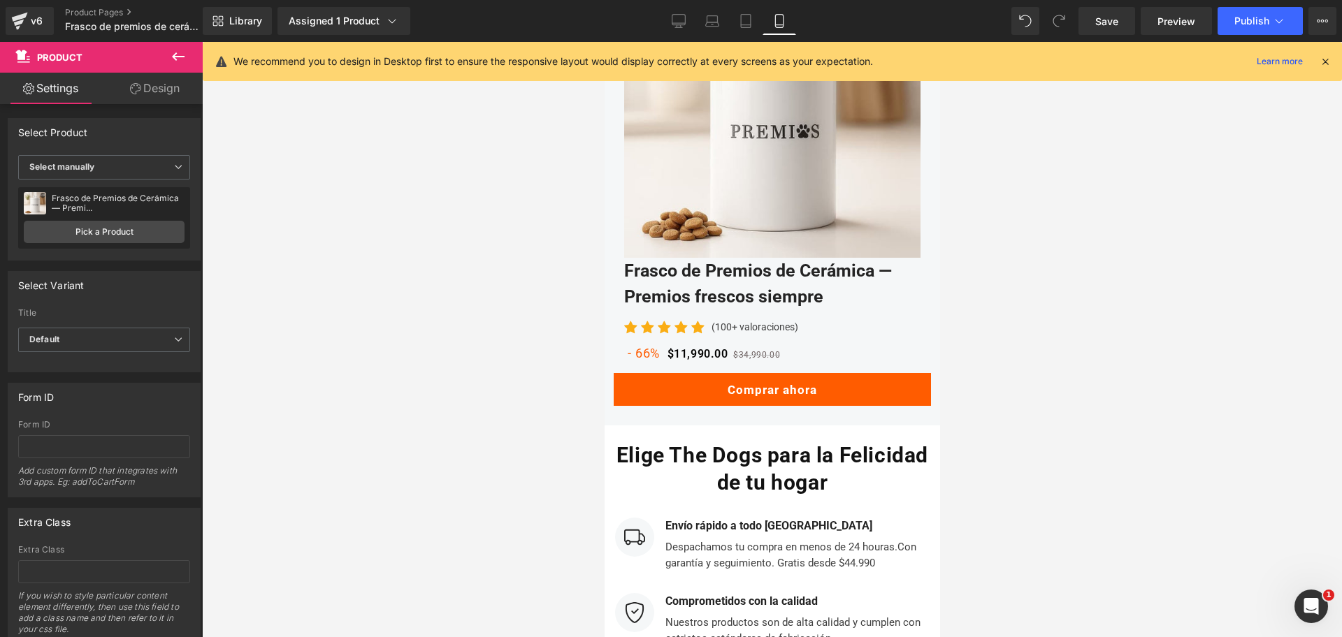
click at [793, 341] on div "- 66% $11,990.00 $34,990.00" at bounding box center [771, 353] width 296 height 24
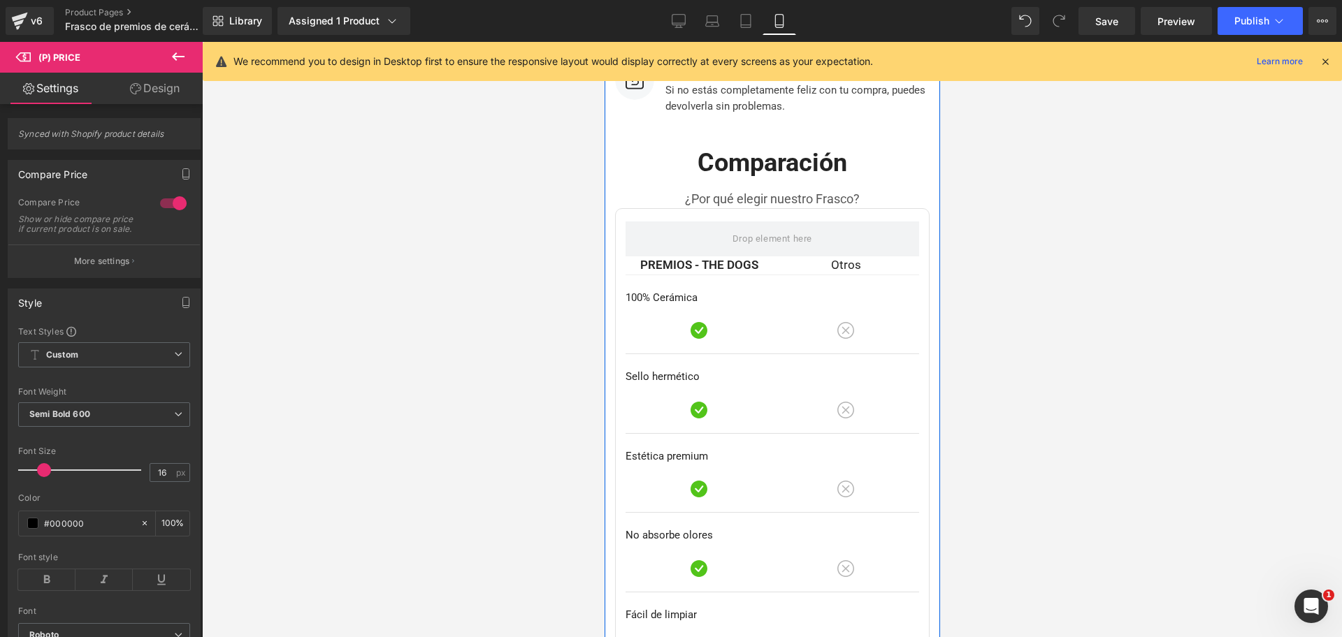
scroll to position [3891, 0]
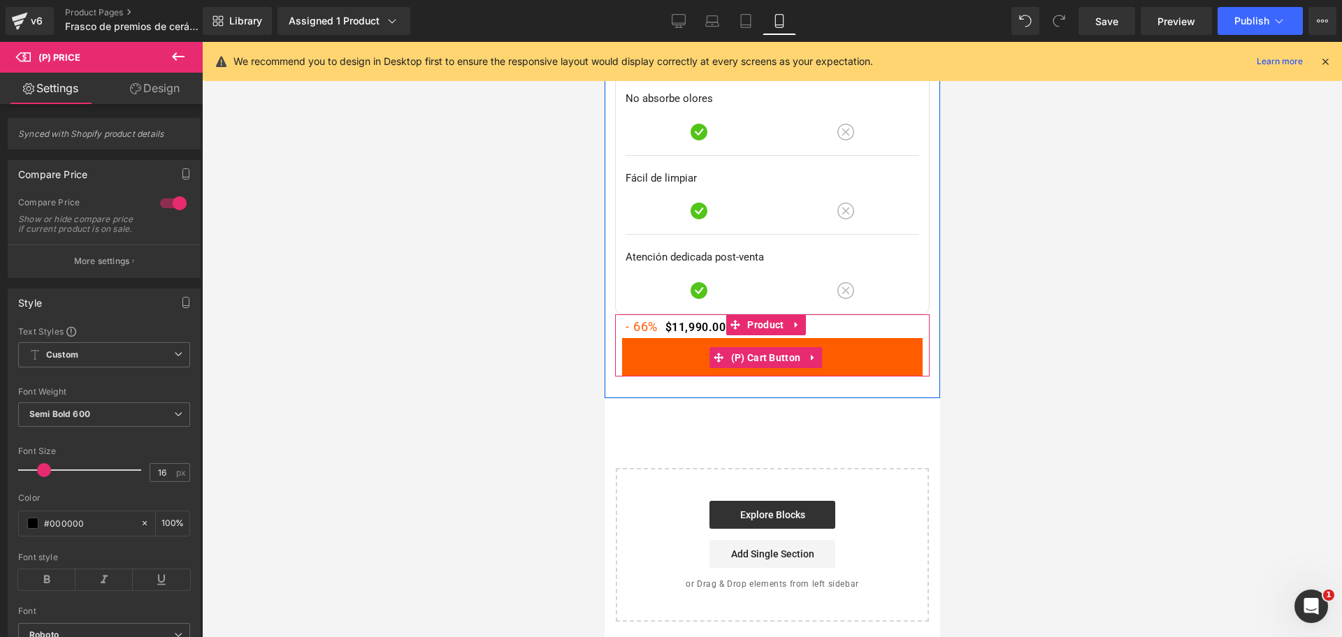
click at [764, 347] on span "(P) Cart Button" at bounding box center [765, 357] width 77 height 21
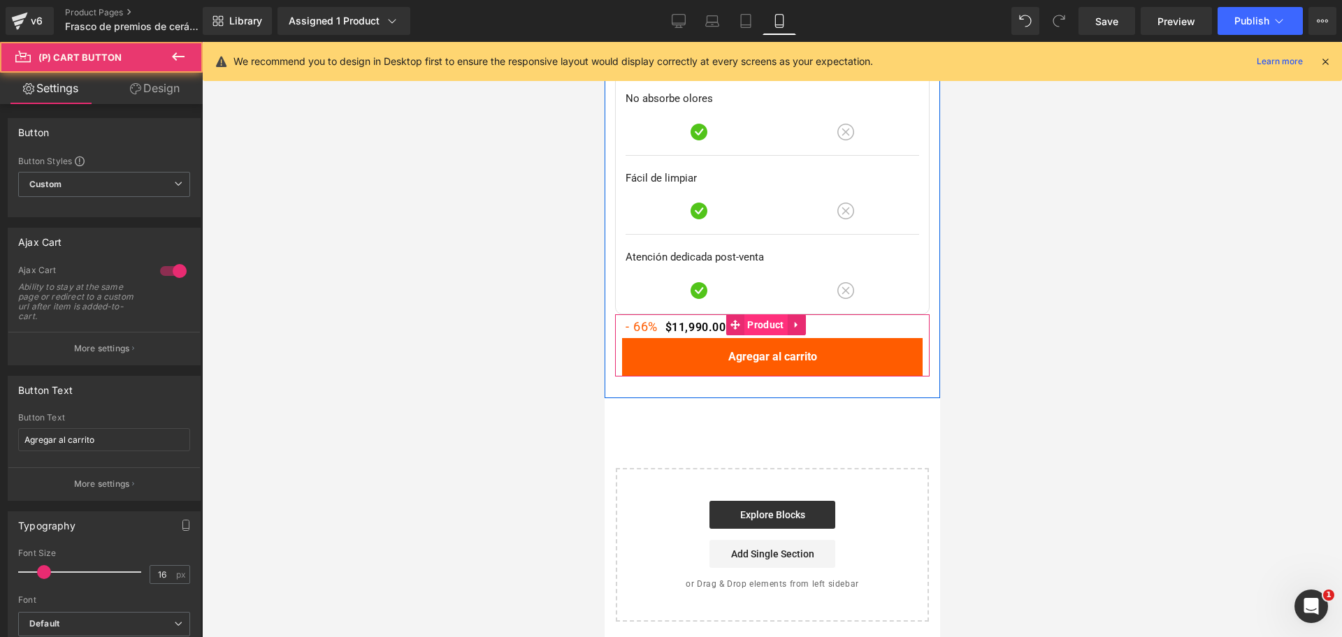
click at [763, 314] on span "Product" at bounding box center [764, 324] width 43 height 21
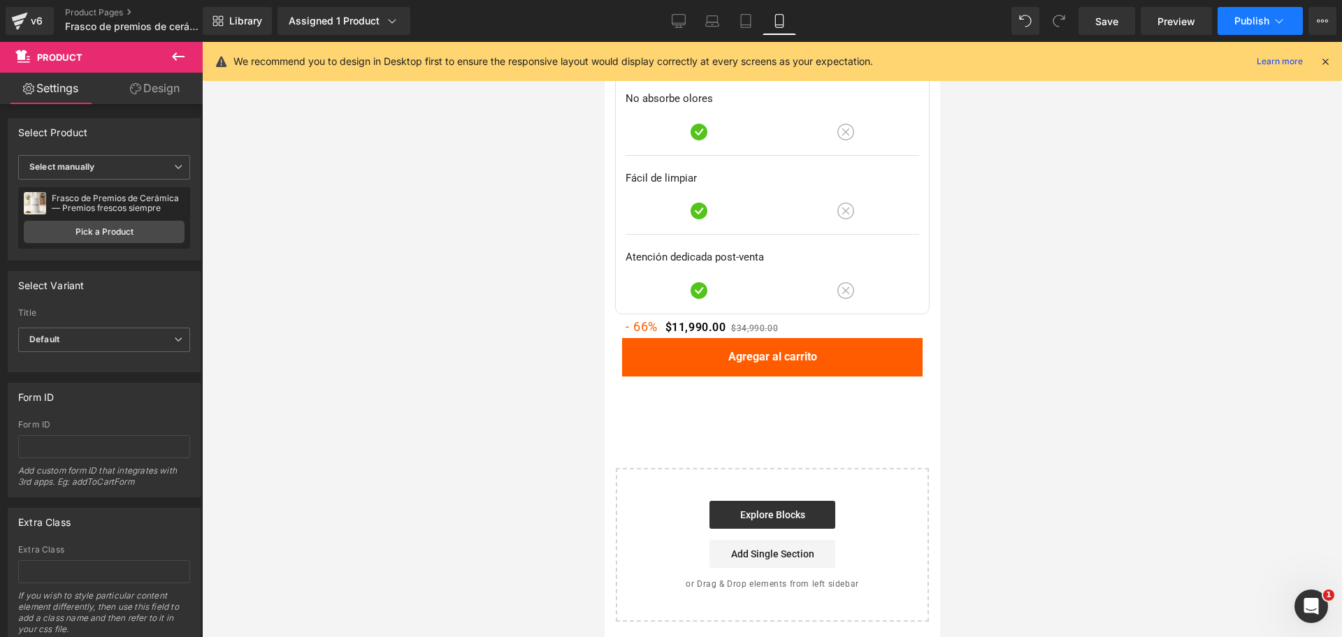
click at [1238, 13] on button "Publish" at bounding box center [1259, 21] width 85 height 28
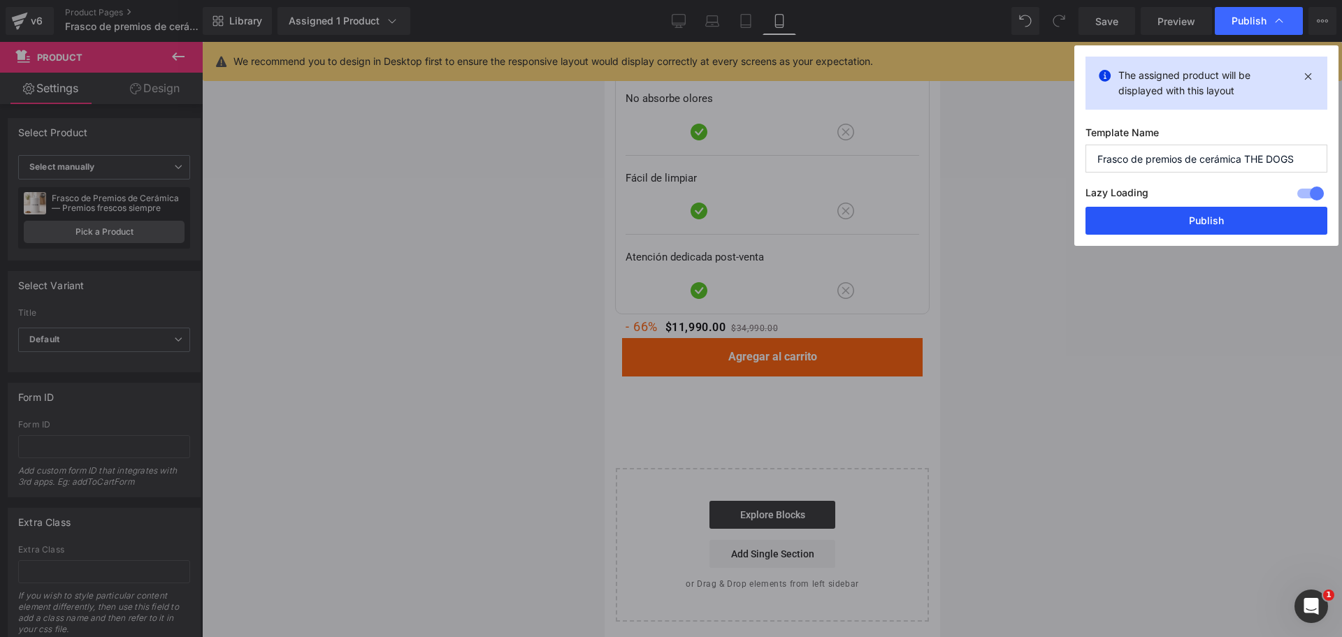
drag, startPoint x: 1230, startPoint y: 206, endPoint x: 1219, endPoint y: 231, distance: 26.6
click at [1231, 207] on div "The assigned product will be displayed with this layout Template Name Frasco de…" at bounding box center [1206, 145] width 264 height 201
click at [1219, 231] on button "Publish" at bounding box center [1206, 221] width 242 height 28
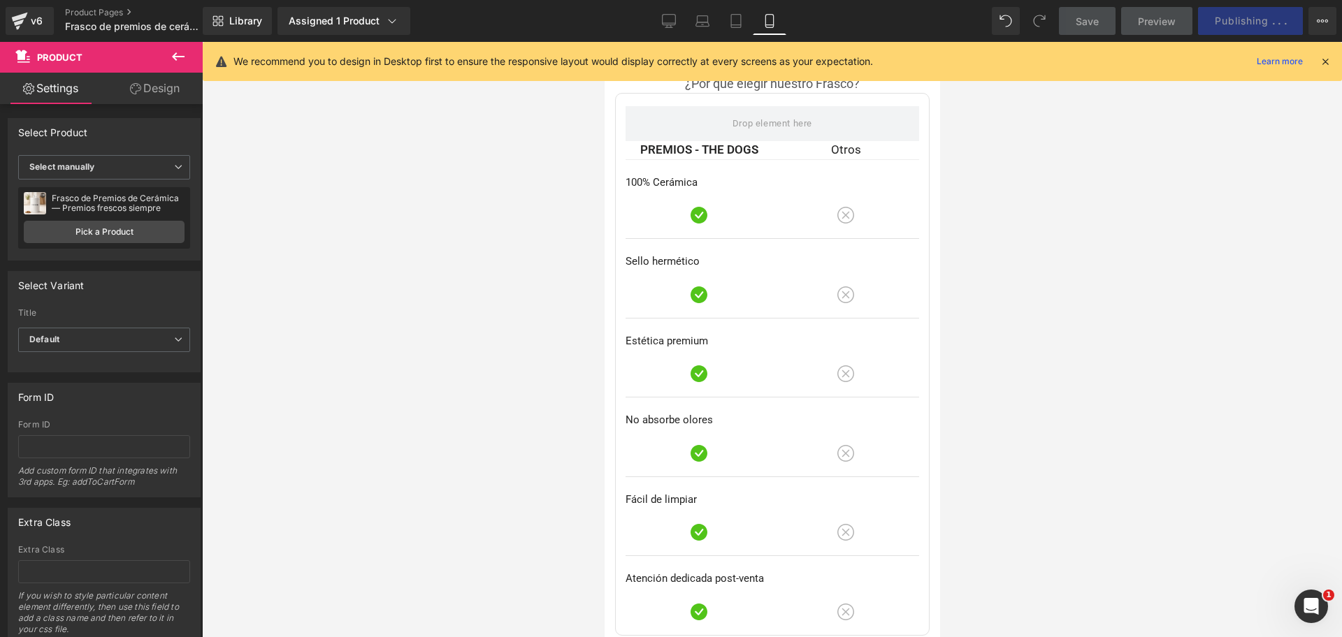
scroll to position [3454, 0]
